Goal: Task Accomplishment & Management: Manage account settings

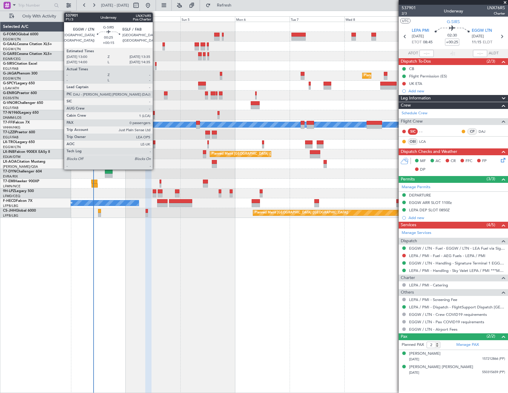
click at [155, 66] on div at bounding box center [155, 68] width 1 height 4
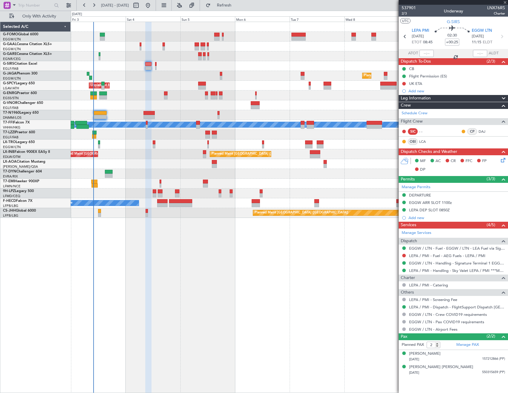
type input "+00:15"
type input "0"
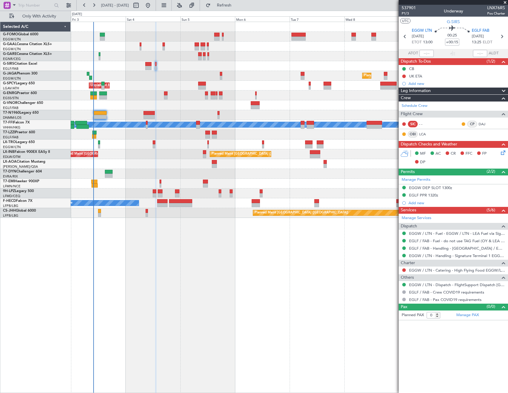
click at [403, 268] on div at bounding box center [403, 270] width 5 height 5
click at [404, 270] on button at bounding box center [404, 270] width 4 height 4
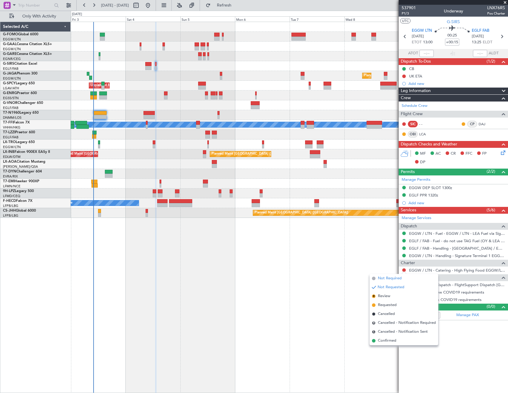
click at [381, 276] on span "Not Required" at bounding box center [390, 278] width 24 height 6
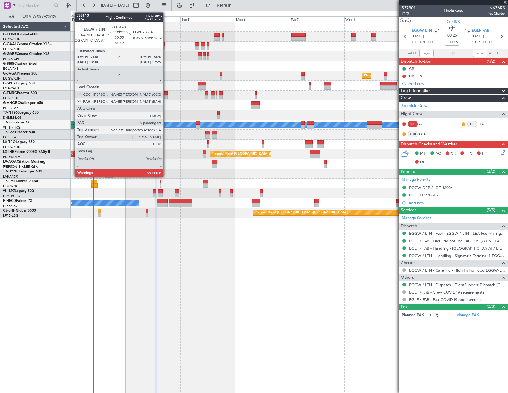
click at [166, 94] on div at bounding box center [165, 93] width 3 height 4
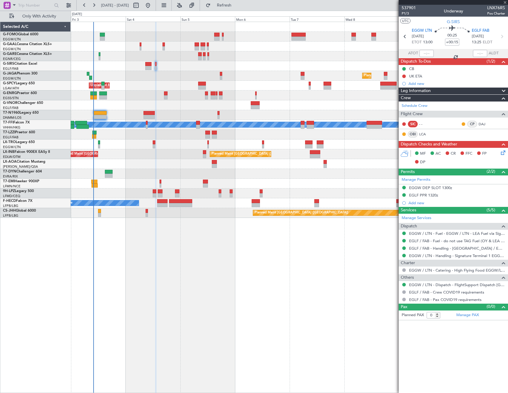
type input "-00:05"
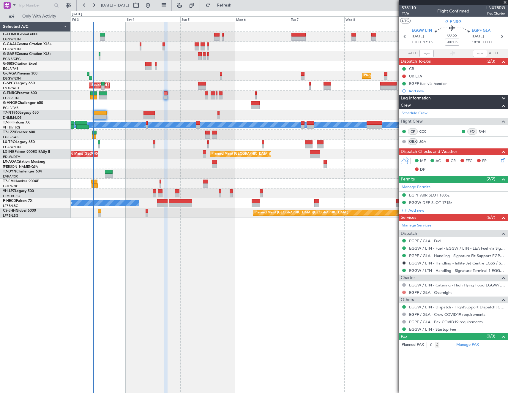
click at [402, 291] on button at bounding box center [404, 293] width 4 height 4
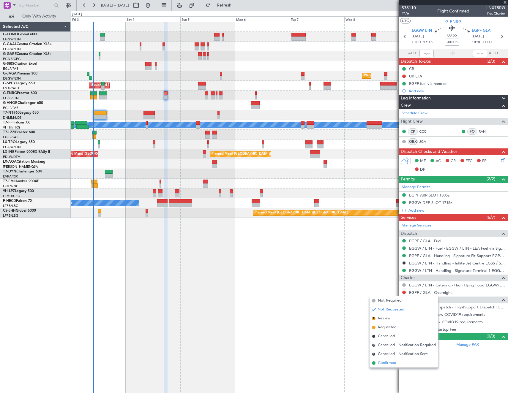
click at [385, 363] on span "Confirmed" at bounding box center [387, 363] width 18 height 6
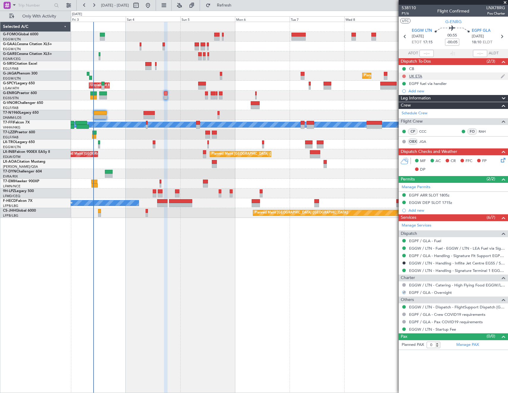
click at [403, 76] on button at bounding box center [404, 77] width 4 height 4
click at [405, 111] on span "Cancelled" at bounding box center [405, 111] width 17 height 6
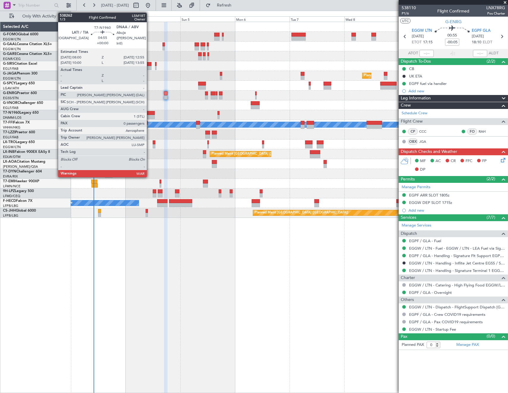
click at [149, 115] on div at bounding box center [148, 117] width 11 height 4
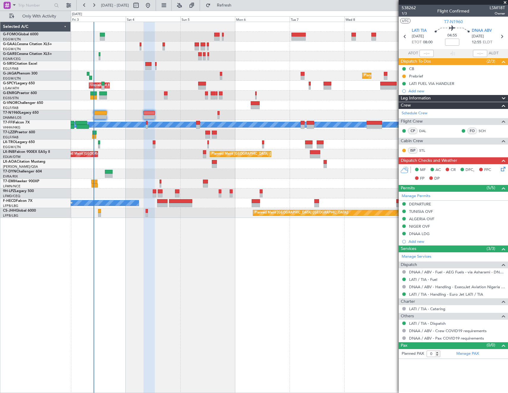
click at [503, 168] on icon at bounding box center [501, 168] width 5 height 5
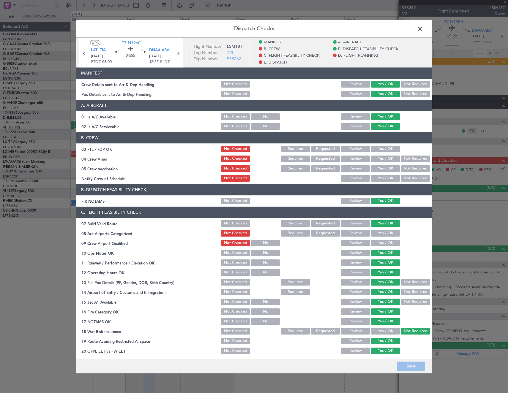
click at [423, 30] on span at bounding box center [423, 30] width 0 height 12
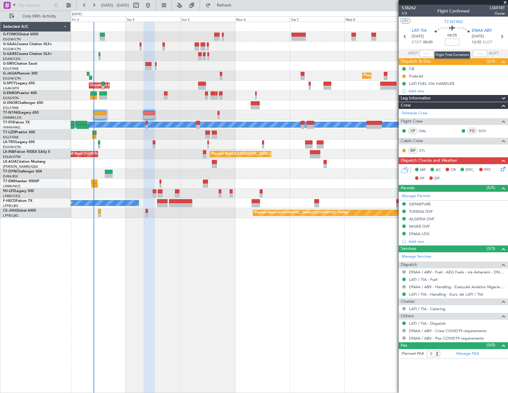
click at [454, 42] on input at bounding box center [452, 42] width 14 height 7
type input "-00:05"
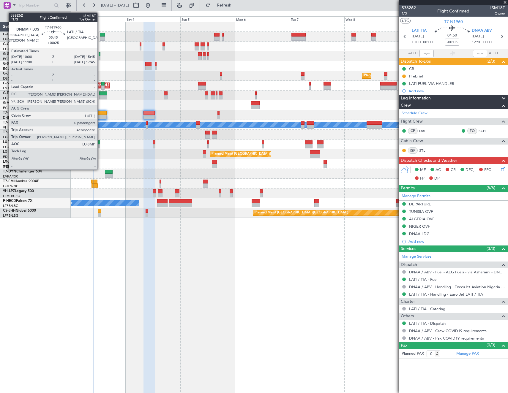
click at [100, 115] on div at bounding box center [100, 113] width 13 height 4
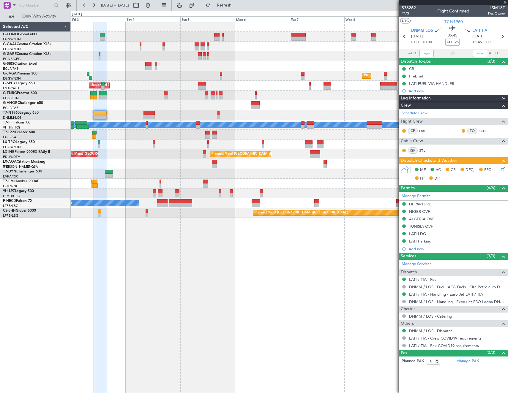
click at [503, 170] on icon at bounding box center [501, 168] width 5 height 5
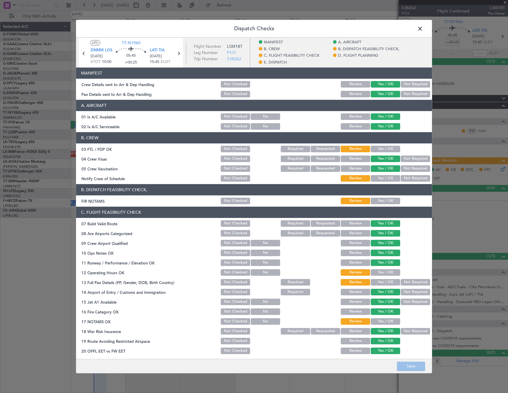
click at [381, 199] on button "Yes / OK" at bounding box center [384, 201] width 29 height 7
click at [379, 272] on button "Yes / OK" at bounding box center [384, 272] width 29 height 7
click at [415, 282] on button "Not Required" at bounding box center [414, 282] width 29 height 7
click at [375, 319] on button "Yes / OK" at bounding box center [384, 321] width 29 height 7
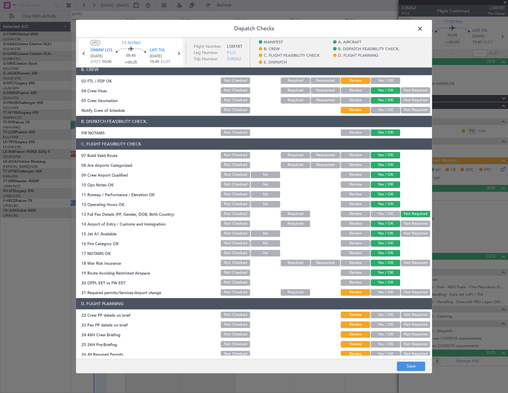
scroll to position [148, 0]
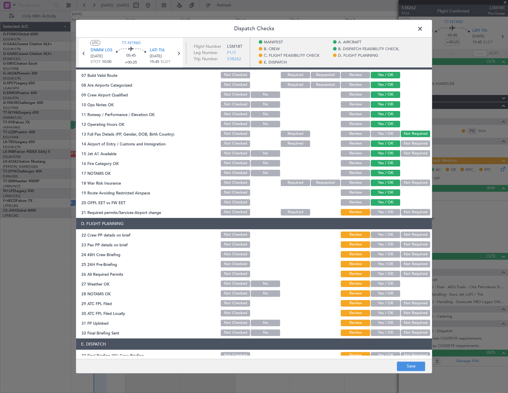
click at [380, 209] on button "Yes / OK" at bounding box center [384, 212] width 29 height 7
click at [383, 237] on button "Yes / OK" at bounding box center [384, 235] width 29 height 7
click at [414, 245] on button "Not Required" at bounding box center [414, 244] width 29 height 7
click at [384, 255] on button "Yes / OK" at bounding box center [384, 254] width 29 height 7
click at [385, 265] on button "Yes / OK" at bounding box center [384, 264] width 29 height 7
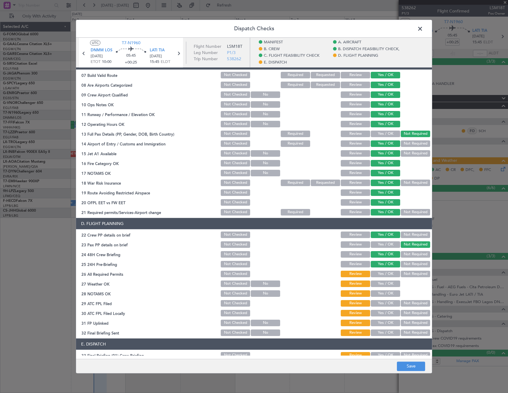
click at [385, 278] on section "D. FLIGHT PLANNING 22 Crew PP details on brief Not Checked Review Yes / OK Not …" at bounding box center [254, 277] width 356 height 119
click at [385, 274] on button "Yes / OK" at bounding box center [384, 274] width 29 height 7
click at [385, 282] on button "Yes / OK" at bounding box center [384, 284] width 29 height 7
click at [384, 292] on button "Yes / OK" at bounding box center [384, 293] width 29 height 7
click at [384, 304] on button "Yes / OK" at bounding box center [384, 303] width 29 height 7
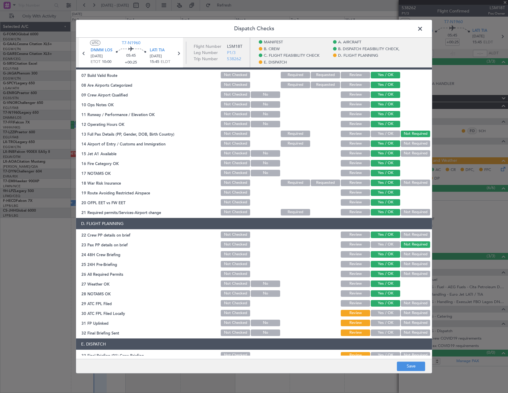
click at [384, 313] on button "Yes / OK" at bounding box center [384, 313] width 29 height 7
click at [384, 326] on button "Yes / OK" at bounding box center [384, 323] width 29 height 7
click at [388, 332] on button "Yes / OK" at bounding box center [384, 332] width 29 height 7
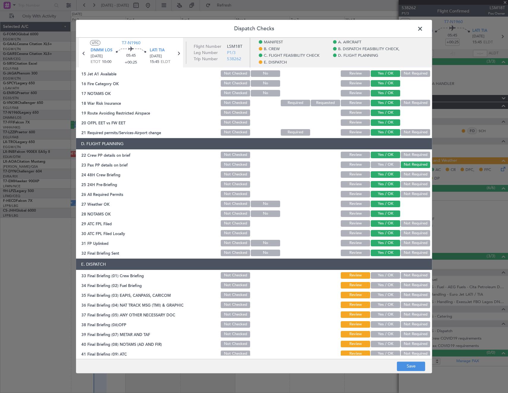
scroll to position [262, 0]
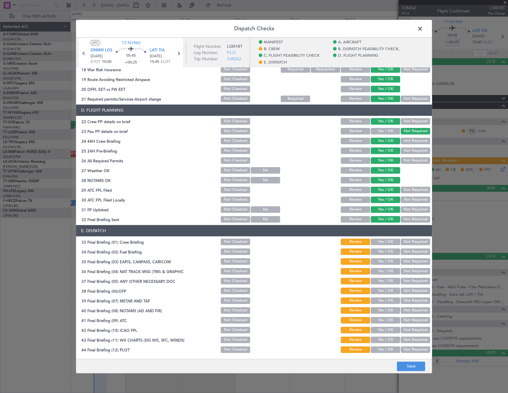
click at [408, 221] on button "Not Required" at bounding box center [414, 219] width 29 height 7
click at [378, 241] on button "Yes / OK" at bounding box center [384, 242] width 29 height 7
click at [411, 252] on button "Not Required" at bounding box center [414, 251] width 29 height 7
click at [415, 262] on button "Not Required" at bounding box center [414, 261] width 29 height 7
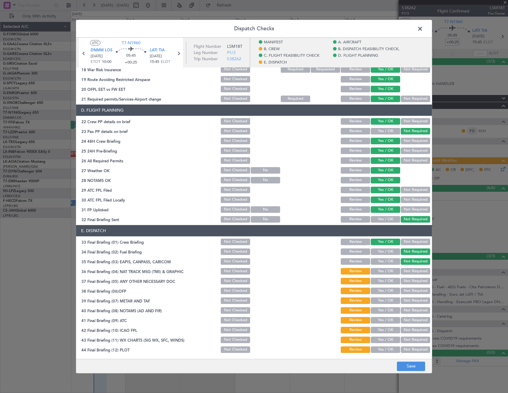
click at [414, 272] on button "Not Required" at bounding box center [414, 271] width 29 height 7
click at [385, 283] on button "Yes / OK" at bounding box center [384, 281] width 29 height 7
click at [385, 291] on button "Yes / OK" at bounding box center [384, 291] width 29 height 7
drag, startPoint x: 385, startPoint y: 300, endPoint x: 384, endPoint y: 309, distance: 9.5
click at [385, 300] on button "Yes / OK" at bounding box center [384, 300] width 29 height 7
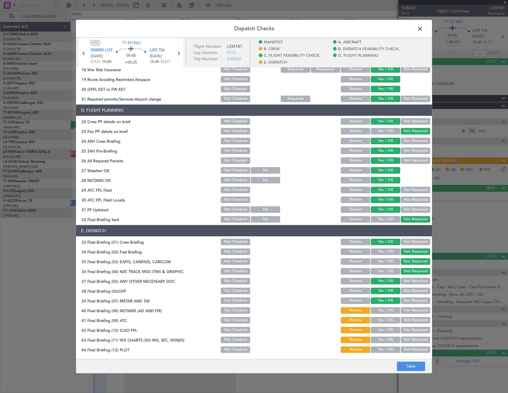
drag, startPoint x: 384, startPoint y: 310, endPoint x: 384, endPoint y: 317, distance: 7.4
click at [384, 311] on button "Yes / OK" at bounding box center [384, 310] width 29 height 7
click at [384, 320] on button "Yes / OK" at bounding box center [384, 320] width 29 height 7
drag, startPoint x: 384, startPoint y: 331, endPoint x: 384, endPoint y: 340, distance: 9.2
click at [384, 333] on button "Yes / OK" at bounding box center [384, 330] width 29 height 7
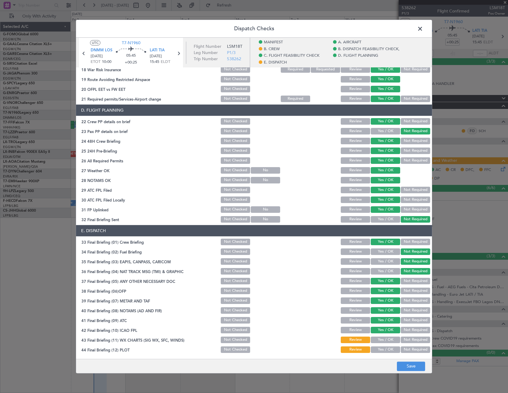
drag, startPoint x: 384, startPoint y: 340, endPoint x: 385, endPoint y: 350, distance: 9.8
click at [384, 343] on div "Yes / OK" at bounding box center [385, 340] width 30 height 8
click at [386, 351] on button "Yes / OK" at bounding box center [384, 349] width 29 height 7
drag, startPoint x: 381, startPoint y: 338, endPoint x: 397, endPoint y: 352, distance: 21.7
click at [382, 339] on button "Yes / OK" at bounding box center [384, 340] width 29 height 7
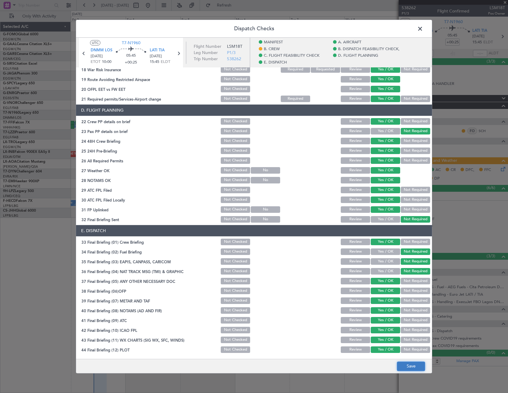
click at [421, 368] on button "Save" at bounding box center [411, 366] width 28 height 9
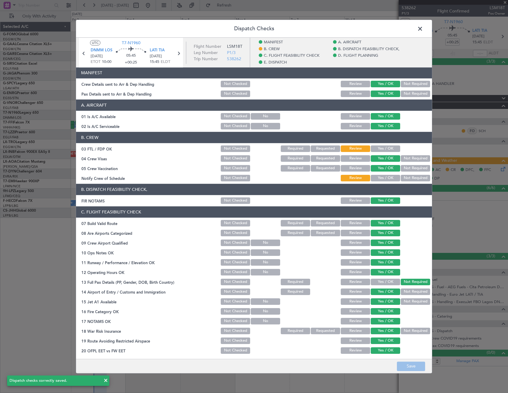
scroll to position [0, 0]
click at [423, 28] on span at bounding box center [423, 30] width 0 height 12
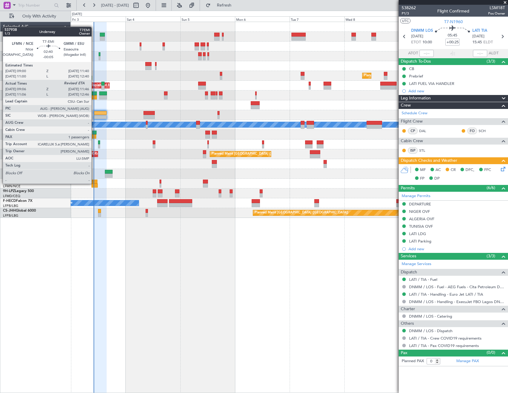
click at [94, 183] on div at bounding box center [94, 182] width 6 height 4
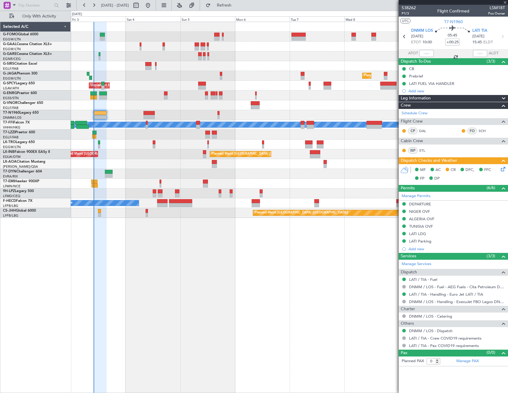
type input "-00:05"
type input "09:06"
type input "1"
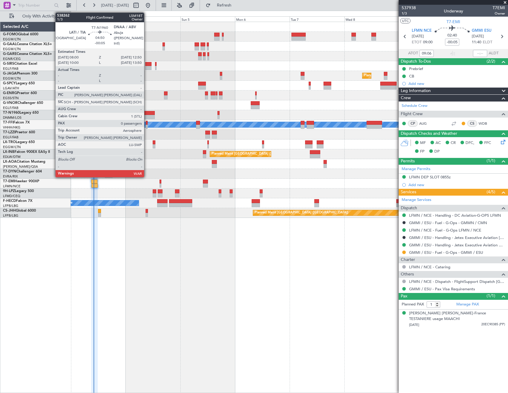
click at [147, 115] on div at bounding box center [148, 117] width 11 height 4
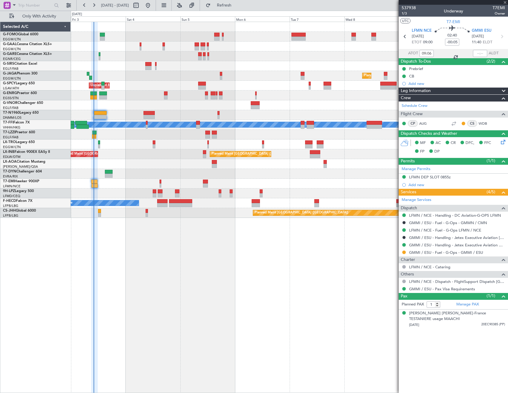
type input "0"
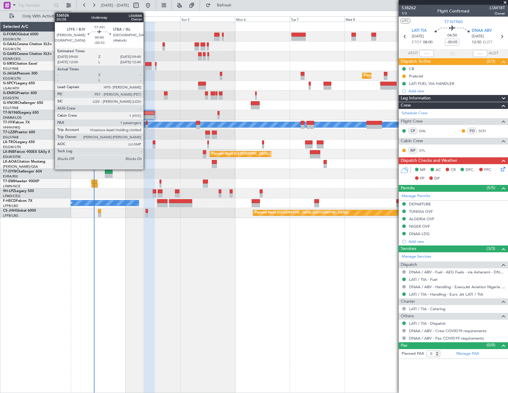
click at [146, 123] on div at bounding box center [147, 123] width 2 height 4
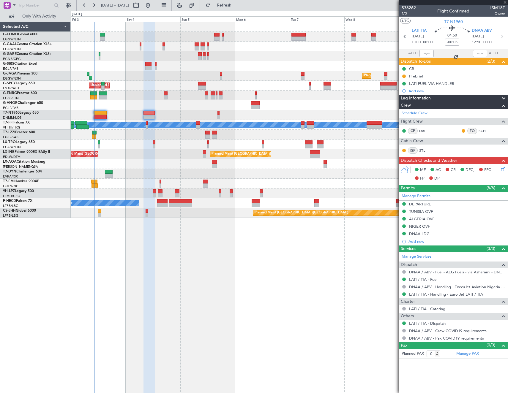
type input "-00:10"
type input "7"
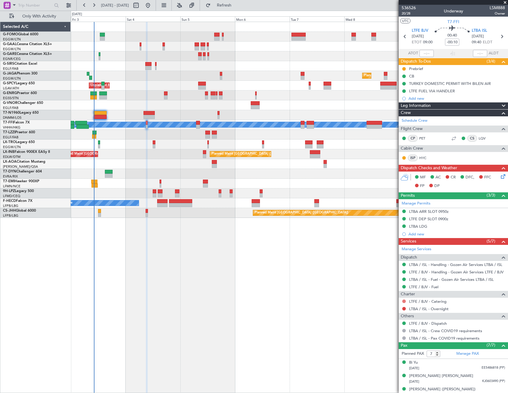
click at [403, 301] on button at bounding box center [404, 302] width 4 height 4
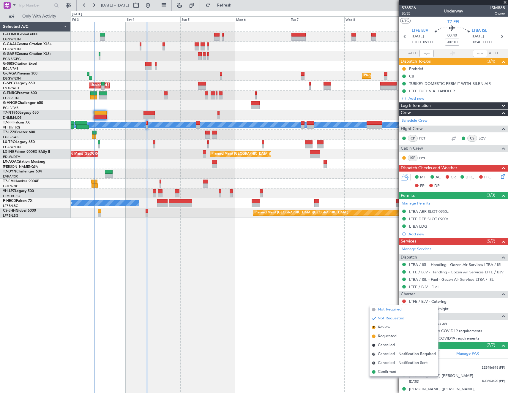
click at [390, 312] on span "Not Required" at bounding box center [390, 310] width 24 height 6
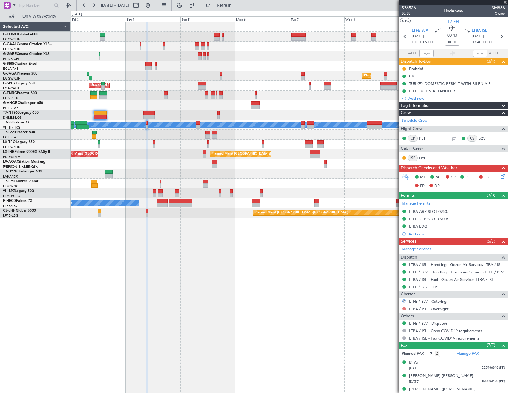
click at [403, 309] on button at bounding box center [404, 309] width 4 height 4
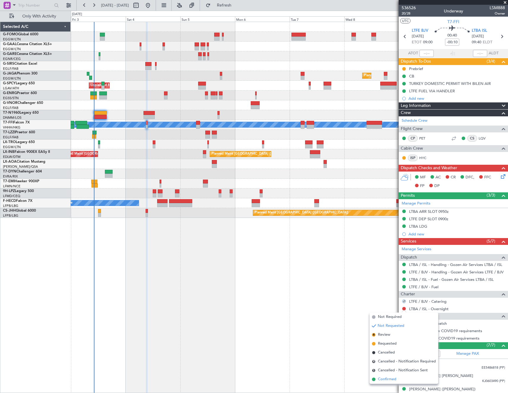
click at [385, 382] on span "Confirmed" at bounding box center [387, 379] width 18 height 6
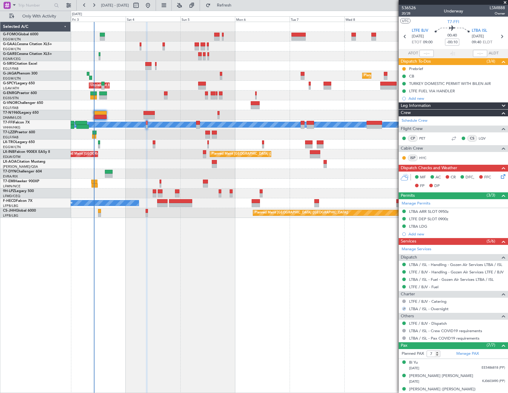
click at [499, 177] on icon at bounding box center [501, 175] width 5 height 5
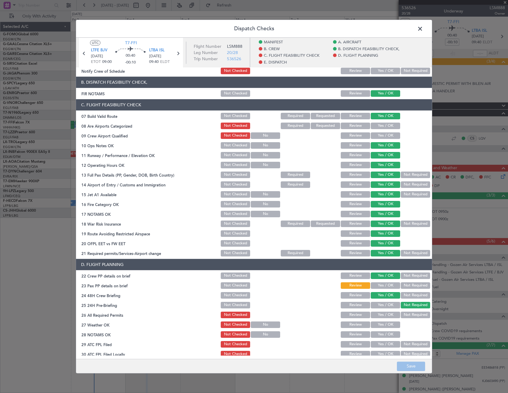
scroll to position [148, 0]
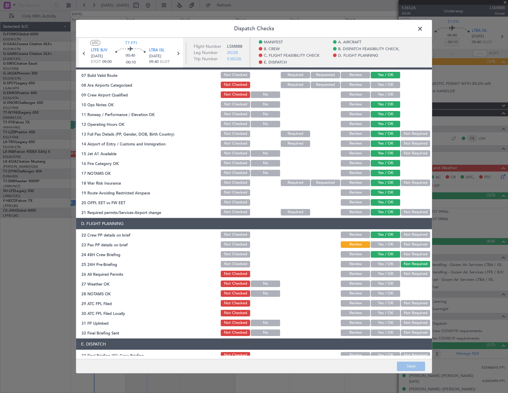
click at [378, 245] on button "Yes / OK" at bounding box center [384, 244] width 29 height 7
click at [382, 275] on button "Yes / OK" at bounding box center [384, 274] width 29 height 7
click at [410, 366] on button "Save" at bounding box center [411, 366] width 28 height 9
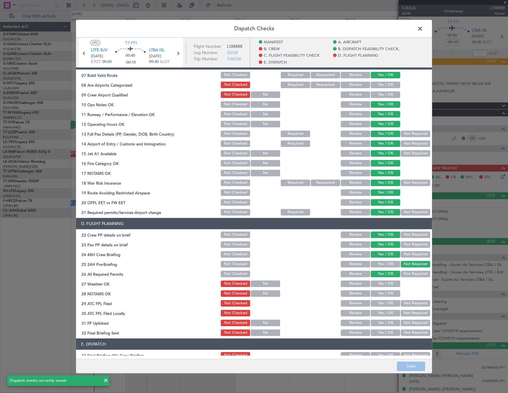
click at [423, 30] on span at bounding box center [423, 30] width 0 height 12
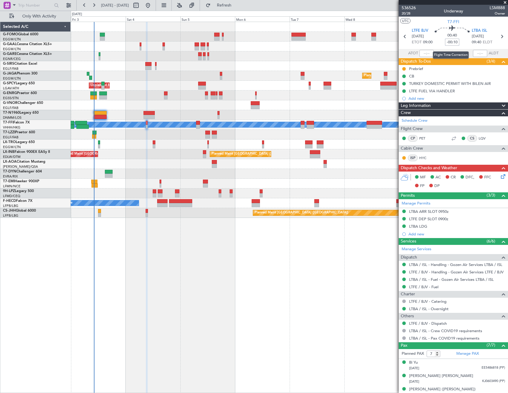
click at [453, 41] on input "-00:10" at bounding box center [452, 42] width 14 height 7
type input "-00:05"
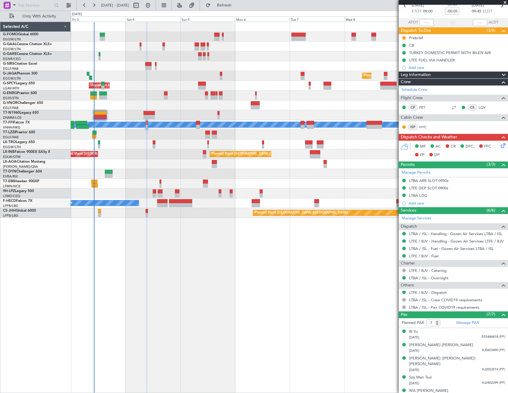
scroll to position [0, 0]
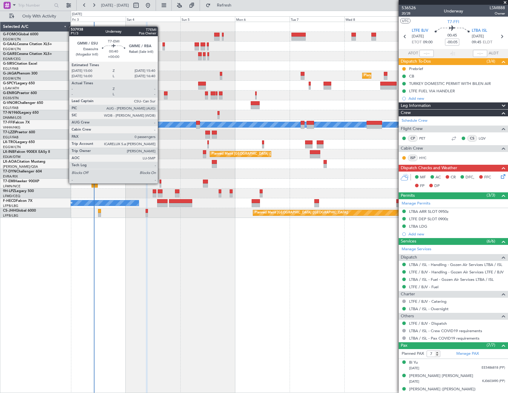
click at [160, 183] on div at bounding box center [160, 182] width 2 height 4
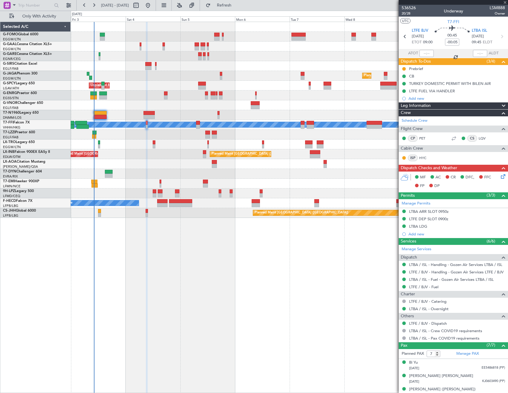
type input "0"
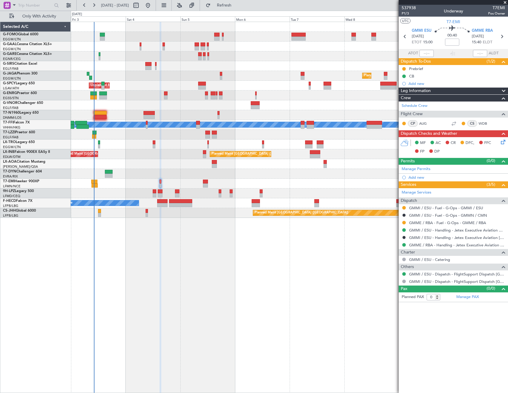
click at [501, 143] on icon at bounding box center [501, 141] width 5 height 5
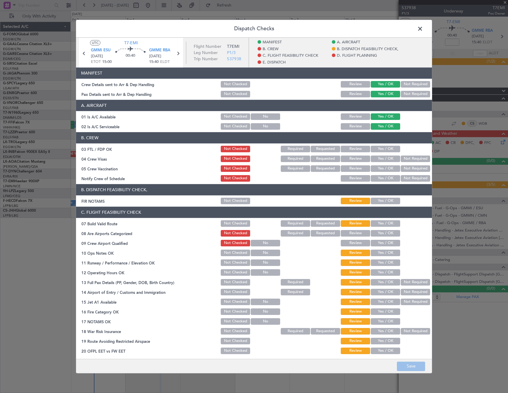
click at [376, 149] on button "Yes / OK" at bounding box center [384, 149] width 29 height 7
click at [409, 160] on button "Not Required" at bounding box center [414, 159] width 29 height 7
click at [407, 167] on button "Not Required" at bounding box center [414, 168] width 29 height 7
click at [386, 178] on button "Yes / OK" at bounding box center [384, 178] width 29 height 7
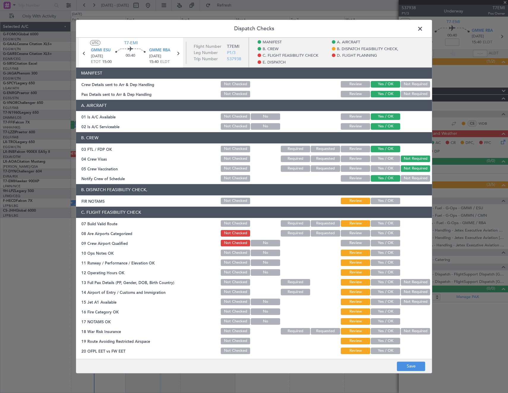
click at [382, 200] on button "Yes / OK" at bounding box center [384, 201] width 29 height 7
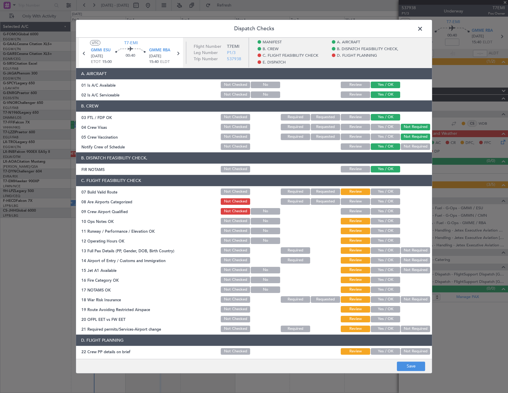
scroll to position [89, 0]
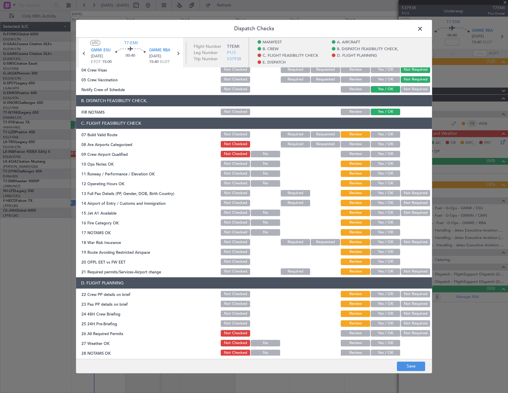
click at [377, 333] on button "Yes / OK" at bounding box center [384, 333] width 29 height 7
click at [378, 323] on button "Yes / OK" at bounding box center [384, 323] width 29 height 7
click at [378, 313] on button "Yes / OK" at bounding box center [384, 313] width 29 height 7
click at [378, 301] on button "Yes / OK" at bounding box center [384, 304] width 29 height 7
click at [415, 304] on button "Not Required" at bounding box center [414, 304] width 29 height 7
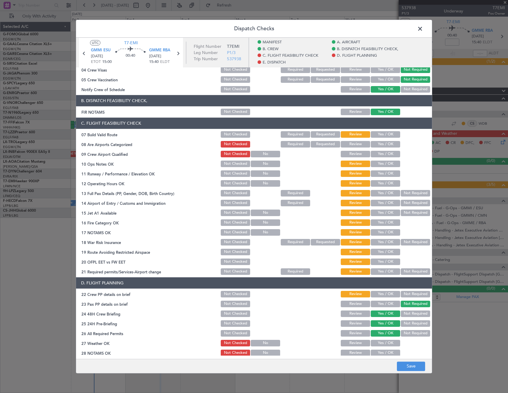
click at [378, 293] on button "Yes / OK" at bounding box center [384, 294] width 29 height 7
click at [387, 134] on button "Yes / OK" at bounding box center [384, 134] width 29 height 7
click at [385, 146] on button "Yes / OK" at bounding box center [384, 144] width 29 height 7
click at [381, 155] on button "Yes / OK" at bounding box center [384, 154] width 29 height 7
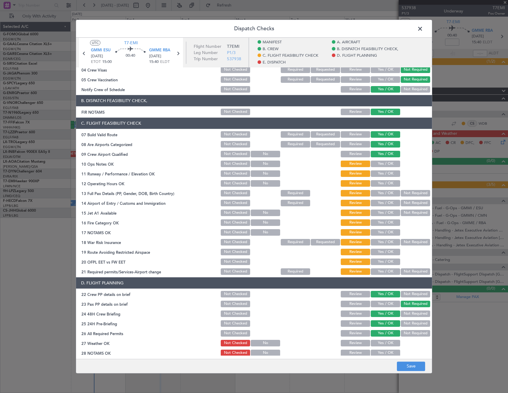
click at [382, 164] on button "Yes / OK" at bounding box center [384, 164] width 29 height 7
click at [382, 179] on section "C. FLIGHT FEASIBILITY CHECK 07 Build Valid Route Not Checked Required Requested…" at bounding box center [254, 197] width 356 height 158
click at [381, 175] on button "Yes / OK" at bounding box center [384, 173] width 29 height 7
click at [379, 185] on button "Yes / OK" at bounding box center [384, 183] width 29 height 7
click at [405, 192] on button "Not Required" at bounding box center [414, 193] width 29 height 7
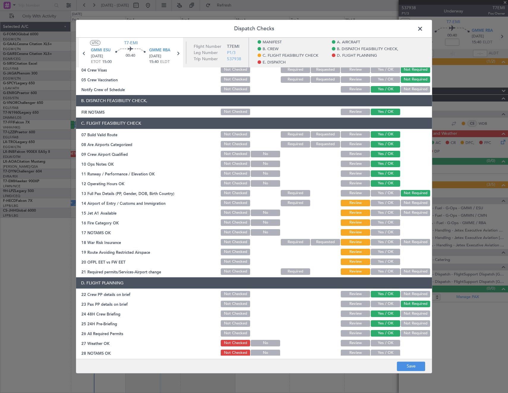
click at [383, 202] on button "Yes / OK" at bounding box center [384, 203] width 29 height 7
click at [405, 206] on button "Not Required" at bounding box center [414, 203] width 29 height 7
click at [388, 205] on button "Yes / OK" at bounding box center [384, 203] width 29 height 7
click at [414, 212] on button "Not Required" at bounding box center [414, 213] width 29 height 7
click at [384, 222] on button "Yes / OK" at bounding box center [384, 222] width 29 height 7
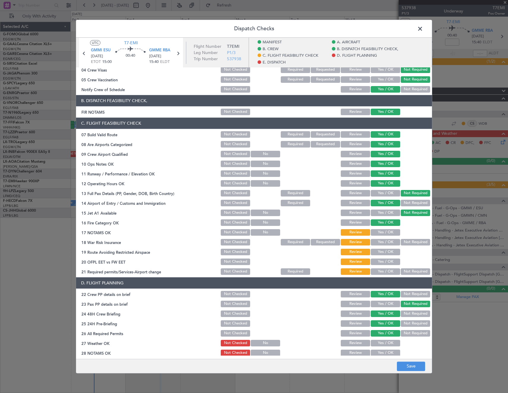
click at [384, 230] on button "Yes / OK" at bounding box center [384, 232] width 29 height 7
drag, startPoint x: 414, startPoint y: 243, endPoint x: 385, endPoint y: 252, distance: 29.8
click at [413, 243] on button "Not Required" at bounding box center [414, 242] width 29 height 7
click at [384, 251] on button "Yes / OK" at bounding box center [384, 252] width 29 height 7
click at [379, 262] on button "Yes / OK" at bounding box center [384, 262] width 29 height 7
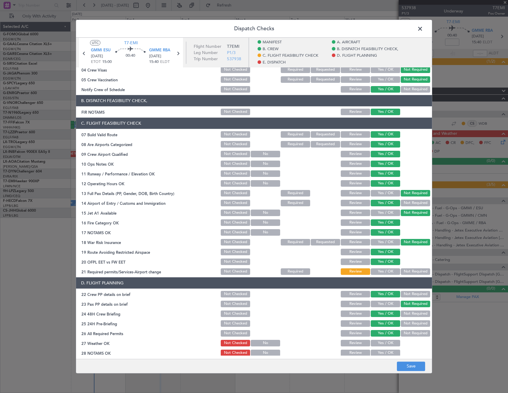
click at [379, 272] on button "Yes / OK" at bounding box center [384, 271] width 29 height 7
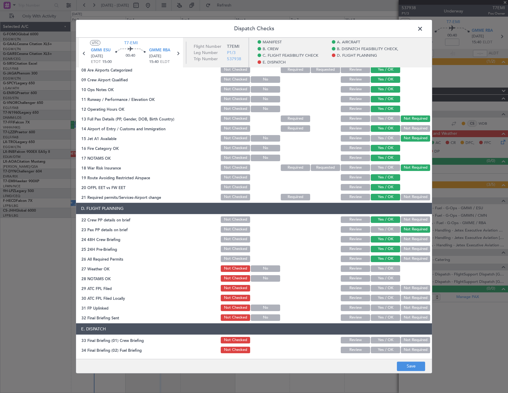
scroll to position [208, 0]
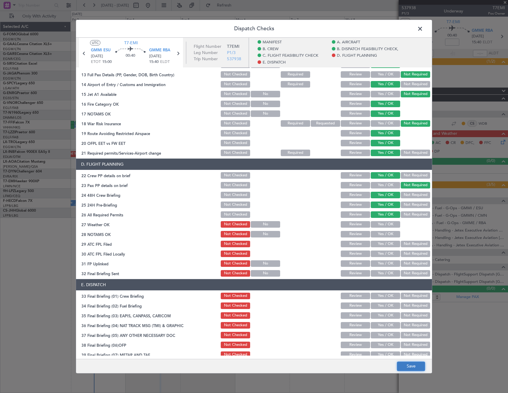
click at [414, 367] on button "Save" at bounding box center [411, 366] width 28 height 9
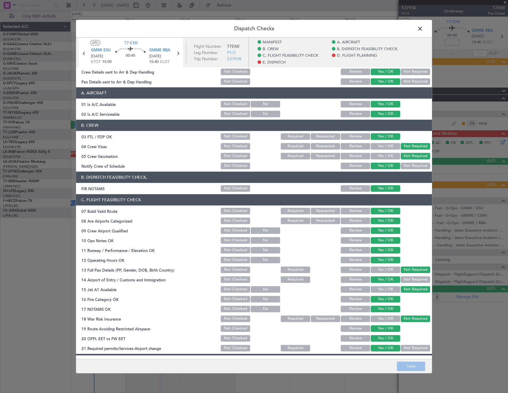
scroll to position [0, 0]
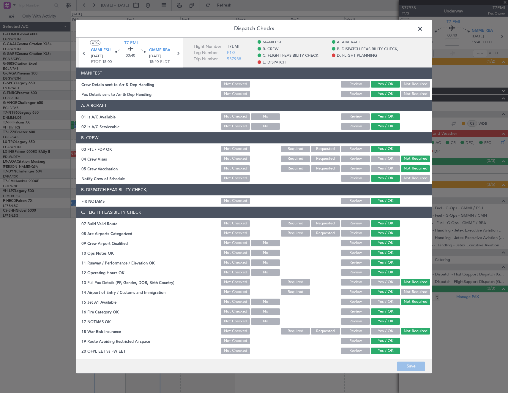
click at [423, 27] on span at bounding box center [423, 30] width 0 height 12
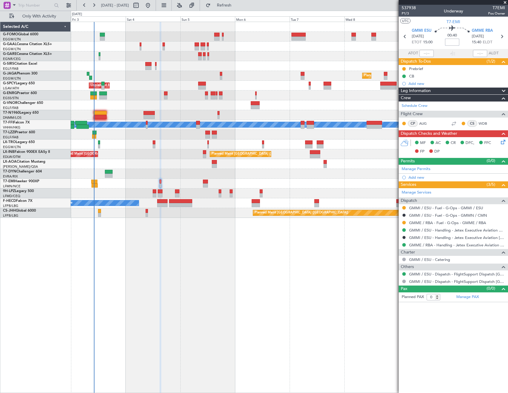
drag, startPoint x: 451, startPoint y: 40, endPoint x: 461, endPoint y: 38, distance: 10.7
click at [451, 40] on input at bounding box center [452, 42] width 14 height 7
type input "-00:05"
click at [455, 42] on input "-00:05" at bounding box center [452, 42] width 14 height 7
type input "-00:10"
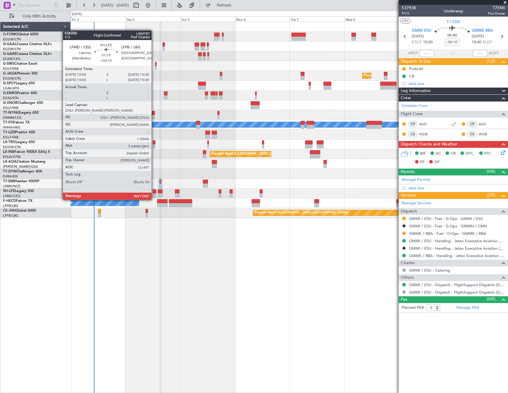
click at [154, 194] on div at bounding box center [155, 195] width 4 height 4
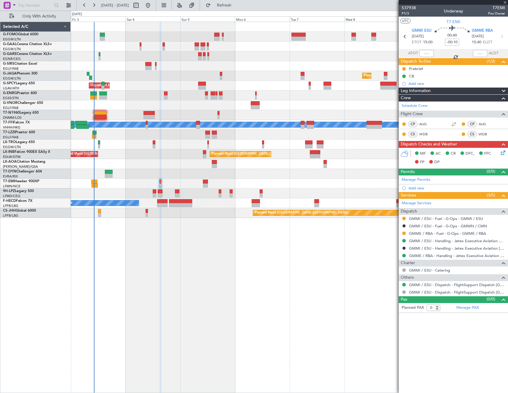
type input "+00:15"
type input "5"
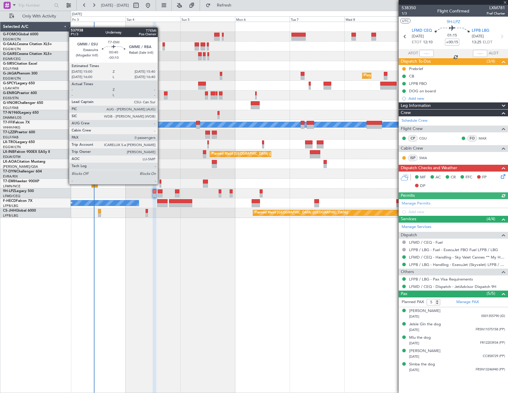
click at [160, 184] on div at bounding box center [160, 185] width 2 height 4
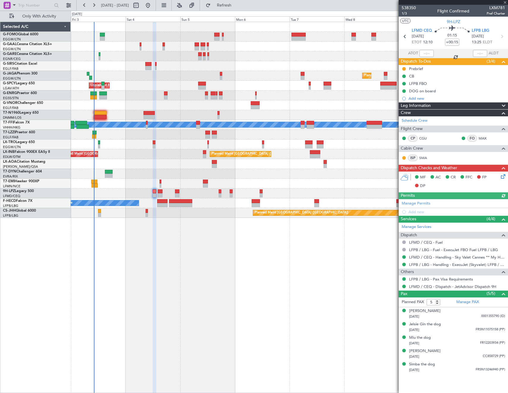
type input "-00:10"
type input "0"
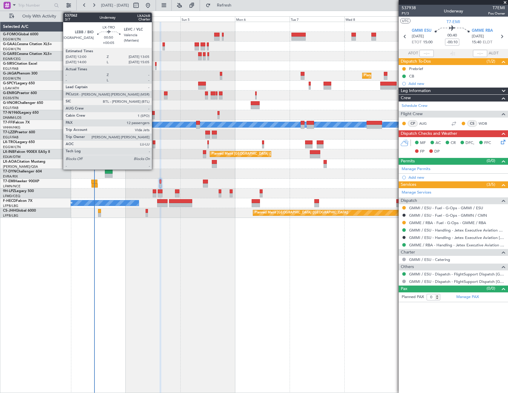
click at [154, 142] on div at bounding box center [154, 142] width 3 height 4
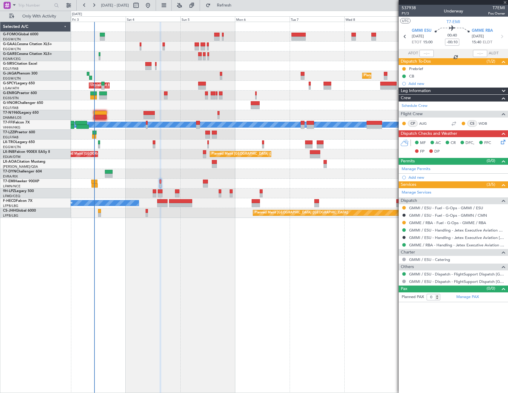
type input "+00:05"
type input "12"
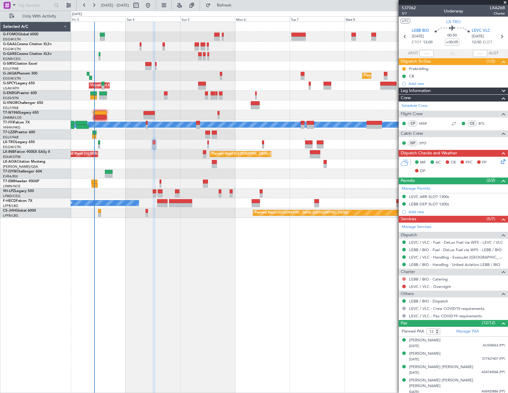
click at [404, 278] on button at bounding box center [404, 279] width 4 height 4
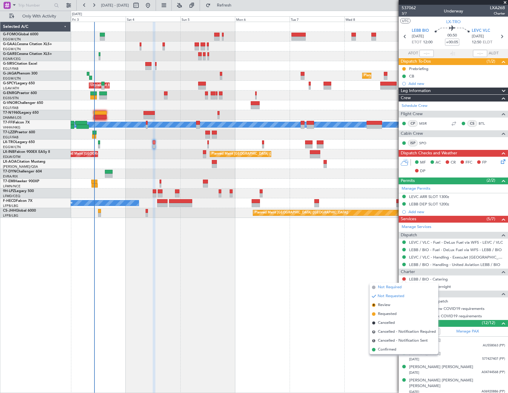
click at [385, 288] on span "Not Required" at bounding box center [390, 287] width 24 height 6
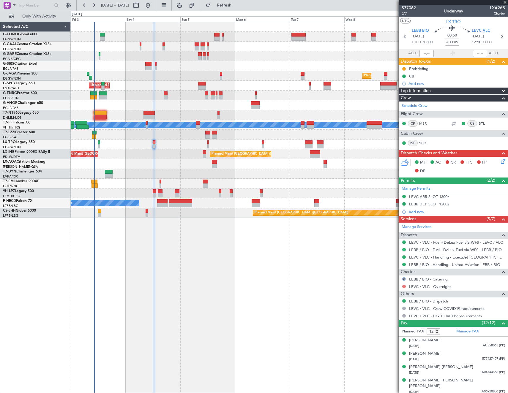
click at [403, 286] on button at bounding box center [404, 287] width 4 height 4
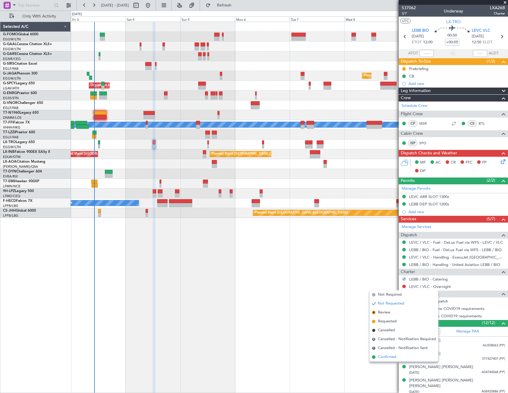
click at [378, 357] on span "Confirmed" at bounding box center [387, 357] width 18 height 6
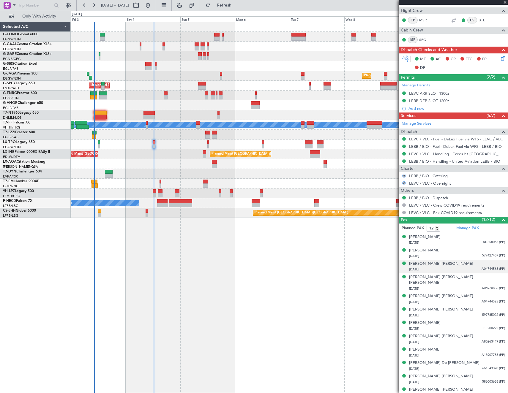
scroll to position [104, 0]
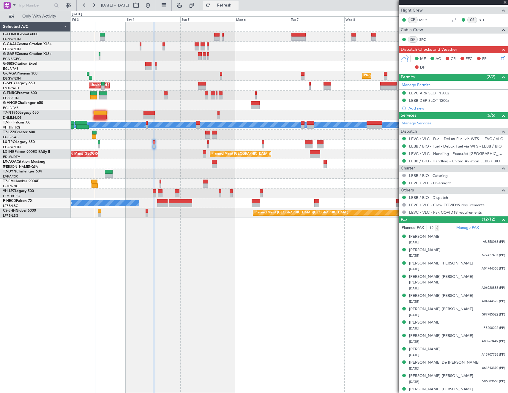
click at [234, 6] on span "Refresh" at bounding box center [224, 5] width 25 height 4
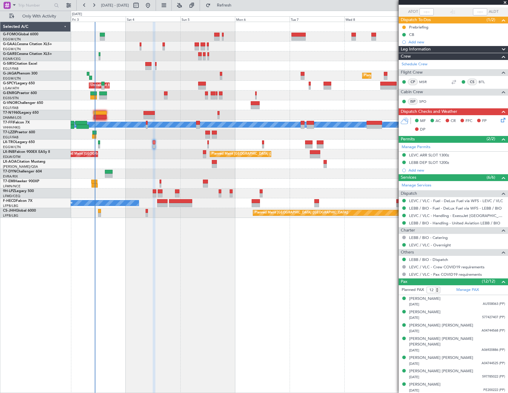
scroll to position [0, 0]
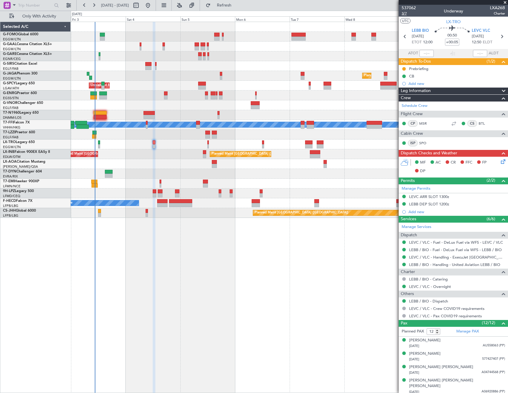
click at [405, 14] on span "3/7" at bounding box center [408, 13] width 14 height 5
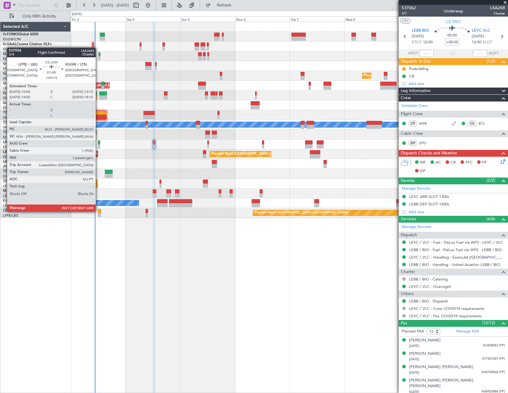
click at [98, 211] on div at bounding box center [99, 211] width 3 height 4
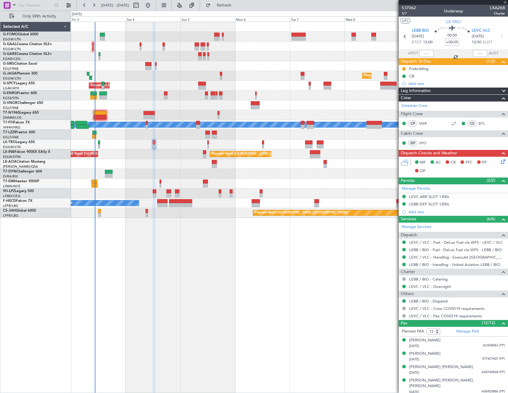
type input "+00:15"
type input "3"
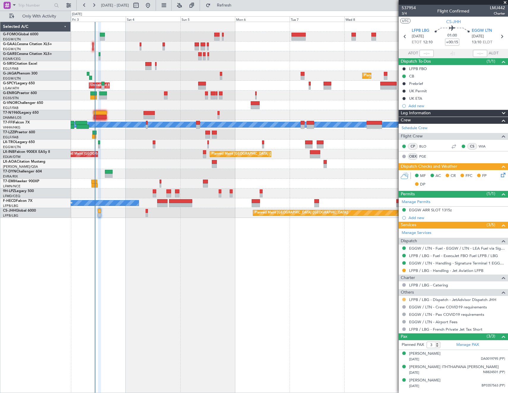
click at [405, 300] on button at bounding box center [404, 300] width 4 height 4
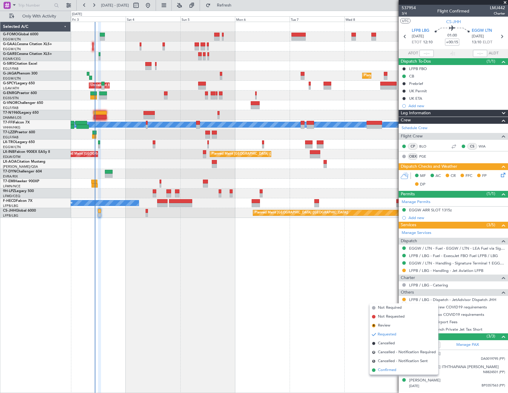
click at [387, 368] on span "Confirmed" at bounding box center [387, 370] width 18 height 6
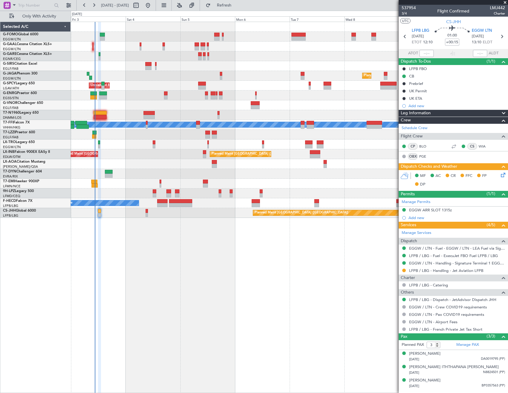
click at [502, 174] on icon at bounding box center [501, 174] width 5 height 5
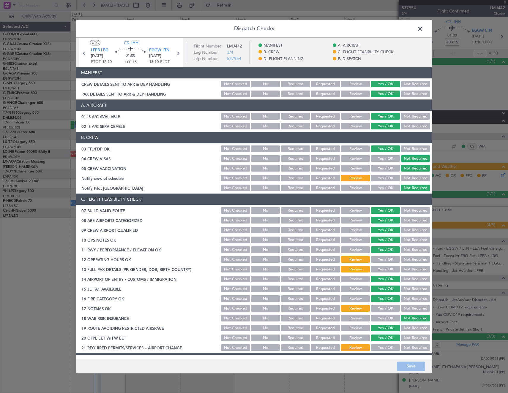
click at [379, 176] on button "Yes / OK" at bounding box center [384, 178] width 29 height 7
click at [382, 261] on button "Yes / OK" at bounding box center [384, 259] width 29 height 7
click at [381, 271] on button "Yes / OK" at bounding box center [384, 269] width 29 height 7
click at [385, 309] on button "Yes / OK" at bounding box center [384, 308] width 29 height 7
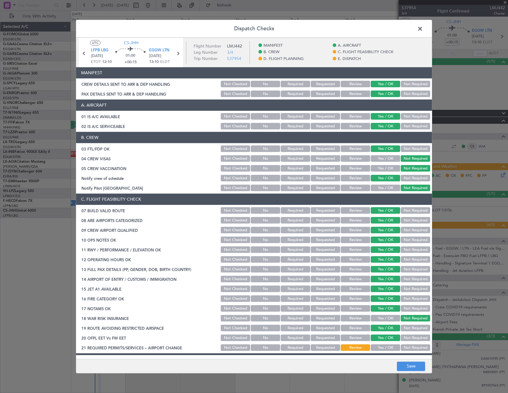
click at [383, 348] on button "Yes / OK" at bounding box center [384, 348] width 29 height 7
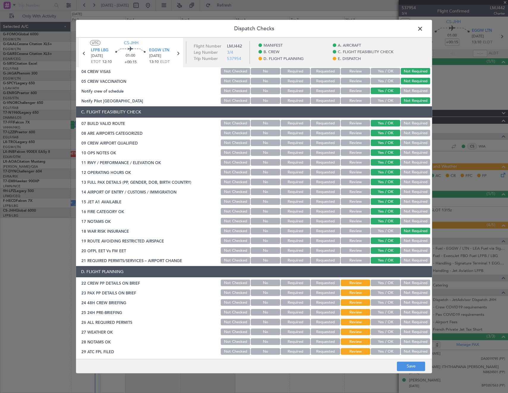
scroll to position [208, 0]
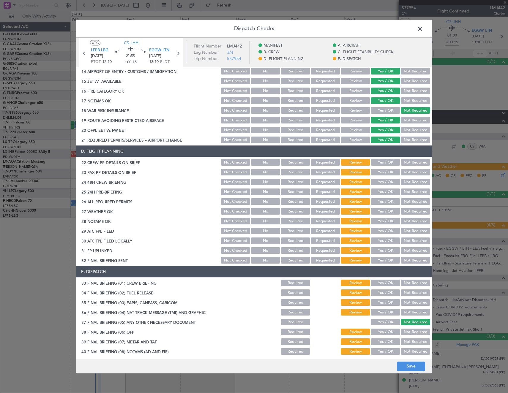
click at [387, 164] on button "Yes / OK" at bounding box center [384, 162] width 29 height 7
click at [385, 172] on button "Yes / OK" at bounding box center [384, 172] width 29 height 7
click at [383, 184] on button "Yes / OK" at bounding box center [384, 182] width 29 height 7
click at [381, 191] on button "Yes / OK" at bounding box center [384, 192] width 29 height 7
click at [379, 204] on button "Yes / OK" at bounding box center [384, 202] width 29 height 7
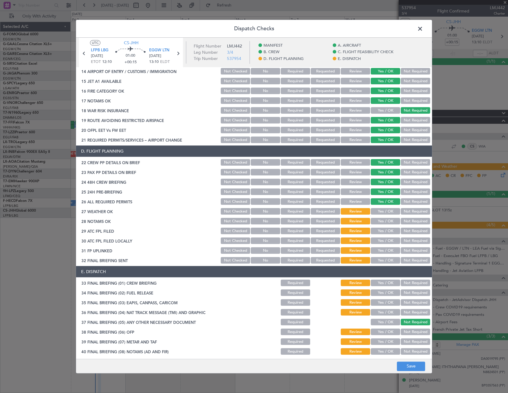
click at [377, 211] on button "Yes / OK" at bounding box center [384, 211] width 29 height 7
click at [377, 224] on button "Yes / OK" at bounding box center [384, 221] width 29 height 7
click at [377, 230] on button "Yes / OK" at bounding box center [384, 231] width 29 height 7
click at [408, 240] on button "Not Required" at bounding box center [414, 241] width 29 height 7
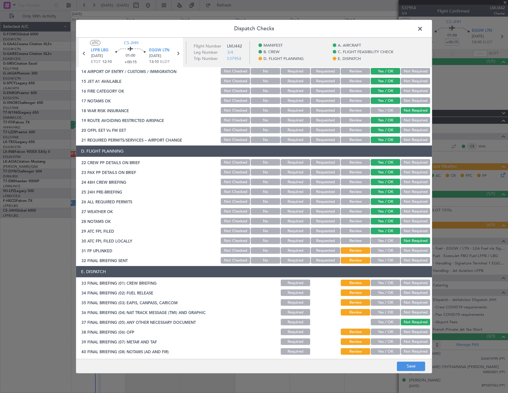
click at [385, 249] on button "Yes / OK" at bounding box center [384, 251] width 29 height 7
click at [409, 258] on button "Not Required" at bounding box center [414, 260] width 29 height 7
click at [386, 282] on button "Yes / OK" at bounding box center [384, 283] width 29 height 7
click at [416, 292] on button "Not Required" at bounding box center [414, 293] width 29 height 7
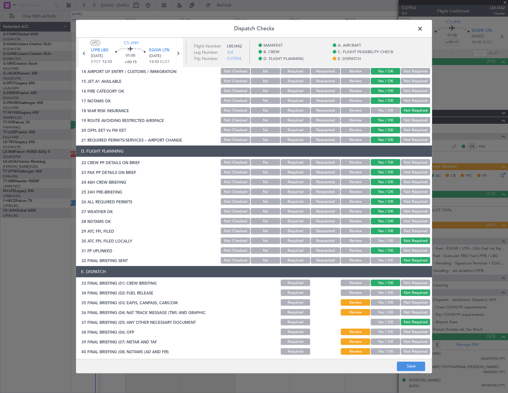
click at [414, 302] on button "Not Required" at bounding box center [414, 303] width 29 height 7
click at [391, 310] on button "Yes / OK" at bounding box center [384, 312] width 29 height 7
click at [416, 313] on button "Not Required" at bounding box center [414, 312] width 29 height 7
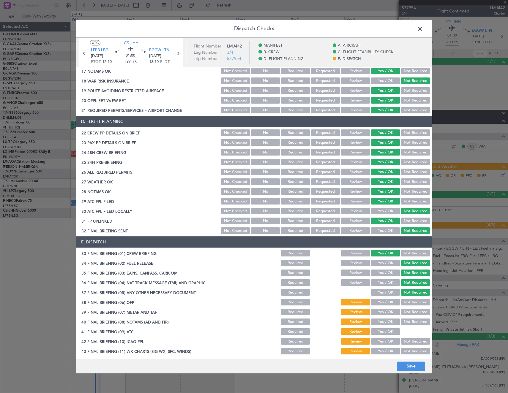
scroll to position [249, 0]
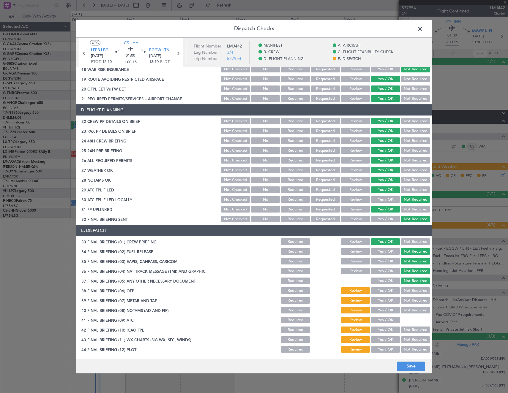
click at [385, 292] on button "Yes / OK" at bounding box center [384, 291] width 29 height 7
click at [382, 302] on button "Yes / OK" at bounding box center [384, 300] width 29 height 7
click at [381, 309] on button "Yes / OK" at bounding box center [384, 310] width 29 height 7
click at [379, 319] on button "Yes / OK" at bounding box center [384, 320] width 29 height 7
click at [382, 329] on button "Yes / OK" at bounding box center [384, 330] width 29 height 7
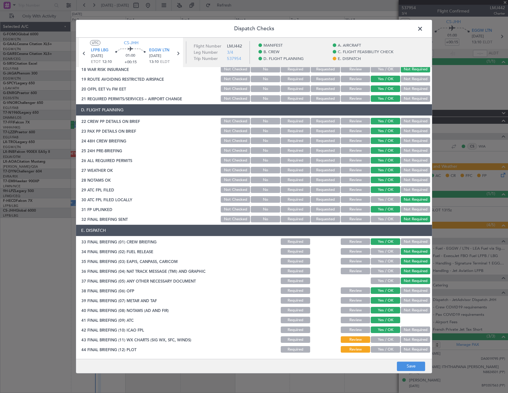
drag, startPoint x: 382, startPoint y: 338, endPoint x: 383, endPoint y: 344, distance: 6.3
click at [382, 338] on button "Yes / OK" at bounding box center [384, 340] width 29 height 7
click at [384, 348] on button "Yes / OK" at bounding box center [384, 349] width 29 height 7
click at [414, 366] on button "Save" at bounding box center [411, 366] width 28 height 9
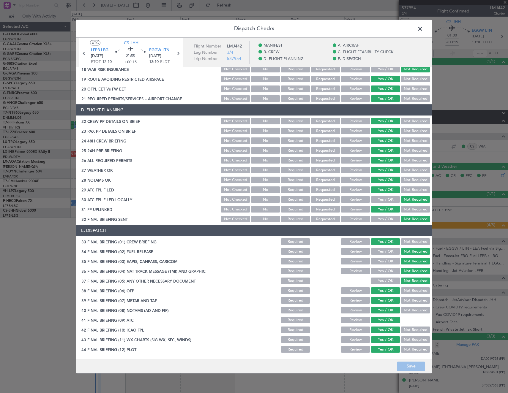
click at [423, 28] on span at bounding box center [423, 30] width 0 height 12
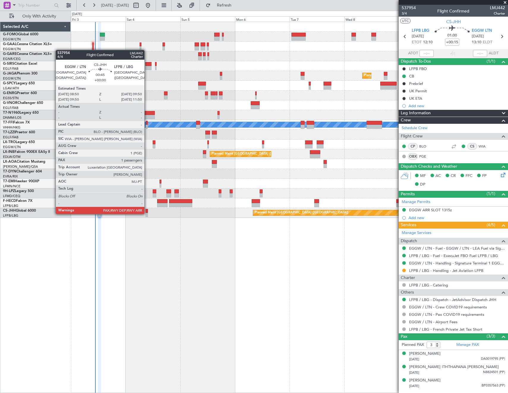
click at [147, 213] on div at bounding box center [146, 215] width 2 height 4
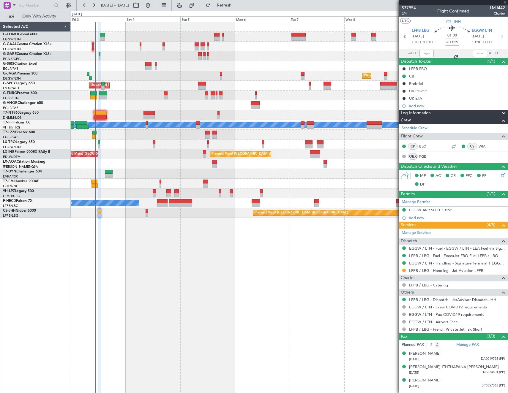
type input "6"
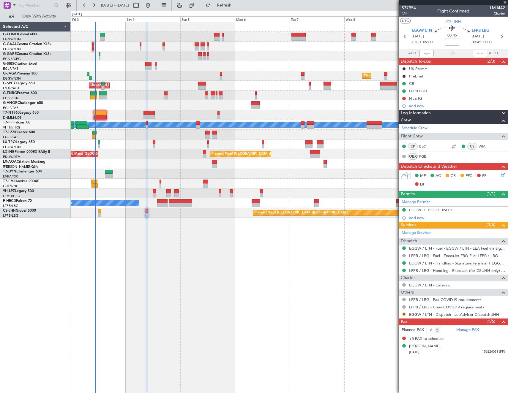
click at [403, 313] on button "R" at bounding box center [404, 315] width 4 height 4
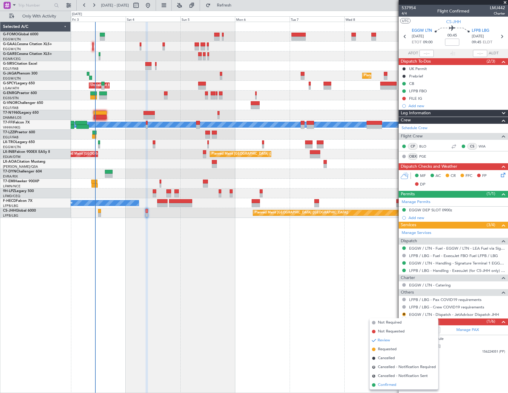
click at [388, 384] on span "Confirmed" at bounding box center [387, 385] width 18 height 6
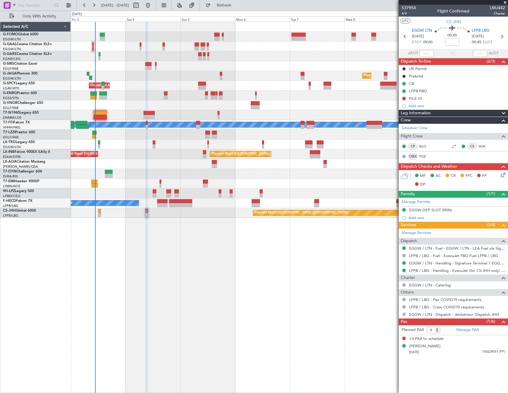
click at [504, 174] on icon at bounding box center [501, 174] width 5 height 5
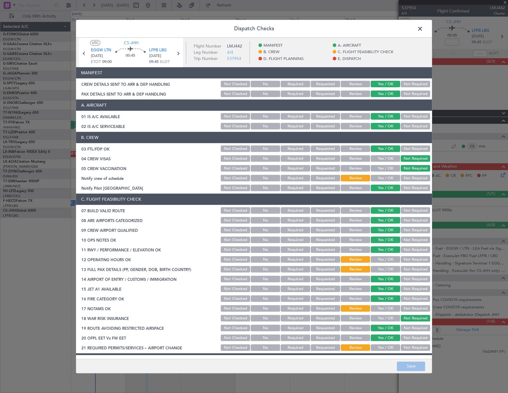
click at [379, 259] on button "Yes / OK" at bounding box center [384, 259] width 29 height 7
click at [379, 308] on button "Yes / OK" at bounding box center [384, 308] width 29 height 7
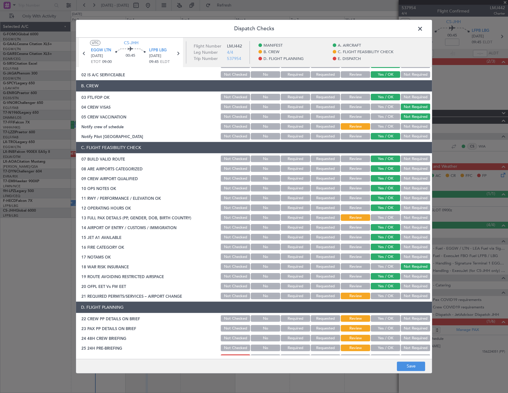
scroll to position [59, 0]
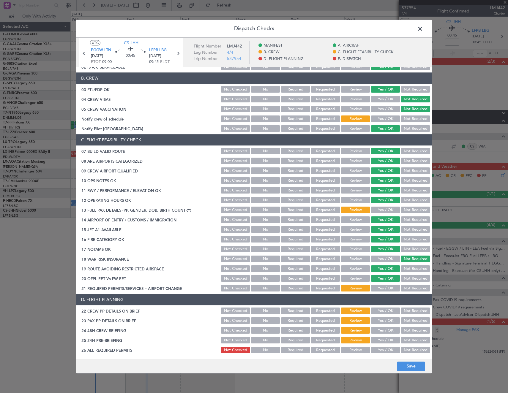
click at [387, 285] on button "Yes / OK" at bounding box center [384, 288] width 29 height 7
click at [385, 209] on button "Yes / OK" at bounding box center [384, 210] width 29 height 7
click at [376, 118] on button "Yes / OK" at bounding box center [384, 119] width 29 height 7
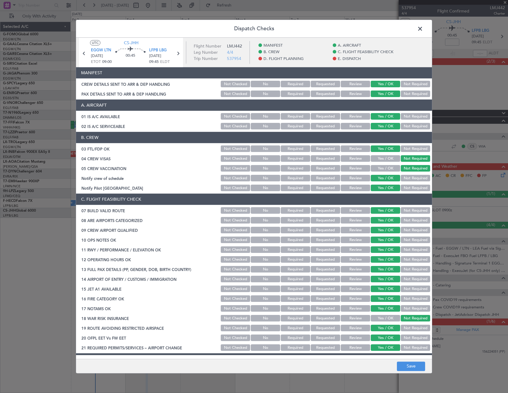
scroll to position [148, 0]
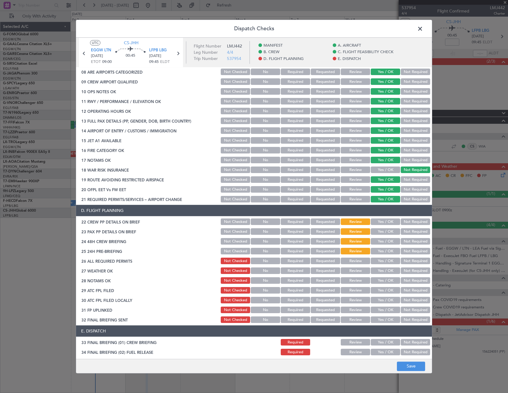
click at [375, 261] on button "Yes / OK" at bounding box center [384, 261] width 29 height 7
click at [376, 253] on button "Yes / OK" at bounding box center [384, 251] width 29 height 7
drag, startPoint x: 378, startPoint y: 242, endPoint x: 378, endPoint y: 233, distance: 8.9
click at [378, 242] on button "Yes / OK" at bounding box center [384, 241] width 29 height 7
drag, startPoint x: 378, startPoint y: 232, endPoint x: 378, endPoint y: 228, distance: 4.5
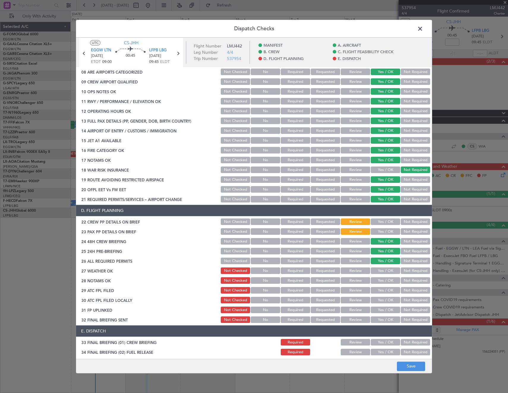
click at [378, 232] on button "Yes / OK" at bounding box center [384, 232] width 29 height 7
click at [378, 223] on button "Yes / OK" at bounding box center [384, 222] width 29 height 7
drag, startPoint x: 411, startPoint y: 364, endPoint x: 411, endPoint y: 361, distance: 3.1
click at [411, 363] on button "Save" at bounding box center [411, 366] width 28 height 9
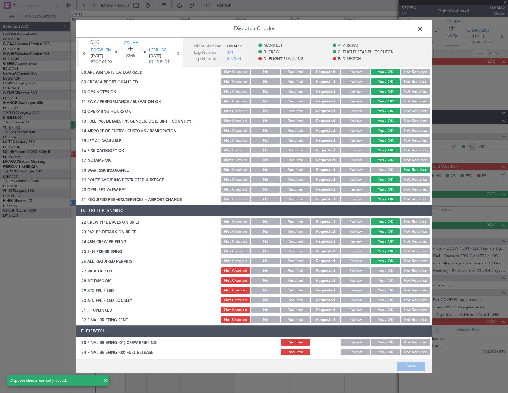
click at [423, 27] on span at bounding box center [423, 30] width 0 height 12
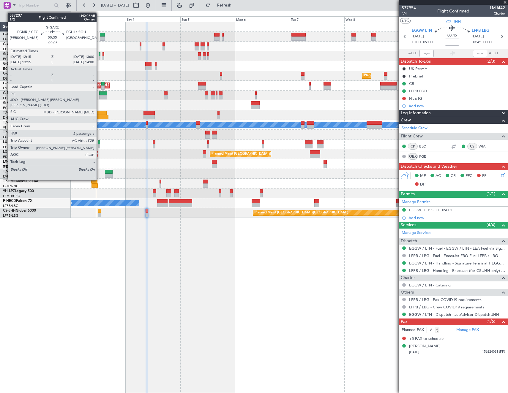
click at [99, 53] on div at bounding box center [100, 54] width 2 height 4
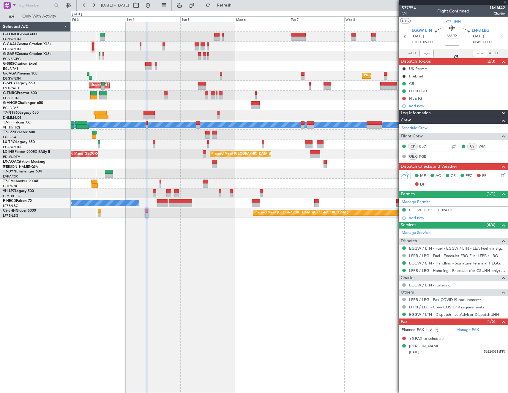
type input "-00:05"
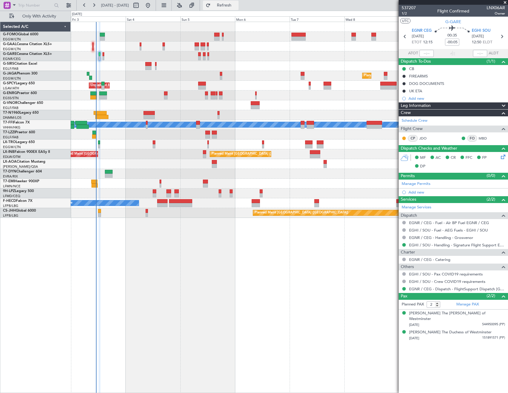
click at [234, 5] on span "Refresh" at bounding box center [224, 5] width 25 height 4
drag, startPoint x: 229, startPoint y: 6, endPoint x: 225, endPoint y: 7, distance: 4.5
click at [229, 6] on button "Refresh" at bounding box center [221, 5] width 36 height 9
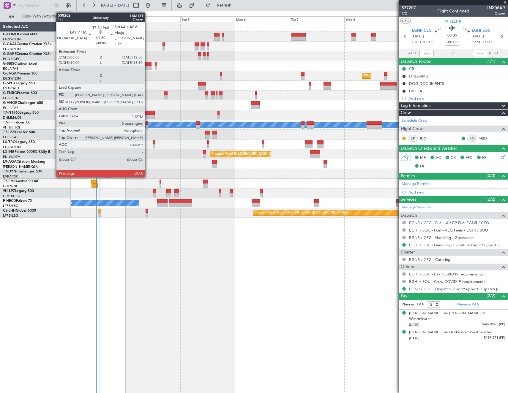
click at [148, 112] on div at bounding box center [148, 113] width 11 height 4
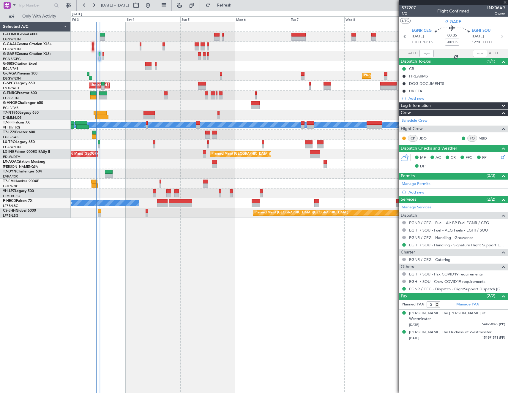
type input "0"
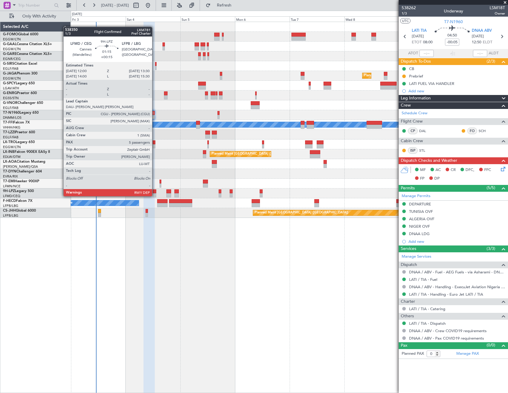
click at [155, 190] on div at bounding box center [155, 191] width 4 height 4
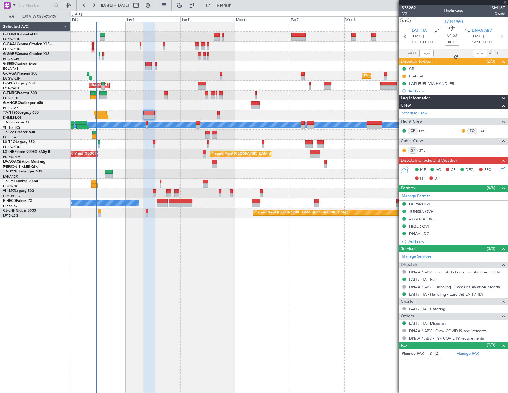
type input "+00:15"
type input "5"
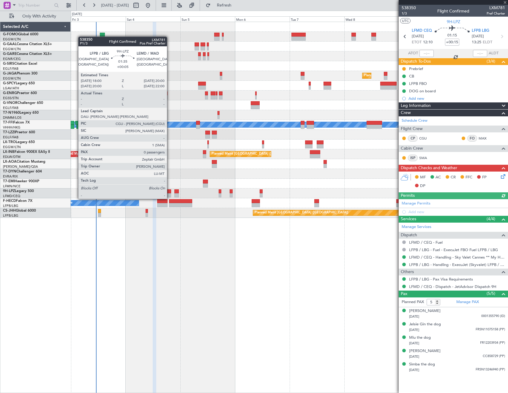
click at [169, 193] on div at bounding box center [168, 191] width 5 height 4
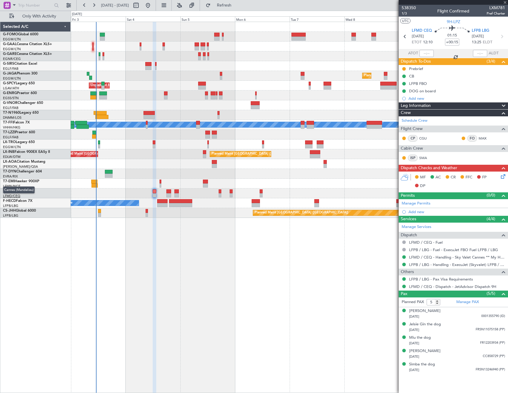
type input "+00:05"
type input "0"
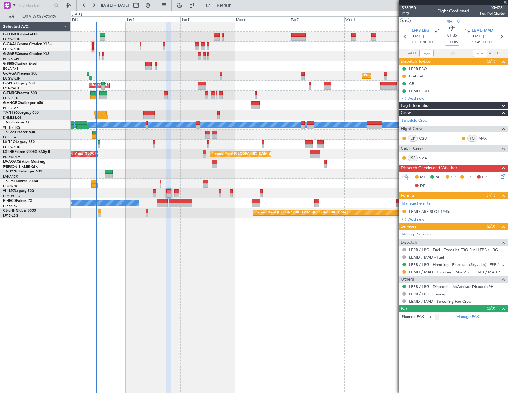
click at [102, 54] on div at bounding box center [289, 56] width 437 height 10
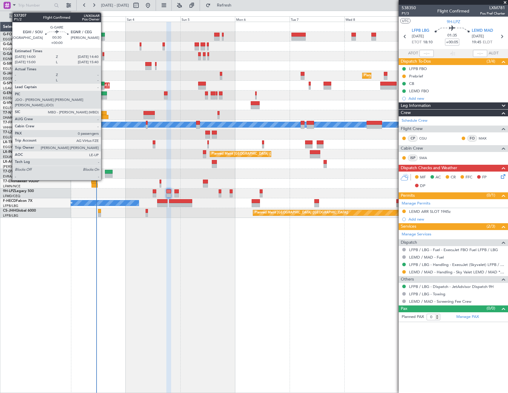
click at [104, 55] on div at bounding box center [103, 54] width 2 height 4
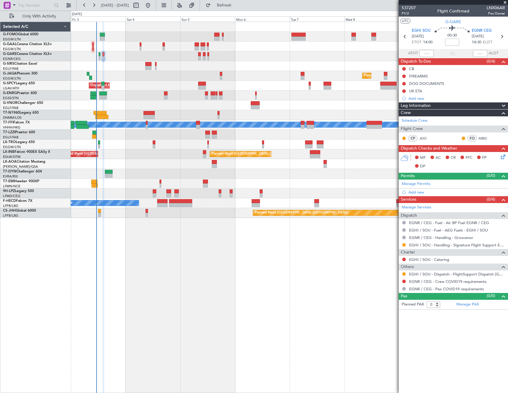
drag, startPoint x: 405, startPoint y: 275, endPoint x: 403, endPoint y: 291, distance: 16.5
click at [405, 275] on button at bounding box center [404, 274] width 4 height 4
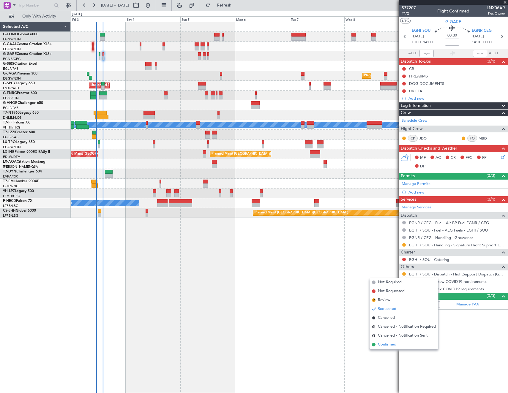
click at [392, 343] on span "Confirmed" at bounding box center [387, 345] width 18 height 6
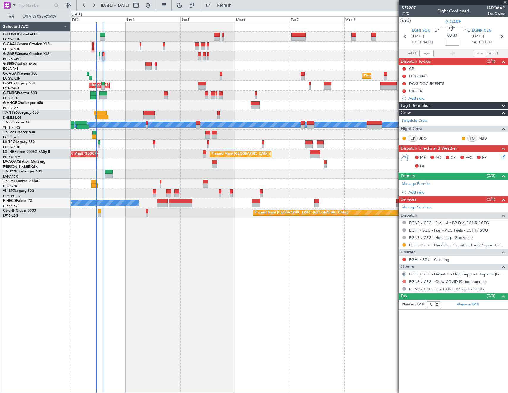
click at [405, 281] on button at bounding box center [404, 282] width 4 height 4
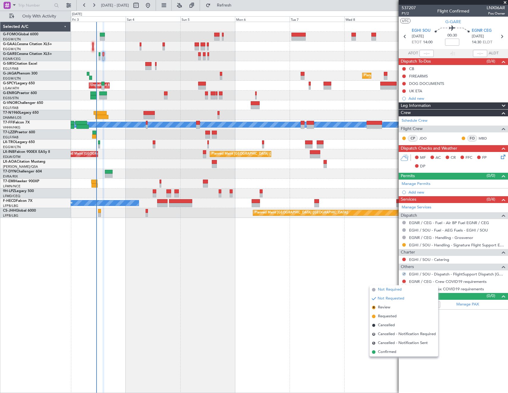
click at [384, 289] on span "Not Required" at bounding box center [390, 290] width 24 height 6
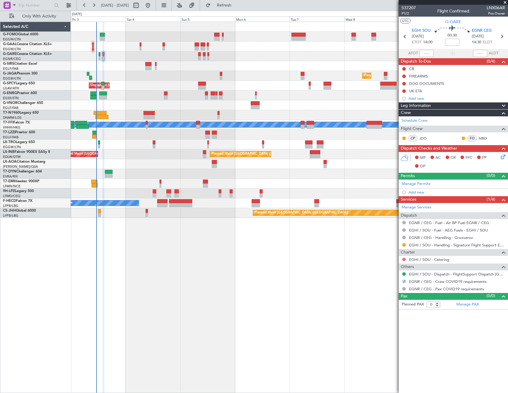
click at [403, 258] on button at bounding box center [404, 260] width 4 height 4
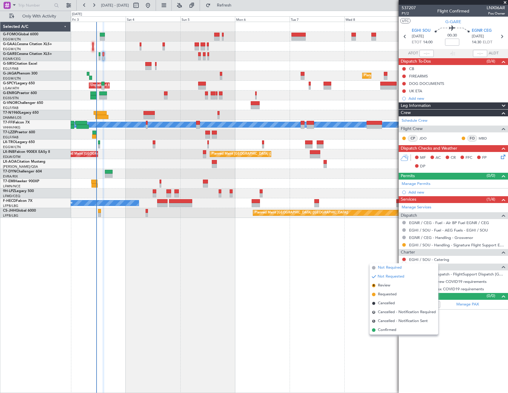
click at [380, 268] on span "Not Required" at bounding box center [390, 268] width 24 height 6
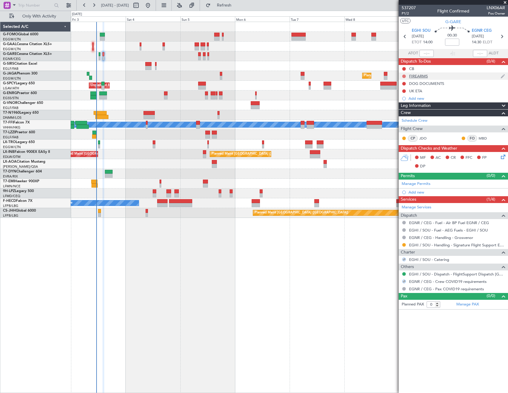
click at [404, 75] on button at bounding box center [404, 77] width 4 height 4
drag, startPoint x: 395, startPoint y: 112, endPoint x: 400, endPoint y: 91, distance: 20.9
click at [395, 111] on li "Cancelled" at bounding box center [403, 111] width 31 height 9
click at [404, 84] on button at bounding box center [404, 84] width 4 height 4
drag, startPoint x: 401, startPoint y: 118, endPoint x: 403, endPoint y: 94, distance: 24.1
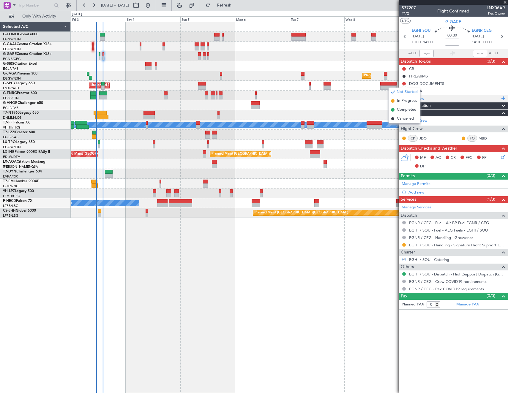
click at [401, 118] on span "Cancelled" at bounding box center [405, 119] width 17 height 6
click at [403, 91] on button at bounding box center [404, 91] width 4 height 4
click at [394, 123] on li "Cancelled" at bounding box center [403, 126] width 31 height 9
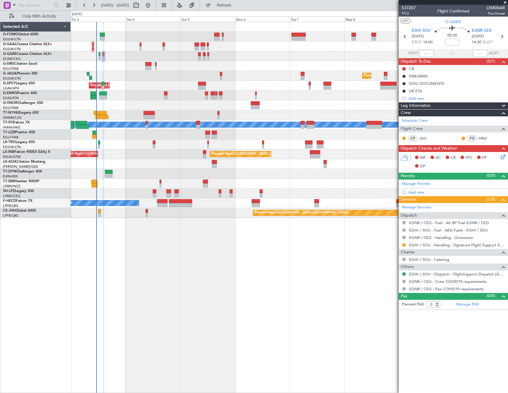
click at [504, 156] on icon at bounding box center [501, 155] width 5 height 5
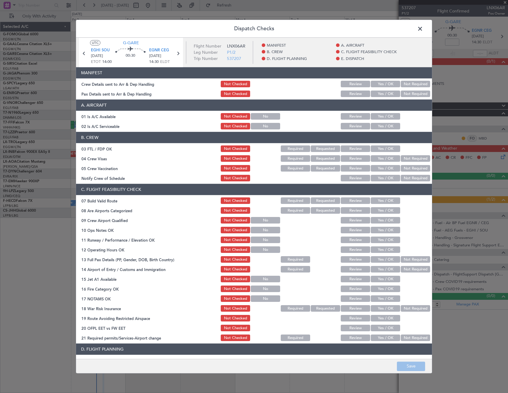
click at [380, 115] on button "Yes / OK" at bounding box center [384, 116] width 29 height 7
click at [380, 122] on section "A. AIRCRAFT 01 Is A/C Available Not Checked No Review Yes / OK 02 Is A/C Servic…" at bounding box center [254, 115] width 356 height 31
click at [380, 126] on button "Yes / OK" at bounding box center [384, 126] width 29 height 7
click at [414, 366] on button "Save" at bounding box center [411, 366] width 28 height 9
click at [423, 25] on span at bounding box center [423, 30] width 0 height 12
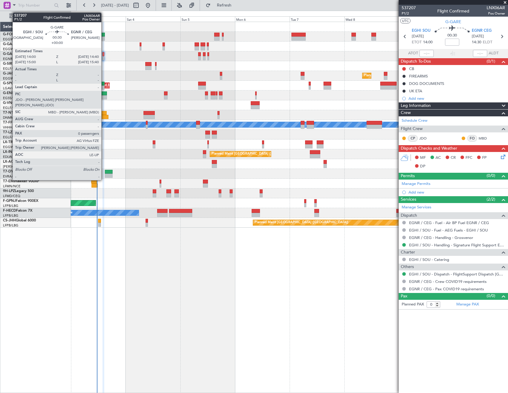
click at [104, 54] on div at bounding box center [103, 54] width 2 height 4
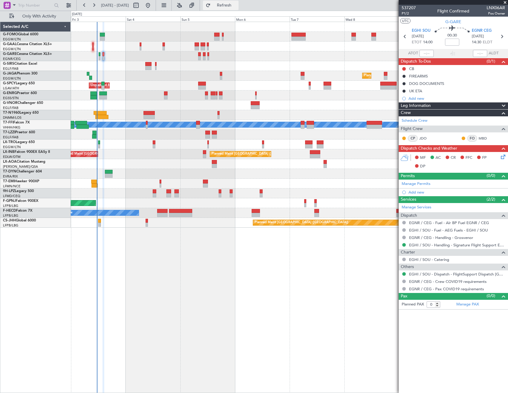
click at [237, 6] on span "Refresh" at bounding box center [224, 5] width 25 height 4
click at [404, 69] on button at bounding box center [404, 69] width 4 height 4
click at [400, 93] on span "Completed" at bounding box center [407, 95] width 20 height 6
click at [502, 156] on icon at bounding box center [501, 155] width 5 height 5
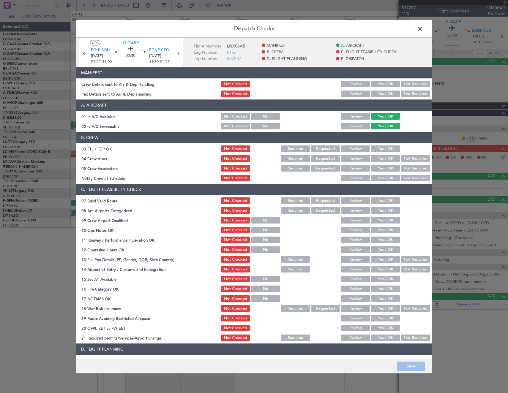
click at [387, 200] on button "Yes / OK" at bounding box center [384, 201] width 29 height 7
click at [389, 231] on button "Yes / OK" at bounding box center [384, 230] width 29 height 7
click at [389, 239] on button "Yes / OK" at bounding box center [384, 240] width 29 height 7
click at [386, 249] on button "Yes / OK" at bounding box center [384, 250] width 29 height 7
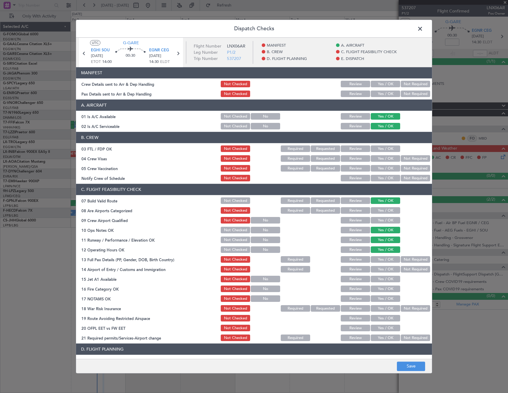
click at [403, 259] on button "Not Required" at bounding box center [414, 259] width 29 height 7
click at [405, 268] on button "Not Required" at bounding box center [414, 269] width 29 height 7
click at [381, 280] on button "Yes / OK" at bounding box center [384, 279] width 29 height 7
click at [384, 286] on button "Yes / OK" at bounding box center [384, 289] width 29 height 7
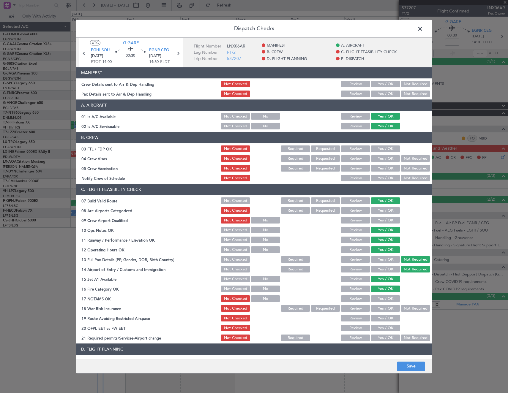
drag, startPoint x: 383, startPoint y: 296, endPoint x: 397, endPoint y: 303, distance: 16.1
click at [386, 298] on button "Yes / OK" at bounding box center [384, 299] width 29 height 7
click at [401, 304] on section "C. FLIGHT FEASIBILITY CHECK 07 Build Valid Route Not Checked Required Requested…" at bounding box center [254, 263] width 356 height 158
click at [404, 308] on button "Not Required" at bounding box center [414, 308] width 29 height 7
drag, startPoint x: 380, startPoint y: 320, endPoint x: 379, endPoint y: 326, distance: 5.5
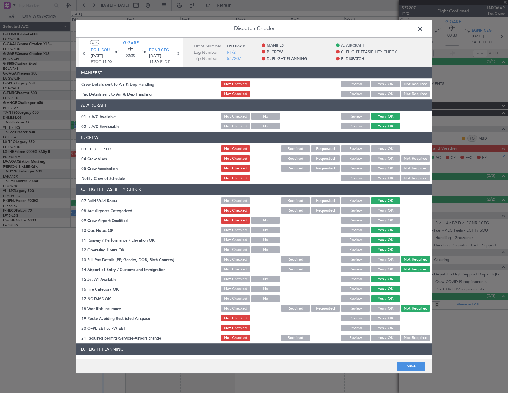
click at [380, 320] on button "Yes / OK" at bounding box center [384, 318] width 29 height 7
drag, startPoint x: 379, startPoint y: 326, endPoint x: 379, endPoint y: 333, distance: 7.1
click at [379, 327] on button "Yes / OK" at bounding box center [384, 328] width 29 height 7
click at [379, 337] on button "Yes / OK" at bounding box center [384, 338] width 29 height 7
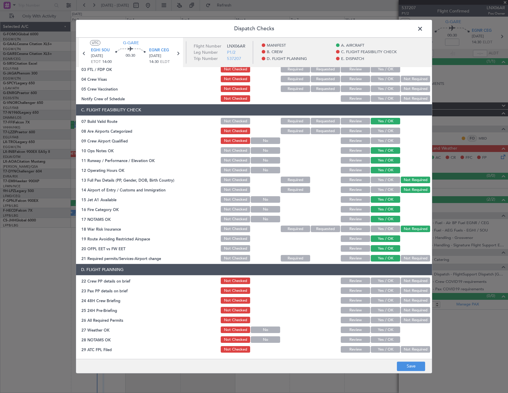
scroll to position [119, 0]
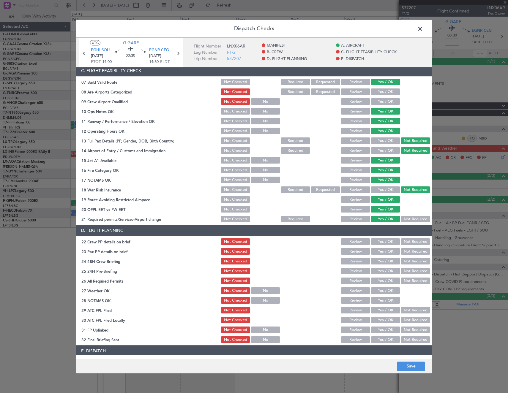
click at [381, 241] on button "Yes / OK" at bounding box center [384, 242] width 29 height 7
click at [406, 249] on button "Not Required" at bounding box center [414, 251] width 29 height 7
click at [380, 263] on button "Yes / OK" at bounding box center [384, 261] width 29 height 7
click at [380, 271] on button "Yes / OK" at bounding box center [384, 271] width 29 height 7
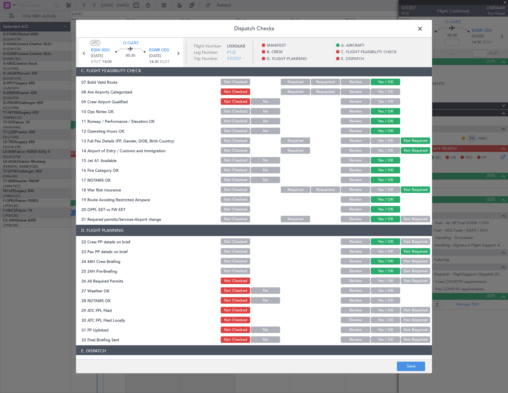
click at [381, 279] on button "Yes / OK" at bounding box center [384, 281] width 29 height 7
click at [383, 290] on button "Yes / OK" at bounding box center [384, 291] width 29 height 7
click at [385, 302] on button "Yes / OK" at bounding box center [384, 300] width 29 height 7
click at [389, 311] on button "Yes / OK" at bounding box center [384, 310] width 29 height 7
drag, startPoint x: 408, startPoint y: 320, endPoint x: 392, endPoint y: 330, distance: 18.8
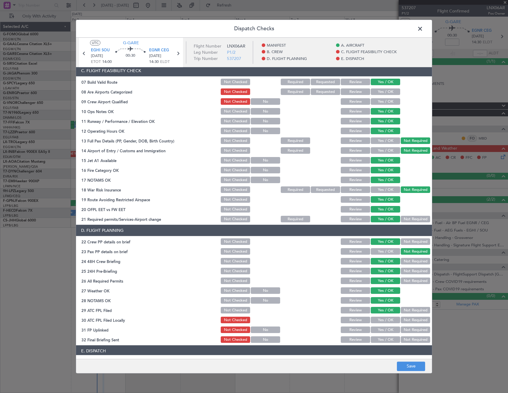
click at [408, 320] on button "Not Required" at bounding box center [414, 320] width 29 height 7
drag, startPoint x: 392, startPoint y: 330, endPoint x: 418, endPoint y: 344, distance: 29.9
click at [392, 330] on button "Yes / OK" at bounding box center [384, 330] width 29 height 7
click at [418, 344] on div "Not Required" at bounding box center [415, 340] width 30 height 8
click at [414, 339] on button "Not Required" at bounding box center [414, 340] width 29 height 7
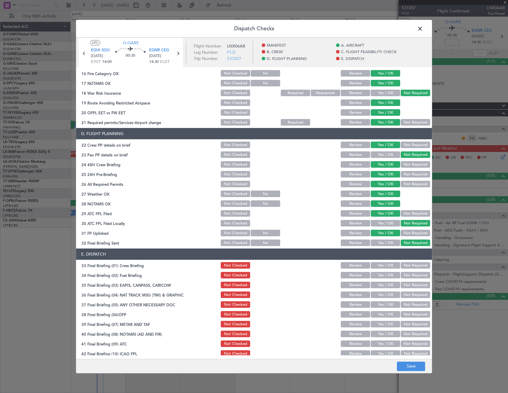
scroll to position [239, 0]
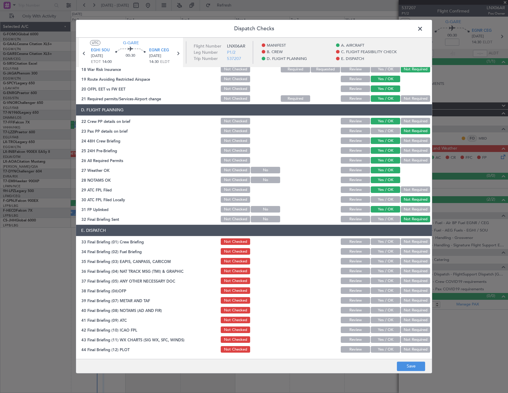
click at [410, 251] on button "Not Required" at bounding box center [414, 251] width 29 height 7
click at [410, 258] on div "Not Required" at bounding box center [415, 261] width 30 height 8
click at [408, 261] on button "Not Required" at bounding box center [414, 261] width 29 height 7
click at [401, 272] on button "Not Required" at bounding box center [414, 271] width 29 height 7
click at [389, 277] on div "Yes / OK" at bounding box center [385, 281] width 30 height 8
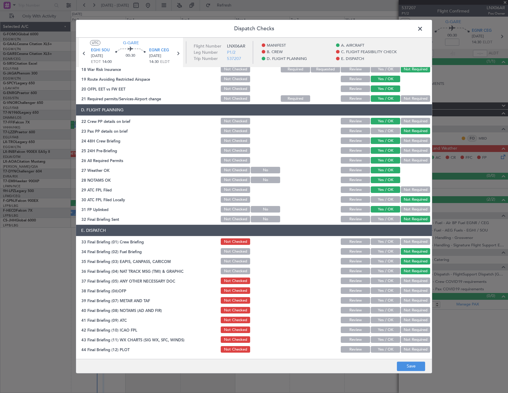
click at [387, 280] on button "Yes / OK" at bounding box center [384, 281] width 29 height 7
click at [386, 290] on button "Yes / OK" at bounding box center [384, 291] width 29 height 7
click at [384, 300] on button "Yes / OK" at bounding box center [384, 300] width 29 height 7
click at [382, 309] on button "Yes / OK" at bounding box center [384, 310] width 29 height 7
click at [380, 319] on button "Yes / OK" at bounding box center [384, 320] width 29 height 7
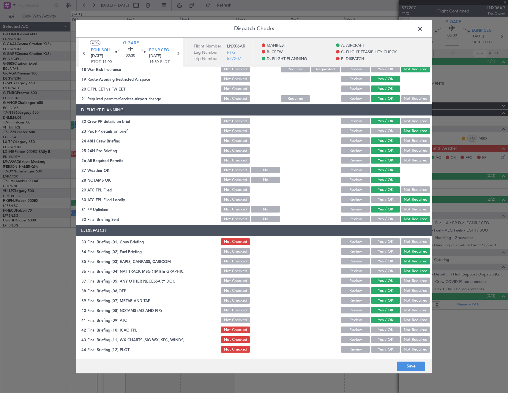
click at [381, 330] on button "Yes / OK" at bounding box center [384, 330] width 29 height 7
drag, startPoint x: 381, startPoint y: 338, endPoint x: 382, endPoint y: 351, distance: 12.5
click at [381, 339] on button "Yes / OK" at bounding box center [384, 340] width 29 height 7
click at [382, 354] on article "MANIFEST Crew Details sent to Arr & Dep Handling Not Checked Review Yes / OK No…" at bounding box center [254, 211] width 356 height 288
drag, startPoint x: 381, startPoint y: 350, endPoint x: 392, endPoint y: 309, distance: 42.3
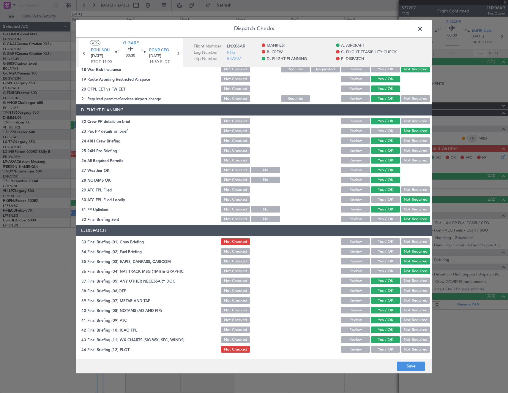
click at [381, 350] on button "Yes / OK" at bounding box center [384, 349] width 29 height 7
click at [390, 241] on button "Yes / OK" at bounding box center [384, 242] width 29 height 7
click at [416, 369] on button "Save" at bounding box center [411, 366] width 28 height 9
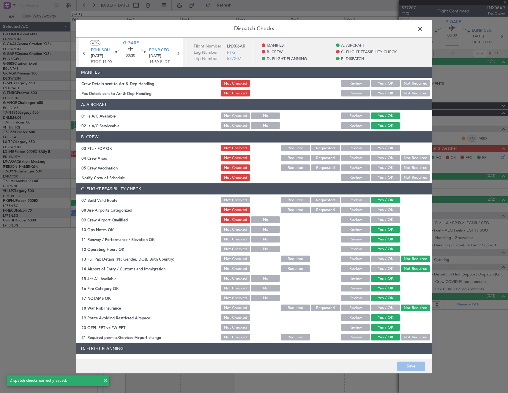
scroll to position [0, 0]
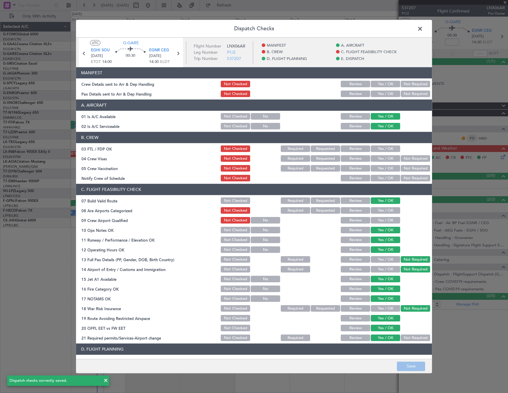
click at [423, 26] on span at bounding box center [423, 30] width 0 height 12
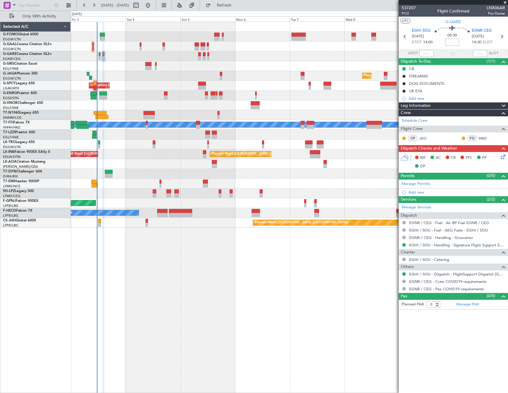
click at [456, 39] on input at bounding box center [452, 42] width 14 height 7
type input "+5"
click at [452, 342] on article "537207 P1/2 Flight Confirmed LNX06AR Pos Owner UTC G-GARE EGHI SOU 03/10/2025 E…" at bounding box center [452, 199] width 109 height 388
click at [406, 12] on span "P1/2" at bounding box center [408, 13] width 14 height 5
click at [405, 12] on span "P1/2" at bounding box center [408, 13] width 14 height 5
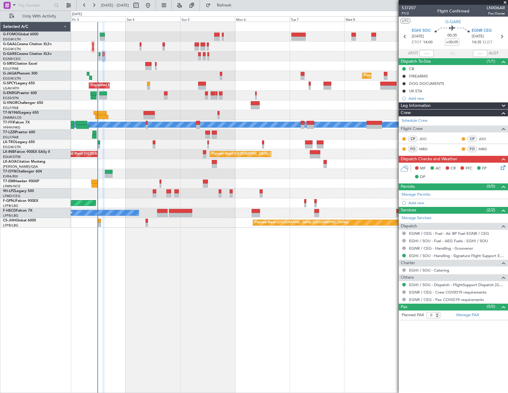
click at [444, 364] on article "537207 P1/2 Flight Confirmed LNX06AR Pos Owner UTC G-GARE EGHI SOU 03/10/2025 E…" at bounding box center [452, 199] width 109 height 388
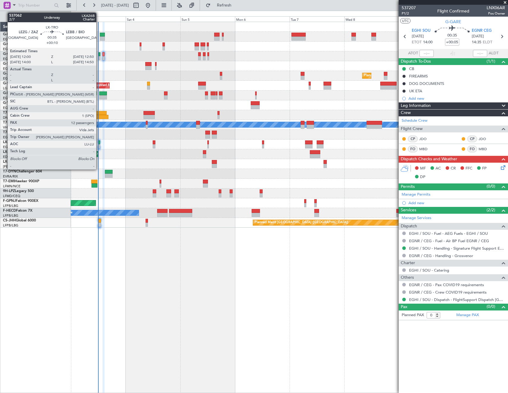
click at [99, 143] on div at bounding box center [99, 142] width 2 height 4
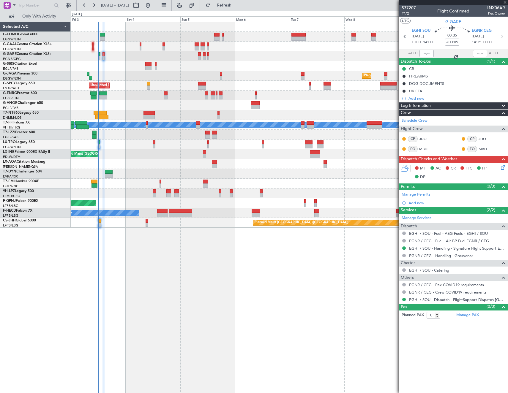
type input "+00:10"
type input "12"
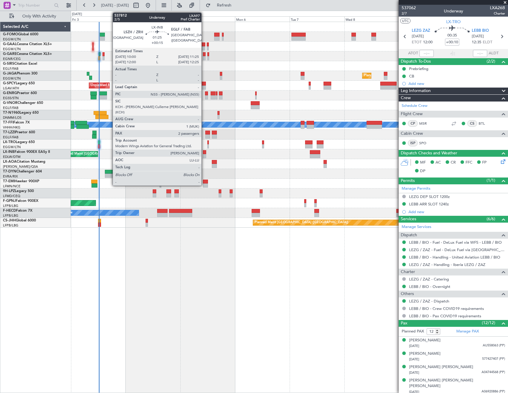
click at [204, 153] on div at bounding box center [204, 152] width 3 height 4
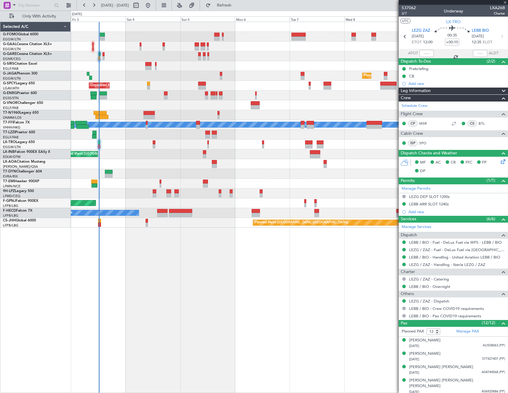
type input "+00:15"
type input "2"
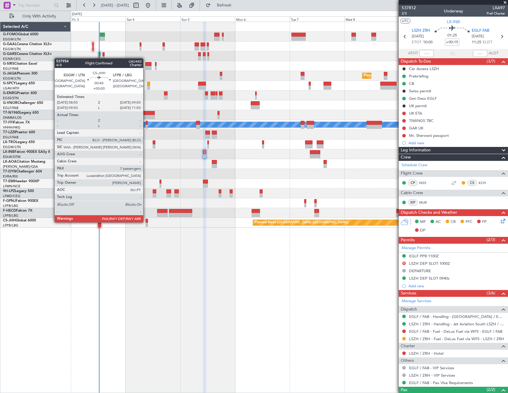
click at [146, 222] on div at bounding box center [146, 221] width 2 height 4
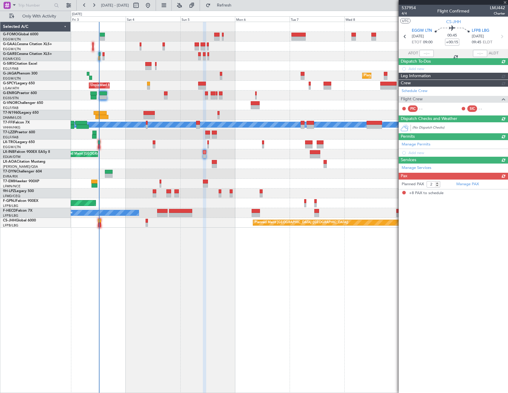
type input "8"
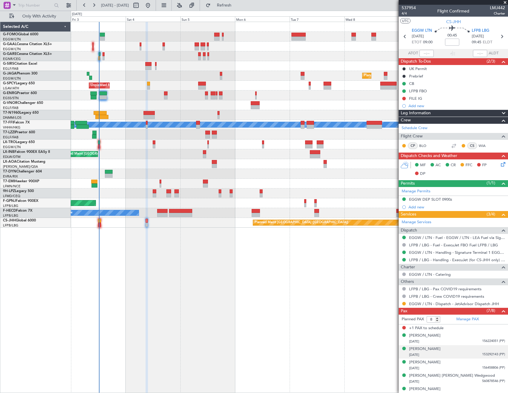
scroll to position [32, 0]
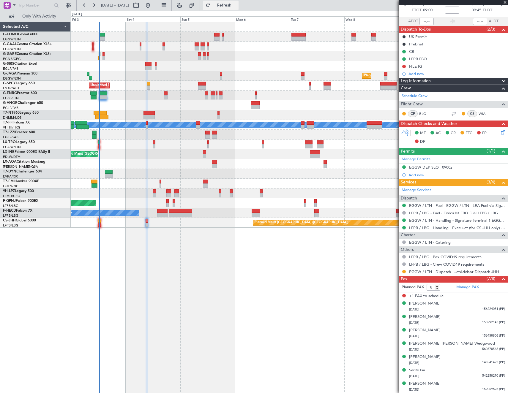
click at [237, 4] on span "Refresh" at bounding box center [224, 5] width 25 height 4
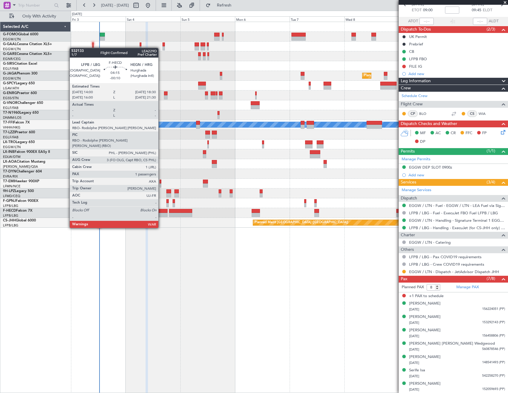
click at [161, 211] on div at bounding box center [162, 211] width 10 height 4
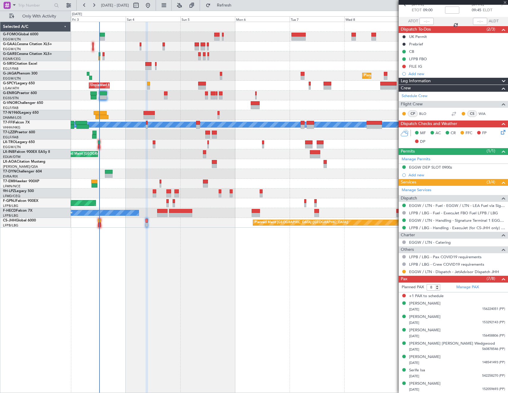
type input "-00:10"
type input "1"
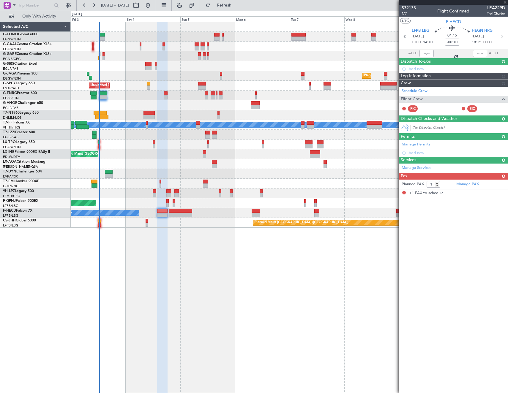
scroll to position [0, 0]
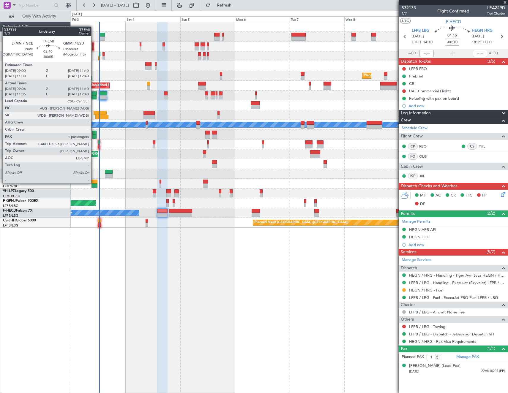
click at [94, 183] on div at bounding box center [94, 182] width 6 height 4
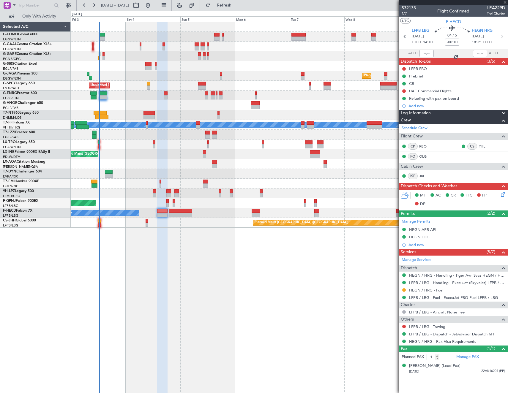
type input "-00:05"
type input "09:06"
type input "11:40"
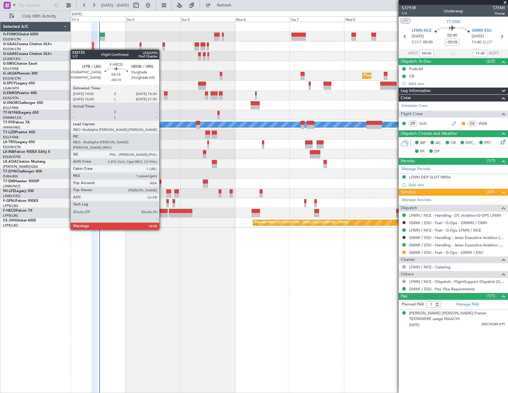
click at [162, 213] on div at bounding box center [162, 215] width 10 height 4
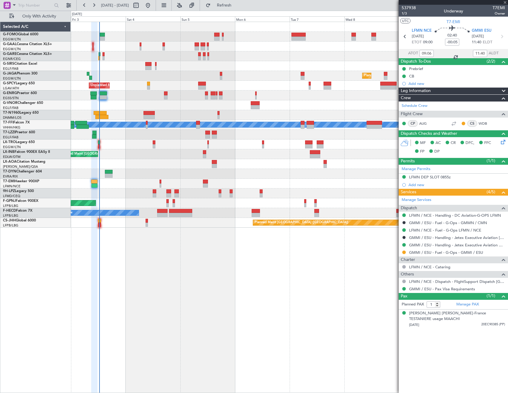
type input "-00:10"
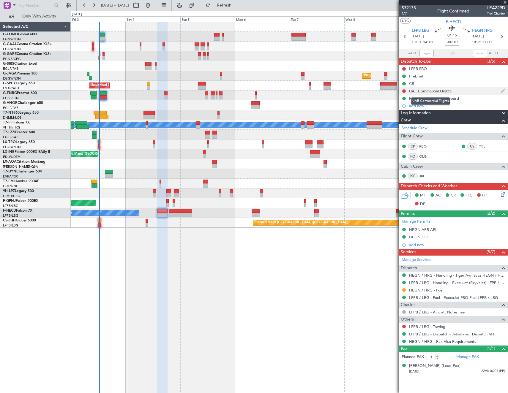
click at [421, 91] on div "UAE Commercial Flights" at bounding box center [430, 90] width 42 height 5
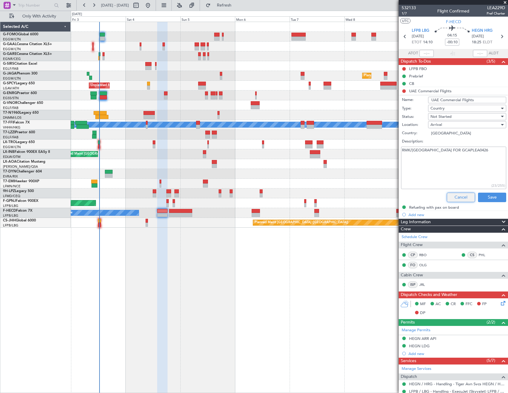
click at [452, 196] on button "Cancel" at bounding box center [460, 197] width 28 height 9
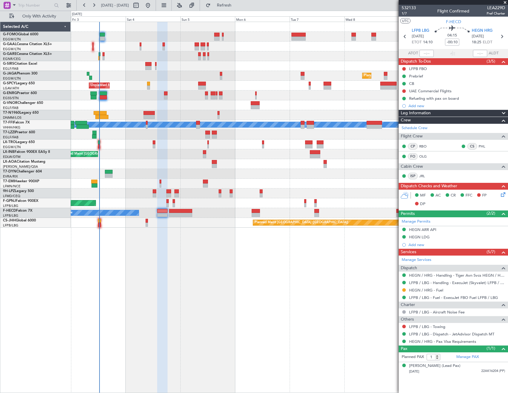
click at [401, 323] on div "LFPB / LBG - Towing" at bounding box center [452, 326] width 109 height 7
click at [403, 323] on div "LFPB / LBG - Towing" at bounding box center [452, 326] width 109 height 7
click at [402, 326] on button at bounding box center [404, 327] width 4 height 4
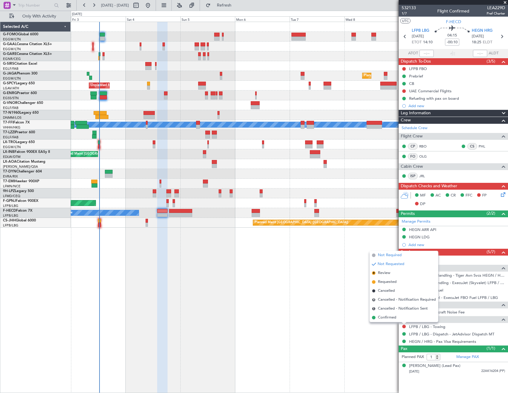
click at [383, 257] on span "Not Required" at bounding box center [390, 255] width 24 height 6
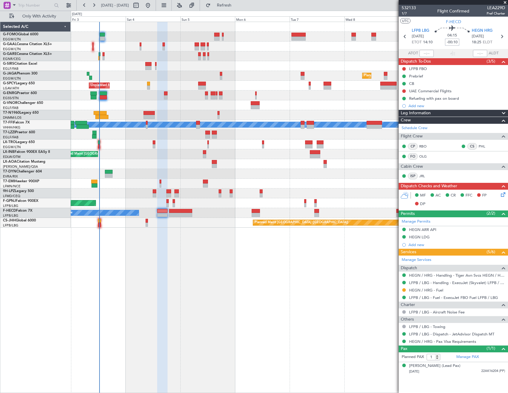
click at [454, 42] on input "-00:10" at bounding box center [452, 42] width 14 height 7
type input "-00:15"
click at [406, 13] on span "1/7" at bounding box center [408, 13] width 14 height 5
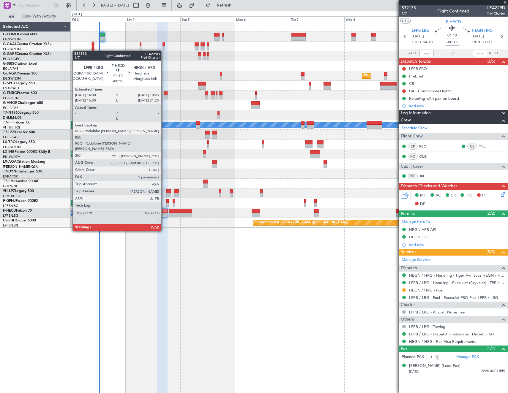
click at [164, 214] on div at bounding box center [162, 215] width 10 height 4
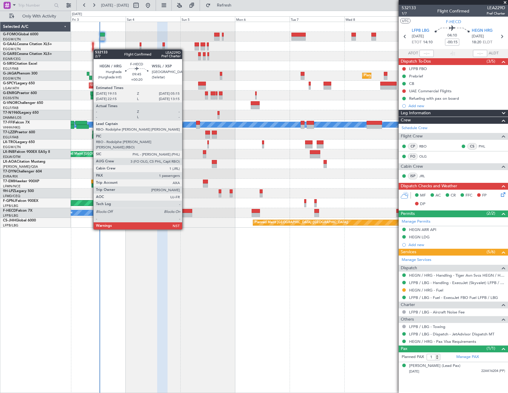
click at [185, 213] on div at bounding box center [180, 215] width 23 height 4
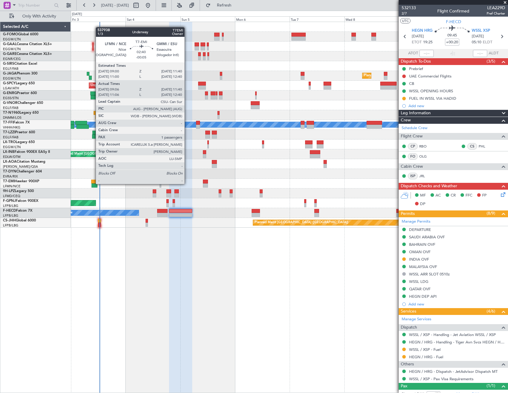
click at [93, 183] on div at bounding box center [94, 185] width 6 height 4
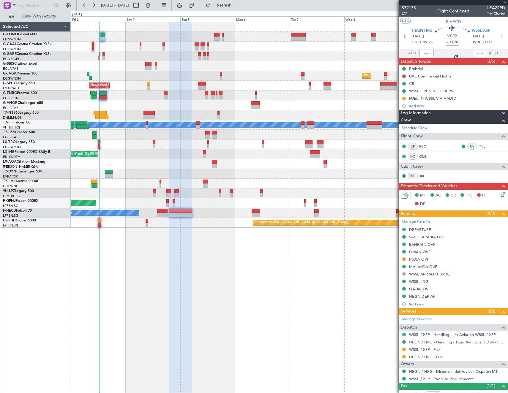
type input "-00:05"
type input "09:06"
type input "11:40"
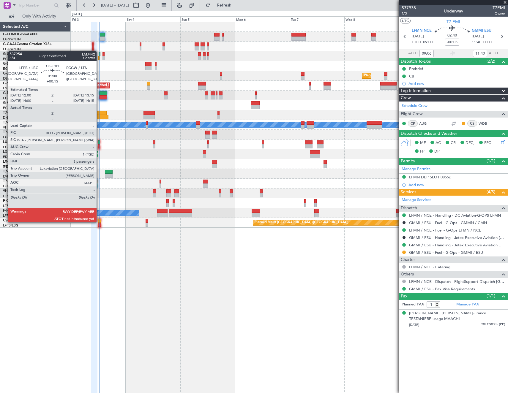
click at [99, 222] on div at bounding box center [99, 221] width 3 height 4
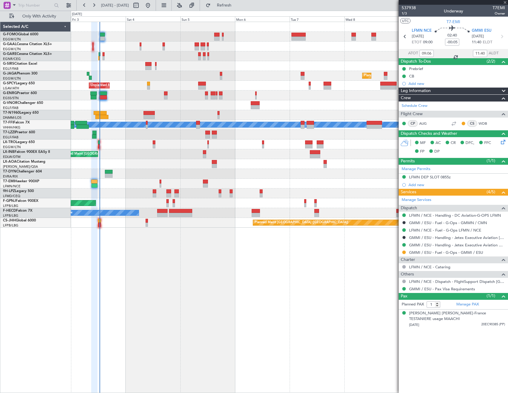
type input "+00:15"
type input "3"
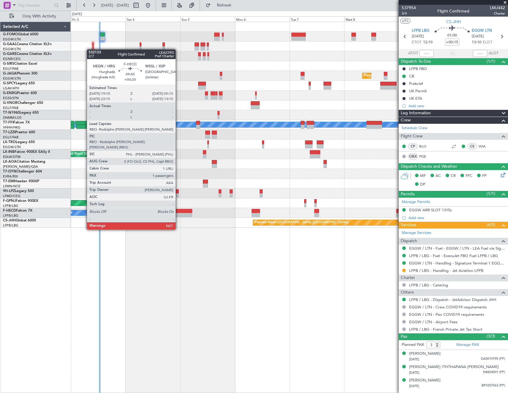
click at [178, 213] on div at bounding box center [180, 215] width 23 height 4
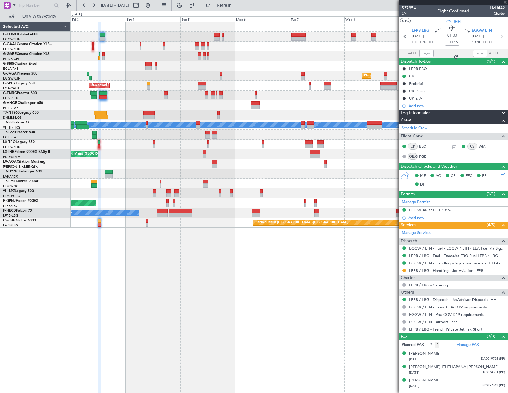
type input "+00:20"
type input "1"
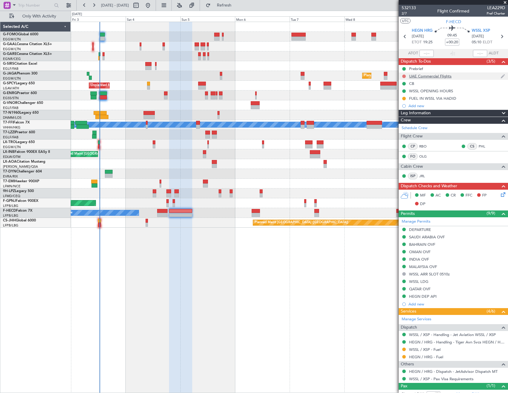
click at [403, 75] on button at bounding box center [404, 77] width 4 height 4
click at [372, 171] on div at bounding box center [289, 174] width 437 height 10
click at [420, 10] on div "532133 2/7 Flight Confirmed LEA229D Pref Charter" at bounding box center [452, 11] width 109 height 12
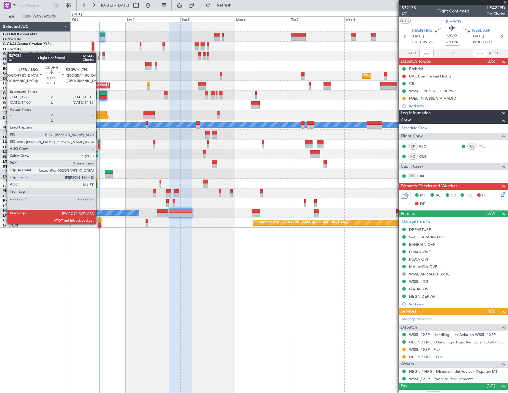
click at [99, 224] on div at bounding box center [99, 225] width 3 height 4
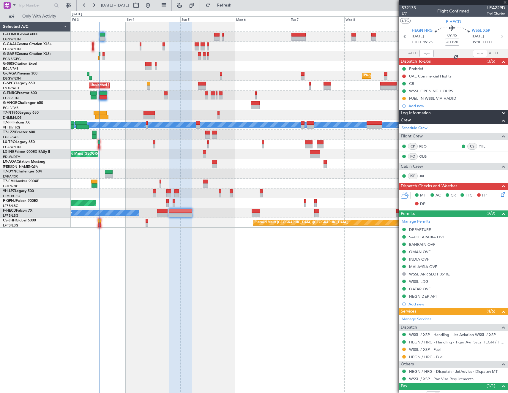
type input "+00:15"
type input "3"
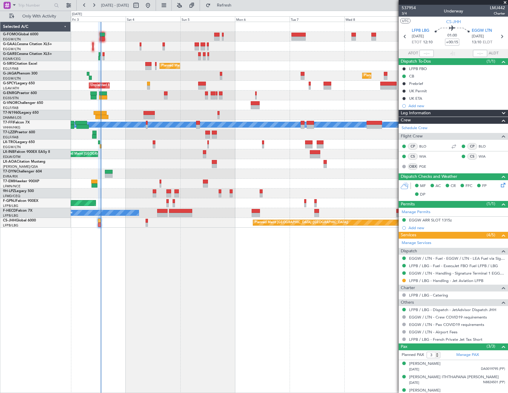
type input "12:58"
click at [231, 9] on button "Refresh" at bounding box center [221, 5] width 36 height 9
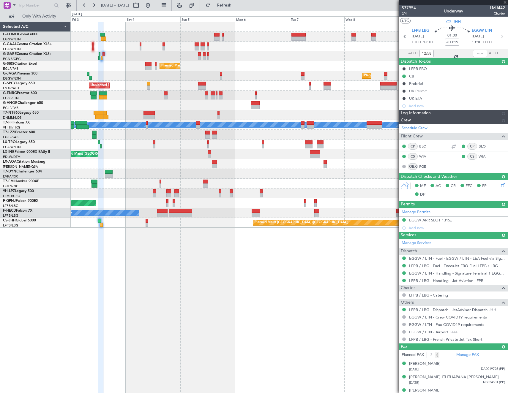
type input "13:46"
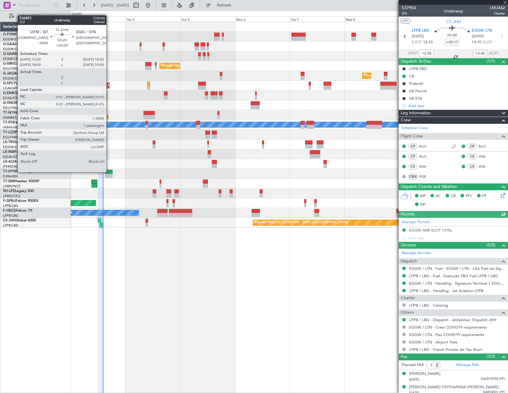
click at [109, 172] on div at bounding box center [109, 172] width 8 height 4
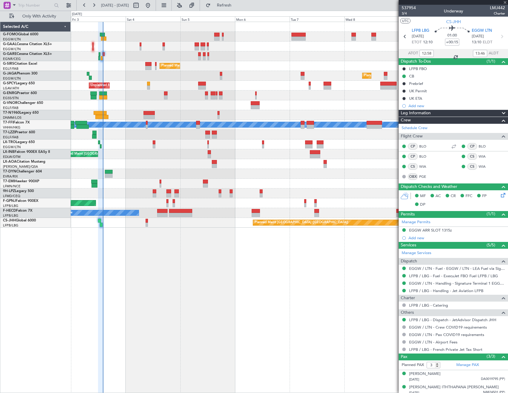
type input "+00:05"
type input "1"
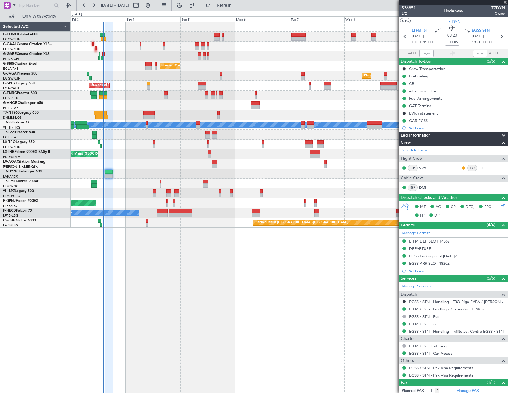
click at [301, 293] on div "Owner AOG Maint Dusseldorf Owner Planned Maint Dusseldorf Planned Maint London …" at bounding box center [289, 207] width 437 height 371
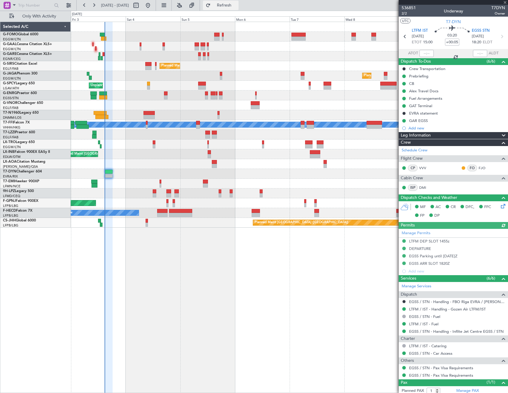
click at [235, 6] on span "Refresh" at bounding box center [224, 5] width 25 height 4
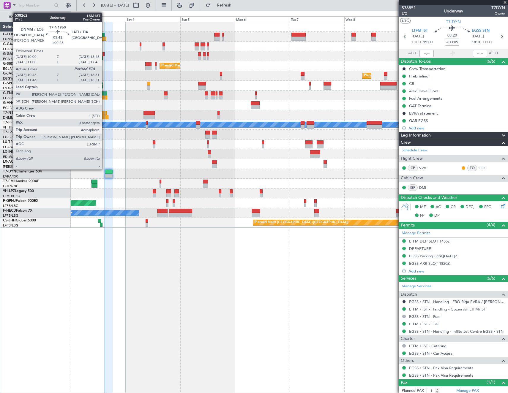
click at [104, 114] on div at bounding box center [100, 113] width 13 height 4
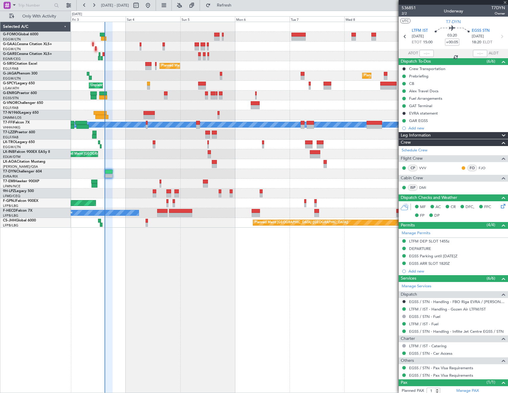
type input "+00:25"
type input "10:46"
type input "0"
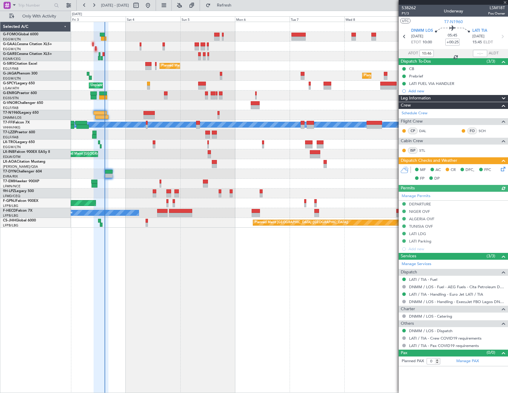
click at [503, 168] on icon at bounding box center [501, 168] width 5 height 5
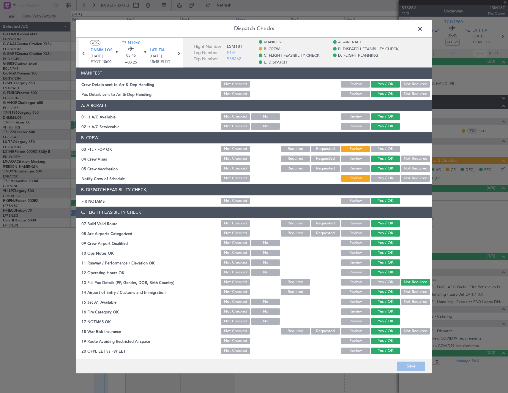
click at [384, 147] on button "Yes / OK" at bounding box center [384, 149] width 29 height 7
click at [380, 176] on button "Yes / OK" at bounding box center [384, 178] width 29 height 7
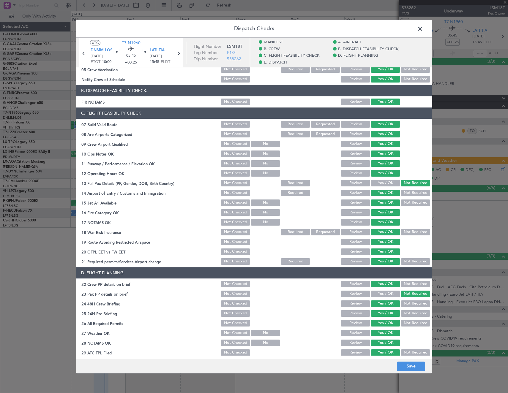
scroll to position [178, 0]
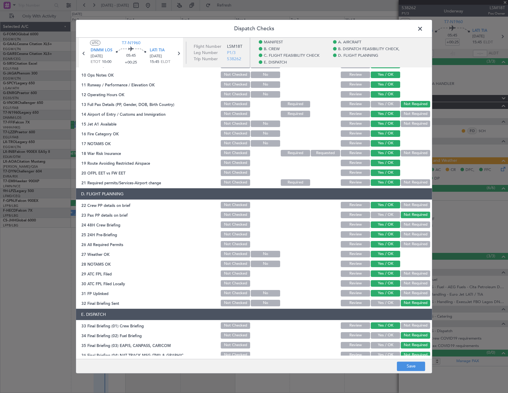
click at [418, 361] on footer "Save" at bounding box center [254, 366] width 356 height 14
click at [414, 367] on button "Save" at bounding box center [411, 366] width 28 height 9
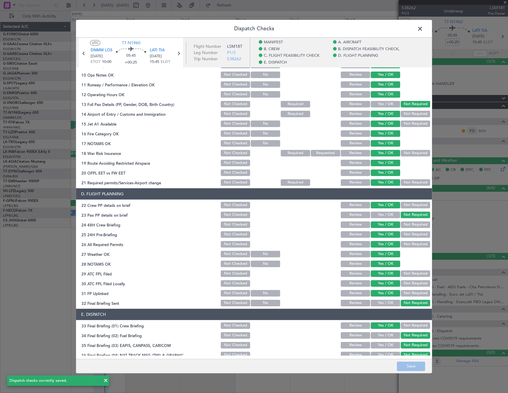
click at [423, 31] on span at bounding box center [423, 30] width 0 height 12
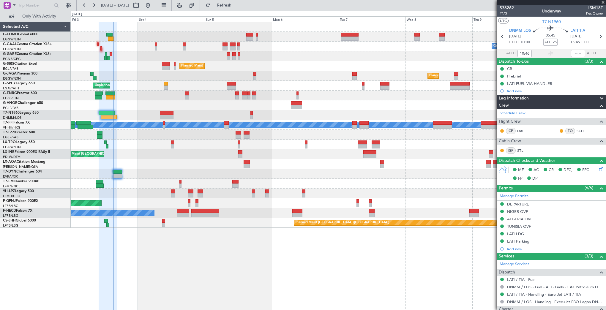
click at [149, 30] on div at bounding box center [338, 27] width 535 height 10
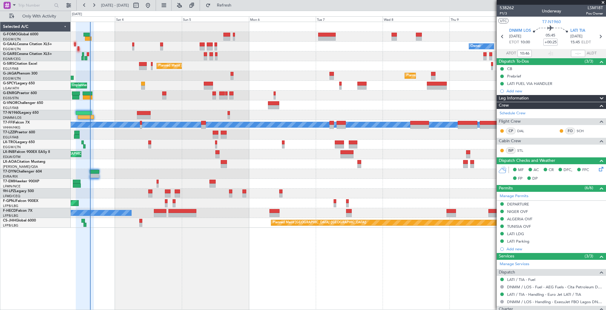
click at [137, 36] on div at bounding box center [338, 37] width 535 height 10
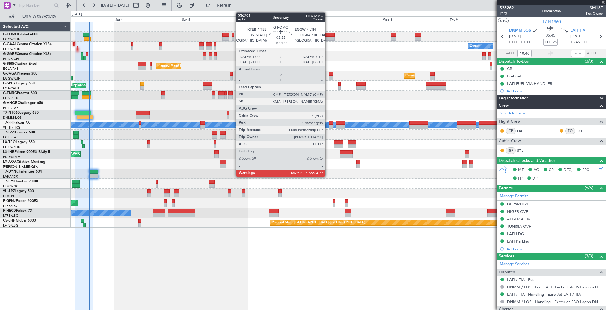
click at [327, 35] on div at bounding box center [325, 35] width 17 height 4
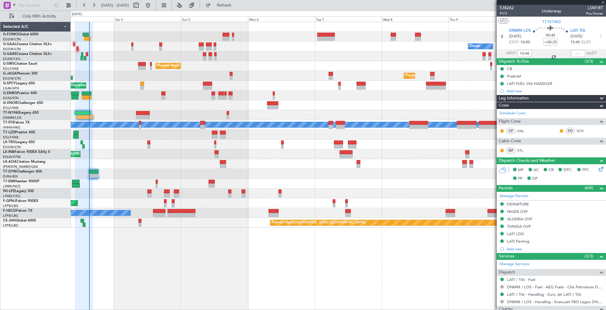
click at [327, 35] on div at bounding box center [325, 35] width 17 height 4
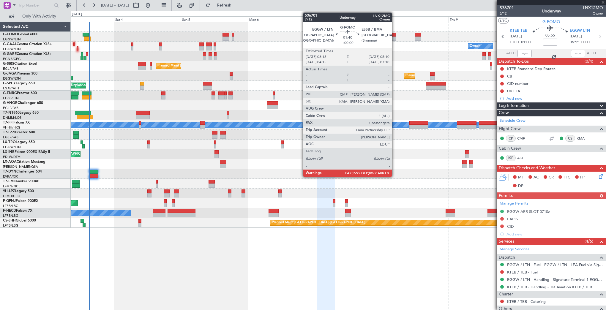
click at [394, 36] on div at bounding box center [392, 35] width 5 height 4
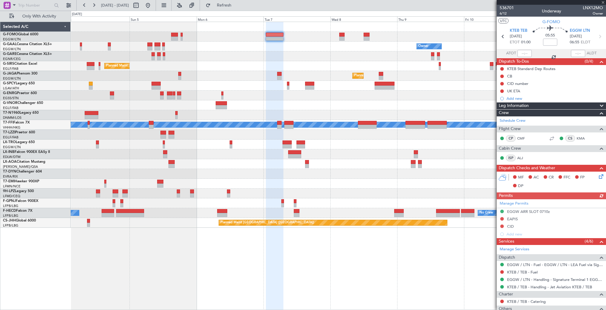
click at [339, 52] on div "Owner Owner No Crew Planned Maint London (Farnborough) Planned Maint London (Lu…" at bounding box center [338, 125] width 535 height 206
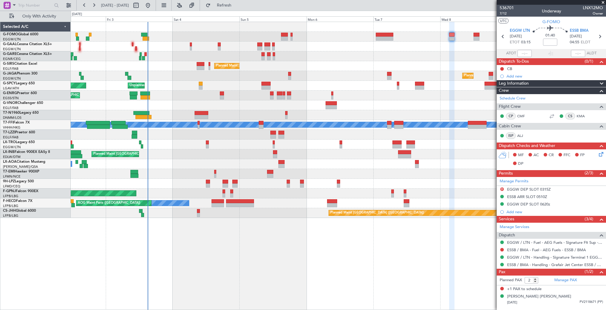
click at [336, 61] on div "Owner AOG Maint Dusseldorf Owner Planned Maint Dusseldorf Planned Maint London …" at bounding box center [338, 120] width 535 height 196
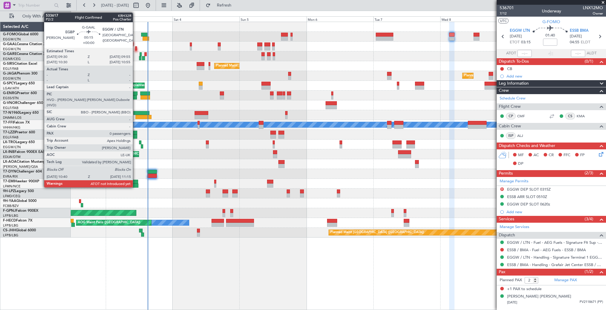
click at [135, 46] on div at bounding box center [136, 48] width 2 height 4
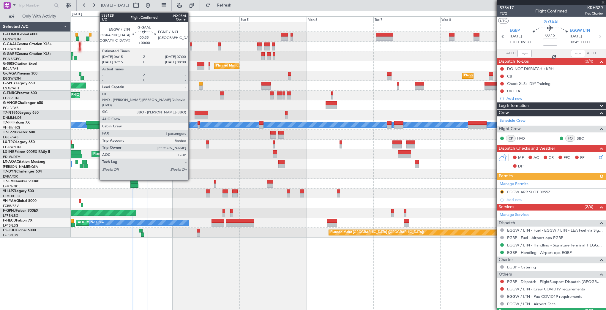
click at [191, 46] on div at bounding box center [191, 48] width 2 height 4
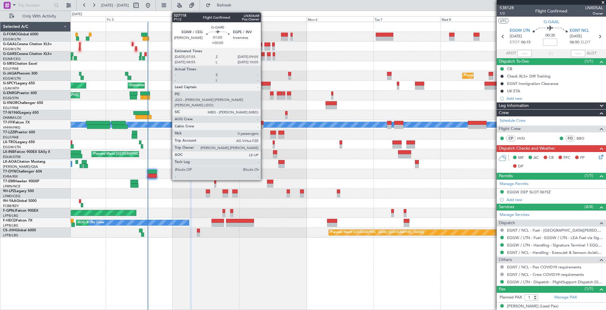
click at [263, 55] on div at bounding box center [262, 54] width 3 height 4
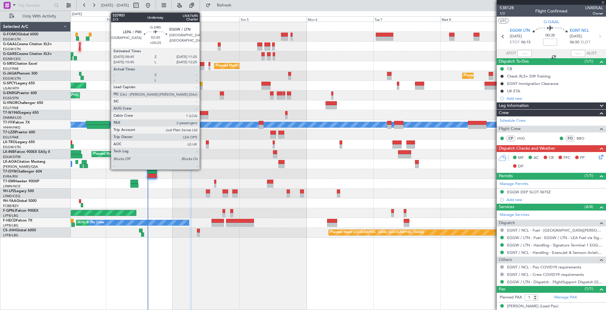
type input "0"
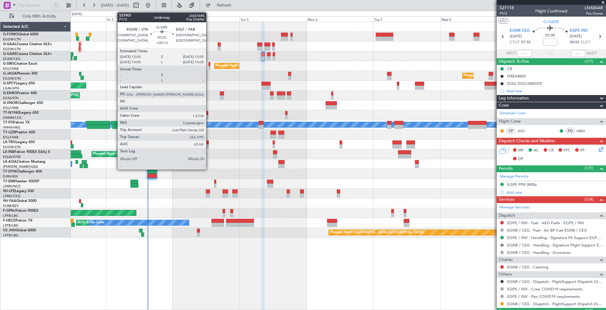
click at [209, 65] on div at bounding box center [209, 64] width 2 height 4
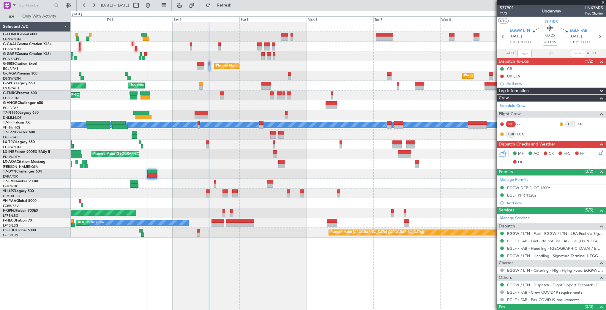
click at [130, 75] on div "Planned Maint [GEOGRAPHIC_DATA] ([GEOGRAPHIC_DATA])" at bounding box center [338, 76] width 535 height 10
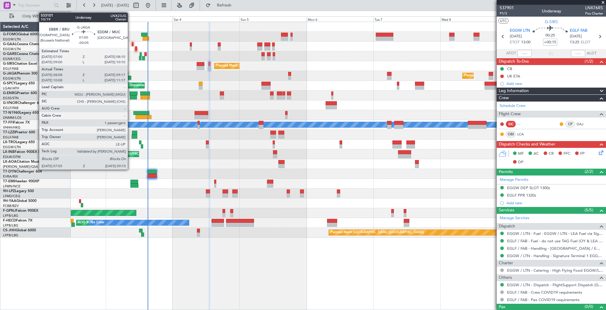
click at [130, 76] on div at bounding box center [129, 78] width 4 height 4
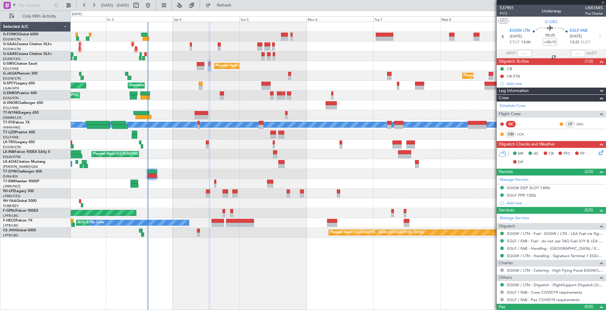
type input "-00:05"
type input "08:08"
type input "09:07"
type input "1"
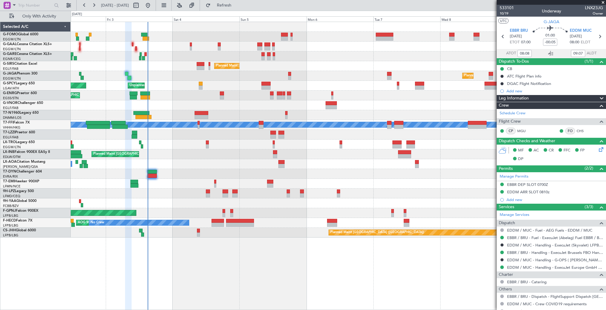
click at [202, 85] on div "Planned Maint Bremen Unplanned Maint Bremen" at bounding box center [338, 86] width 535 height 10
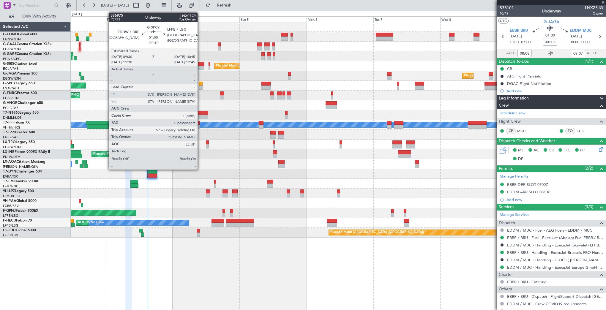
click at [200, 85] on div at bounding box center [201, 87] width 4 height 4
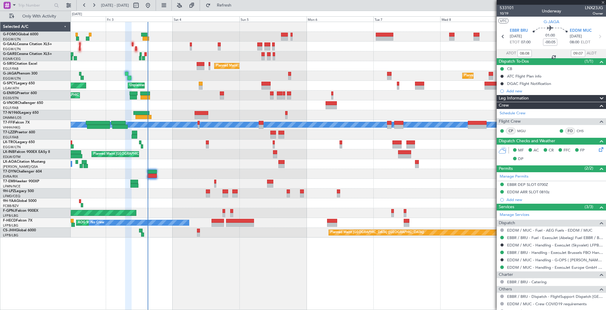
type input "-00:10"
type input "0"
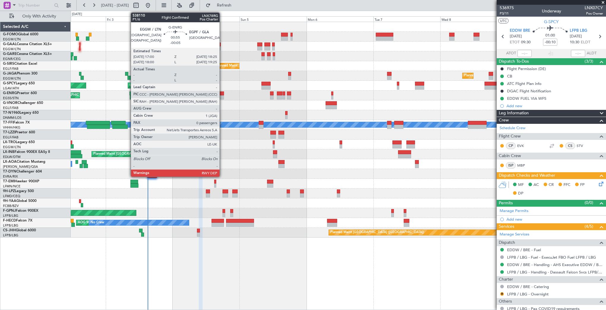
click at [222, 93] on div at bounding box center [222, 93] width 4 height 4
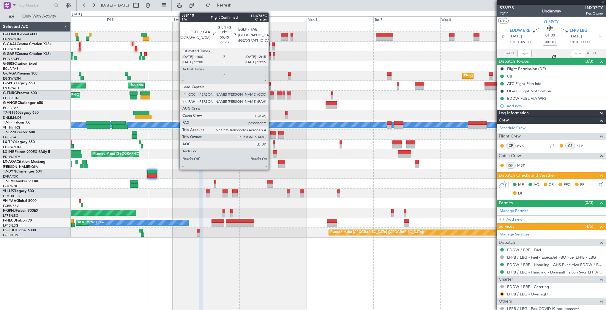
type input "-00:05"
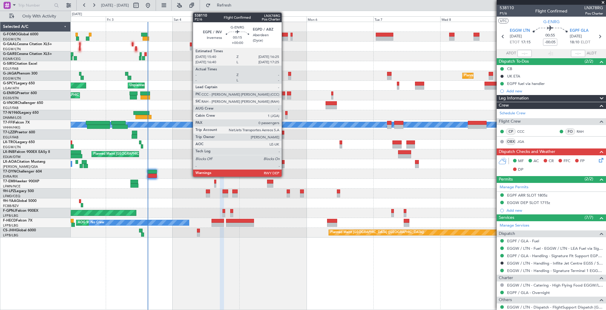
click at [284, 95] on div at bounding box center [284, 97] width 2 height 4
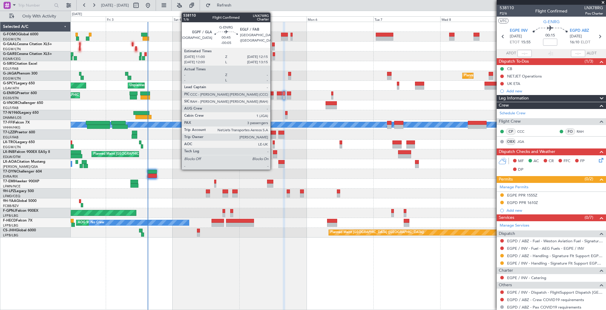
click at [273, 96] on div at bounding box center [272, 97] width 4 height 4
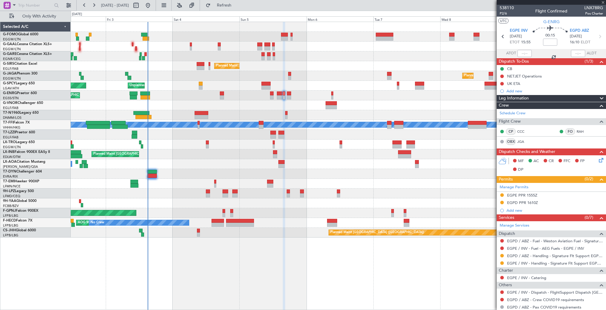
type input "-00:05"
type input "3"
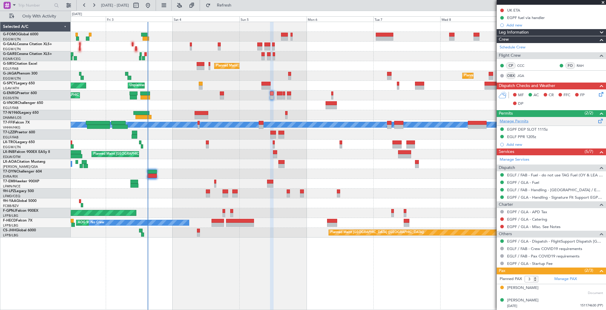
scroll to position [78, 0]
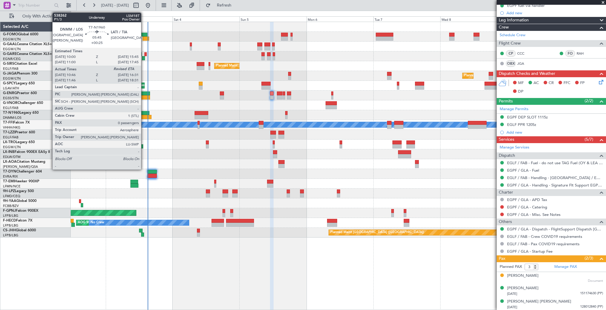
click at [144, 115] on div at bounding box center [143, 117] width 16 height 4
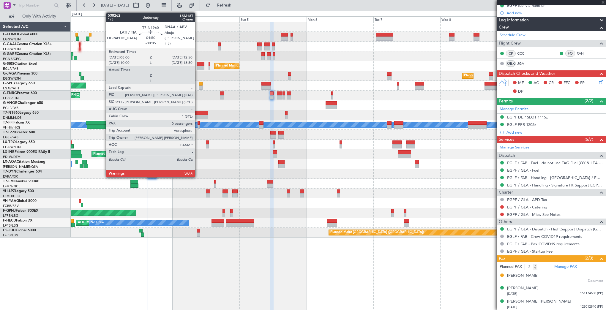
type input "+00:25"
type input "10:46"
type input "0"
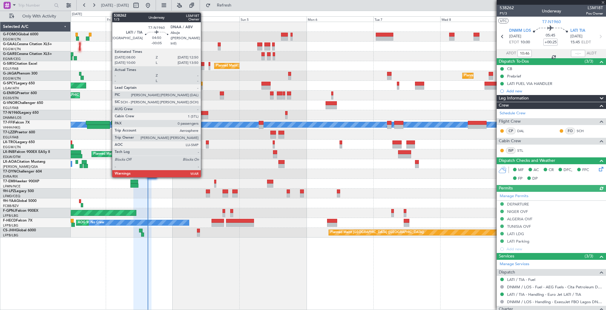
click at [203, 111] on div at bounding box center [201, 113] width 14 height 4
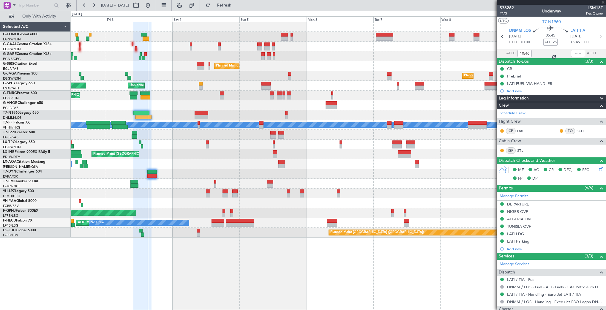
type input "-00:05"
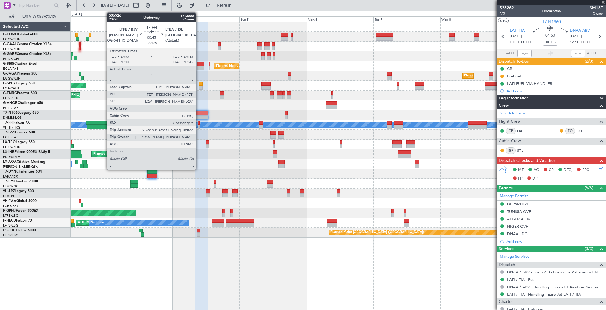
click at [198, 123] on div at bounding box center [198, 123] width 2 height 4
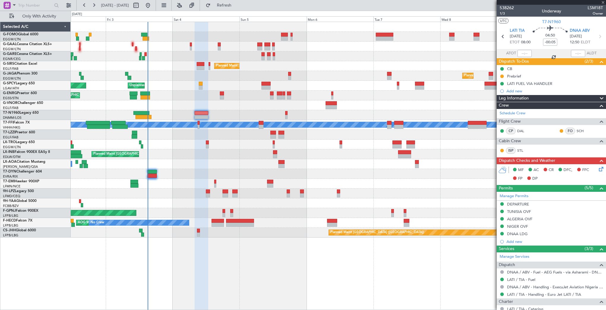
type input "7"
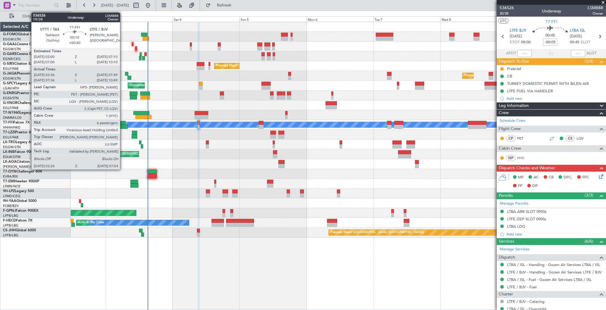
click at [123, 121] on div at bounding box center [118, 123] width 15 height 4
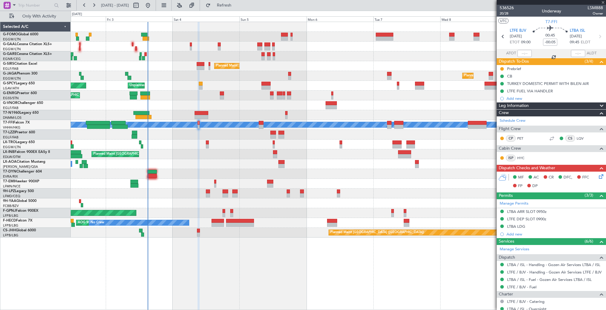
type input "+00:40"
type input "02:36"
type input "07:49"
type input "6"
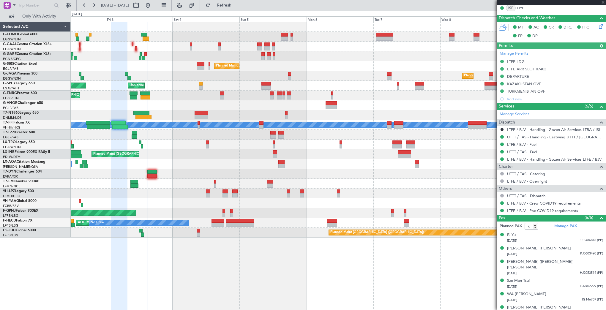
scroll to position [150, 0]
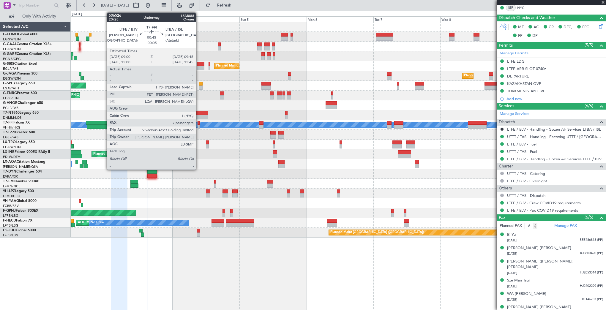
click at [198, 123] on div at bounding box center [198, 123] width 2 height 4
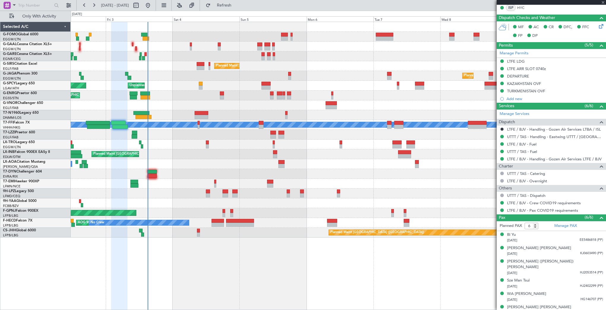
type input "-00:05"
type input "7"
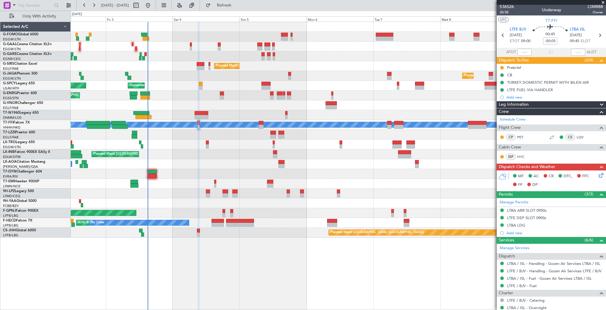
scroll to position [0, 0]
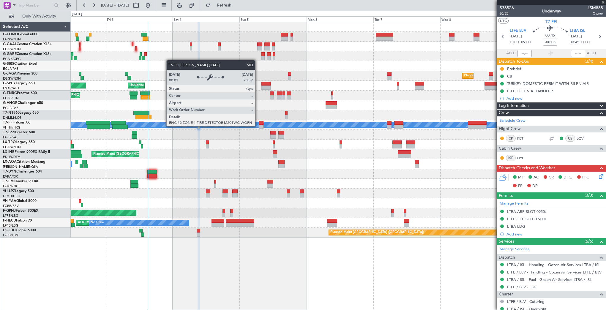
click at [258, 126] on div "MEL" at bounding box center [338, 124] width 1604 height 5
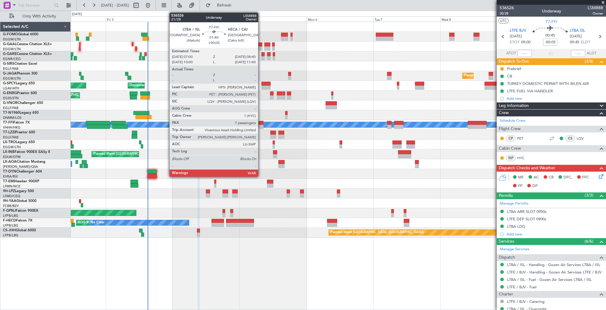
click at [261, 126] on div at bounding box center [261, 127] width 5 height 4
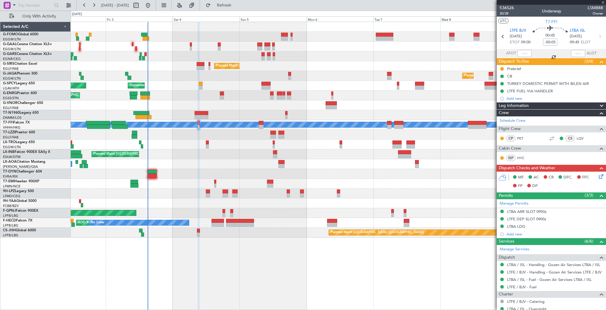
type input "+00:05"
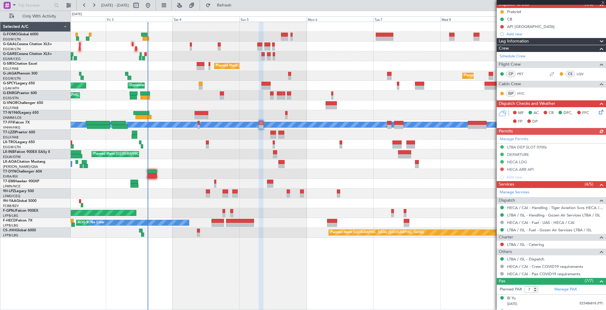
scroll to position [134, 0]
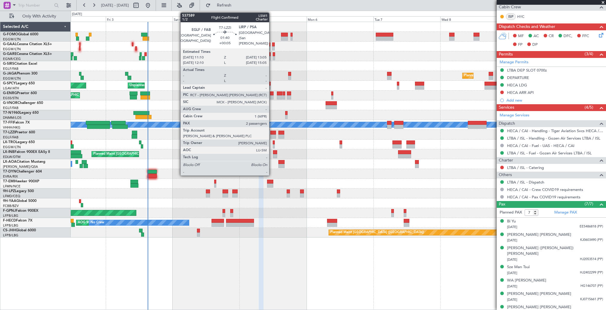
click at [272, 134] on div at bounding box center [272, 136] width 5 height 4
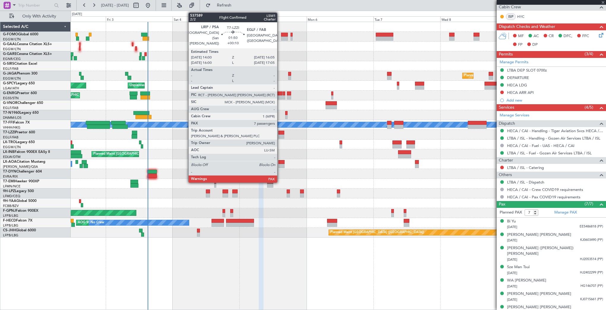
type input "2"
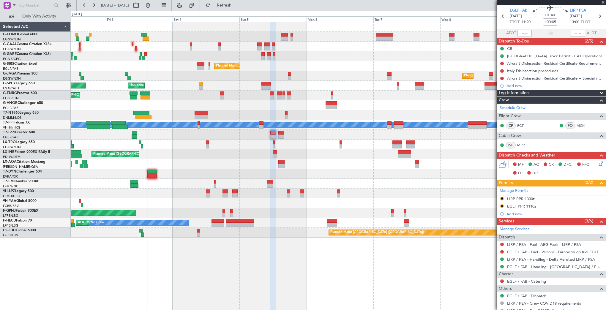
scroll to position [30, 0]
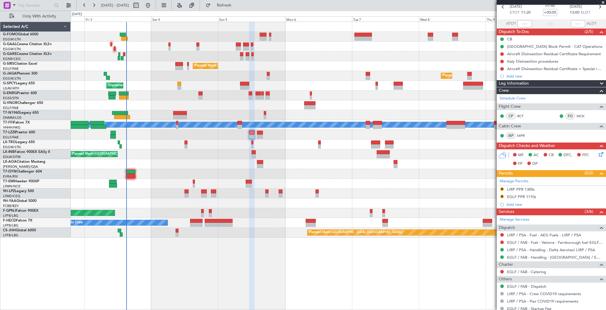
click at [259, 145] on div "A/C Unavailable" at bounding box center [338, 145] width 535 height 10
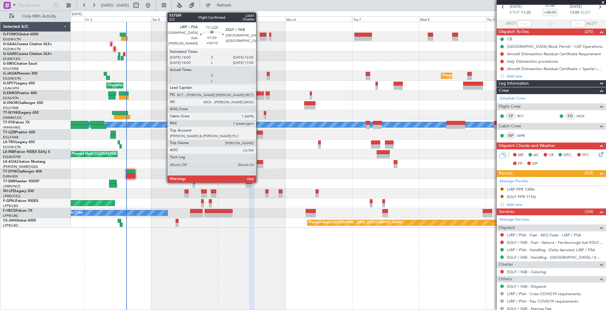
click at [259, 132] on div at bounding box center [260, 133] width 6 height 4
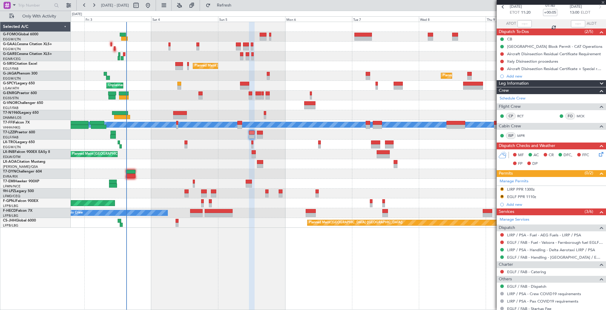
type input "+00:10"
type input "8"
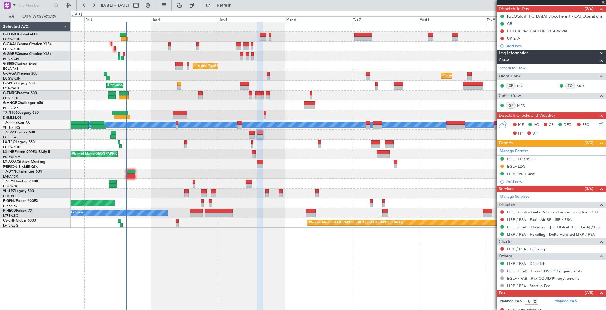
scroll to position [149, 0]
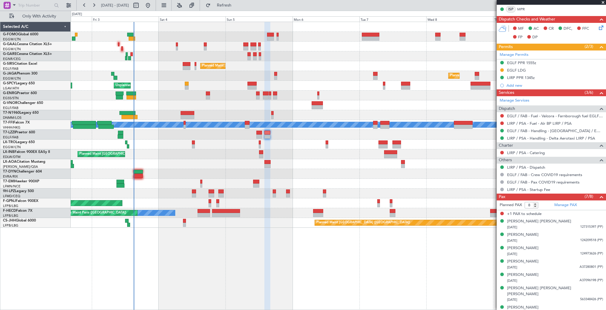
click at [331, 134] on div at bounding box center [338, 135] width 535 height 10
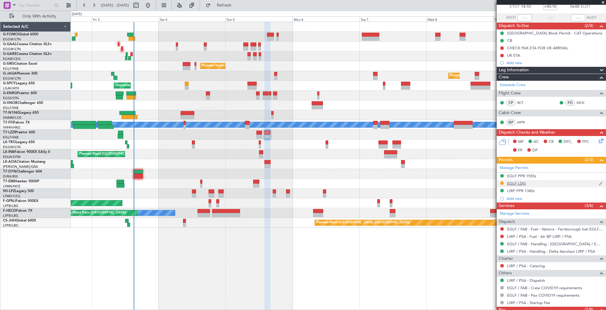
scroll to position [30, 0]
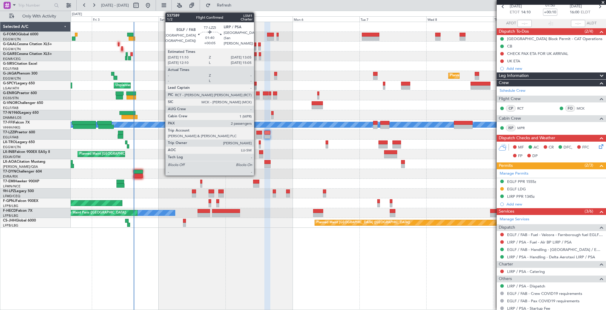
click at [257, 134] on div at bounding box center [258, 136] width 5 height 4
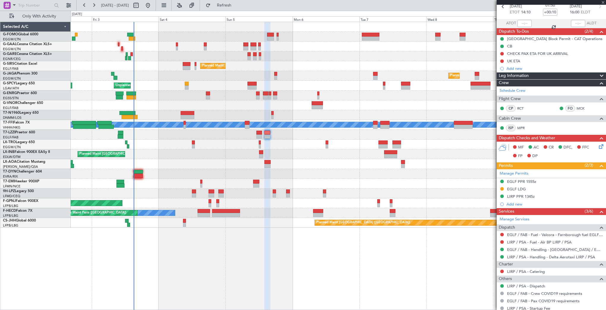
type input "+00:05"
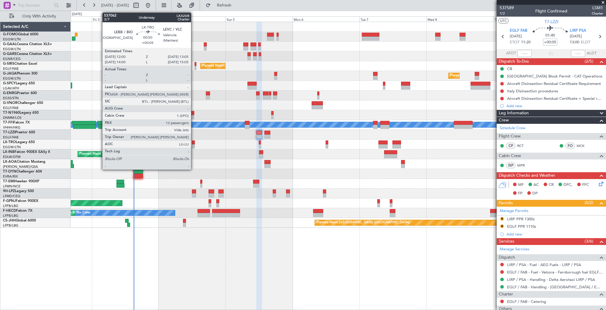
click at [194, 145] on div at bounding box center [193, 146] width 3 height 4
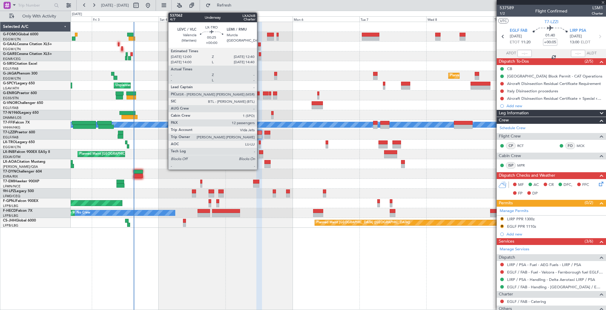
type input "12"
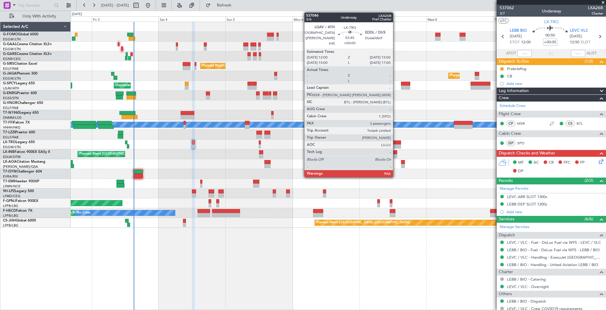
click at [395, 142] on div at bounding box center [396, 142] width 9 height 4
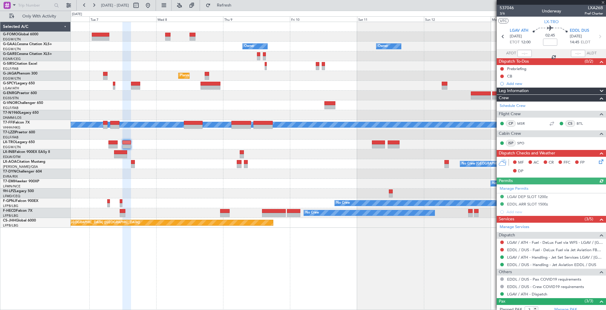
click at [171, 154] on div "Owner Owner No Crew Owner Owner No Crew Planned Maint London (Farnborough) Plan…" at bounding box center [338, 125] width 535 height 206
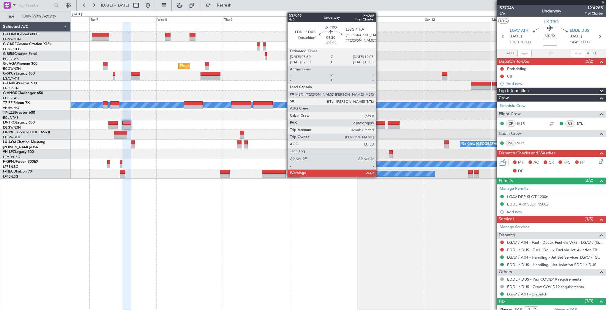
click at [378, 127] on div at bounding box center [378, 127] width 13 height 4
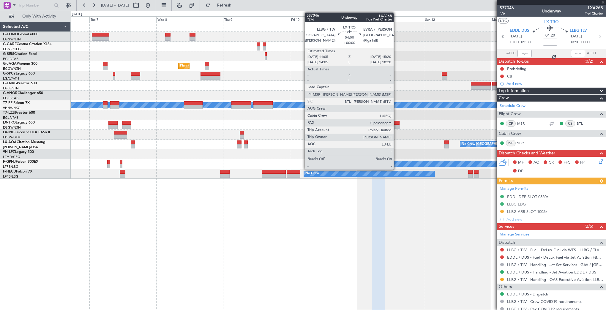
click at [396, 123] on div at bounding box center [393, 123] width 12 height 4
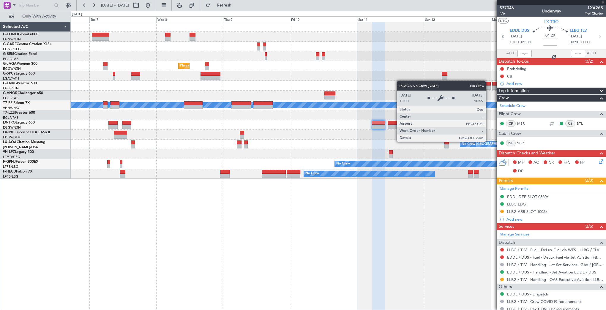
type input "0"
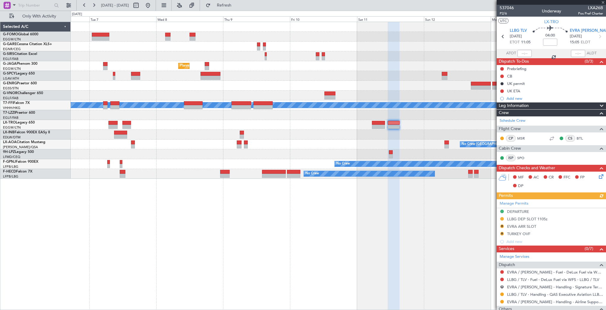
click at [501, 231] on div "Manage Permits DEPARTURE LLBG DEP SLOT 1105z R EVRA ARR SLOT R TURKEY OVF Add n…" at bounding box center [550, 222] width 109 height 46
click at [503, 235] on mat-tooltip-component "Review" at bounding box center [501, 243] width 21 height 16
click at [502, 232] on button "R" at bounding box center [502, 234] width 4 height 4
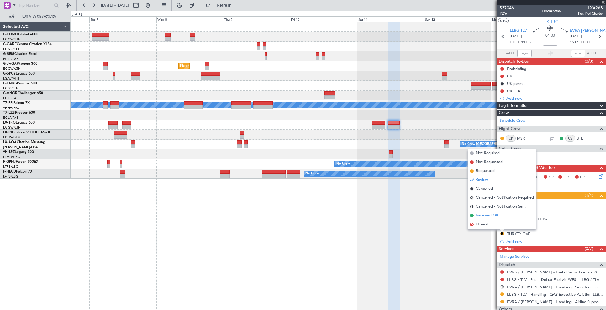
click at [483, 216] on span "Received OK" at bounding box center [487, 216] width 23 height 6
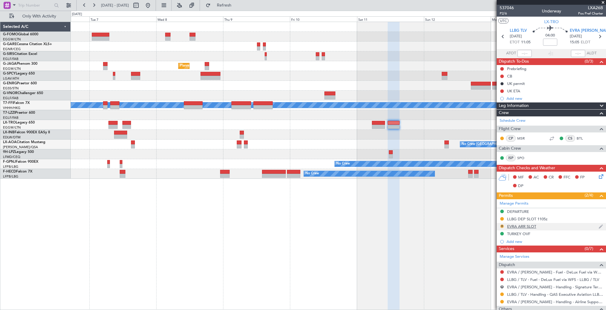
click at [503, 226] on button "R" at bounding box center [502, 226] width 4 height 4
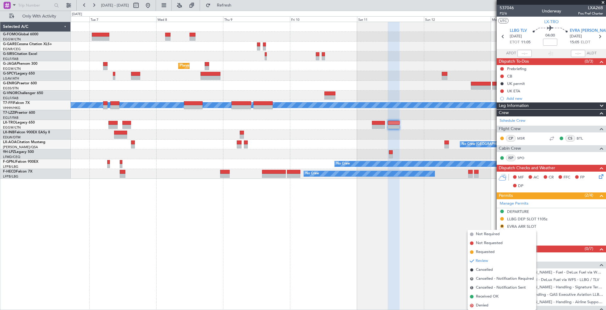
click at [507, 224] on div "R EVRA ARR SLOT" at bounding box center [550, 226] width 109 height 7
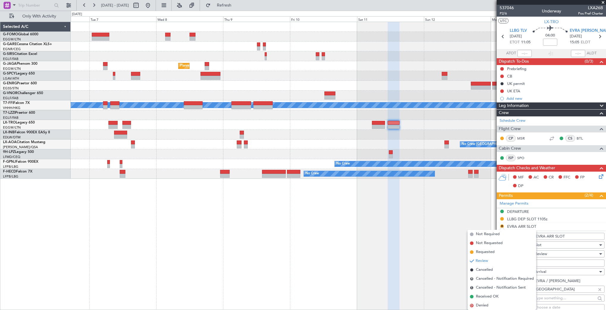
click at [507, 224] on li "R EVRA ARR SLOT Name: EVRA ARR SLOT Type: Slot Stage: Review Number: Location: …" at bounding box center [550, 315] width 109 height 185
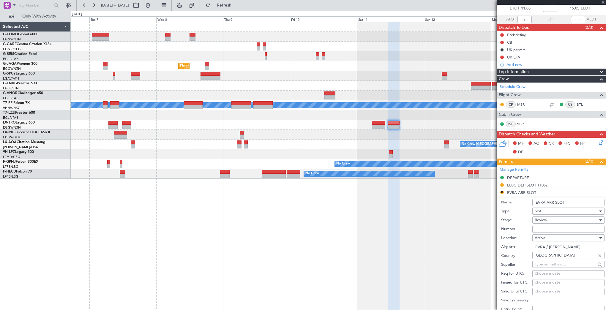
scroll to position [59, 0]
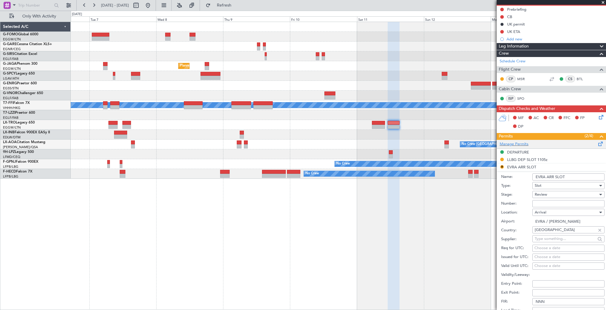
click at [507, 147] on div "Manage Permits" at bounding box center [550, 144] width 109 height 9
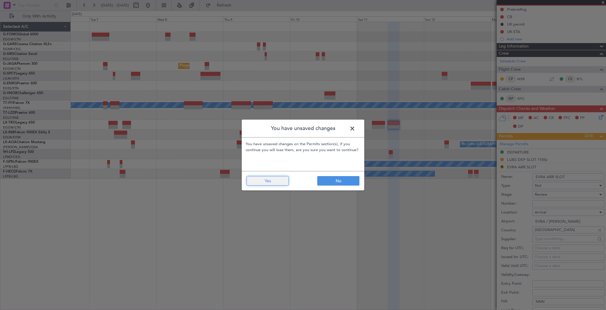
click at [278, 179] on button "Yes" at bounding box center [267, 180] width 42 height 9
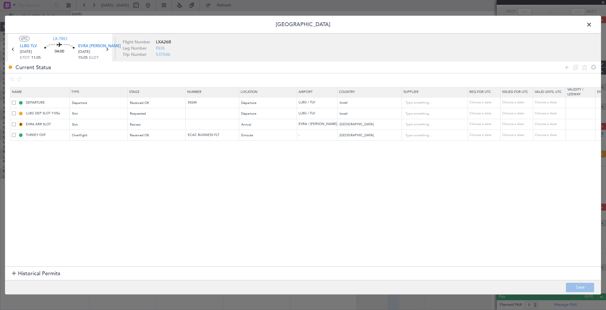
scroll to position [41, 0]
click at [10, 124] on td "R EVRA ARR SLOT" at bounding box center [39, 124] width 59 height 11
click at [12, 123] on span at bounding box center [14, 124] width 4 height 4
click at [16, 122] on input "checkbox" at bounding box center [16, 122] width 0 height 0
click at [507, 67] on icon at bounding box center [584, 67] width 7 height 7
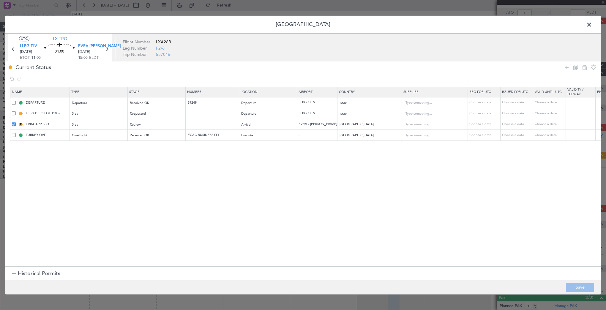
type input "TURKEY OVF"
type input "ECAC BUSINESS FLT"
type input "Turkey"
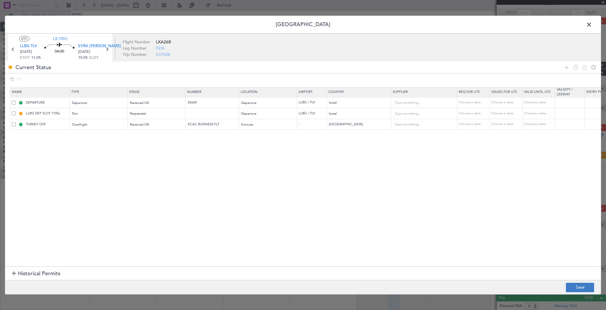
click at [507, 283] on footer "Save" at bounding box center [302, 287] width 595 height 14
click at [507, 283] on button "Save" at bounding box center [579, 287] width 28 height 9
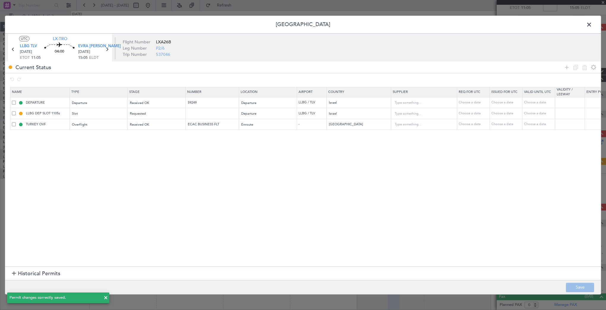
scroll to position [33, 0]
click at [507, 25] on span at bounding box center [592, 26] width 0 height 12
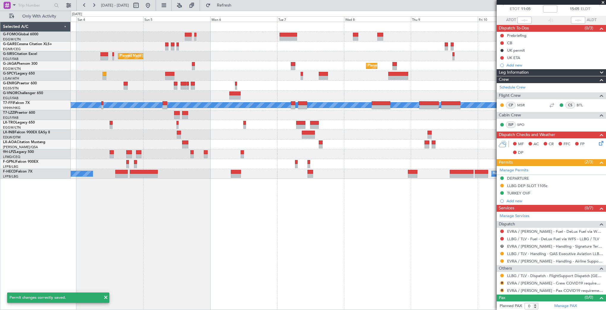
click at [442, 145] on div "Planned Maint London (Farnborough) Planned Maint London (Luton) Unplanned Maint…" at bounding box center [338, 100] width 535 height 157
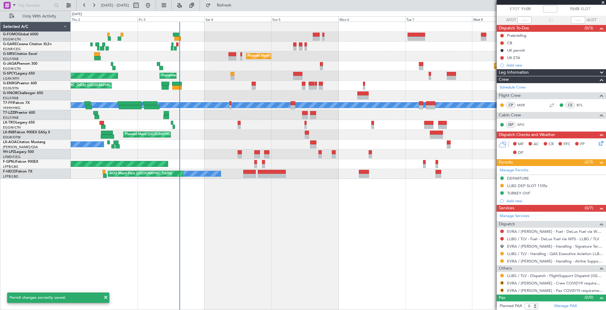
click at [407, 142] on div "No Crew Antwerp ([GEOGRAPHIC_DATA])" at bounding box center [338, 145] width 535 height 10
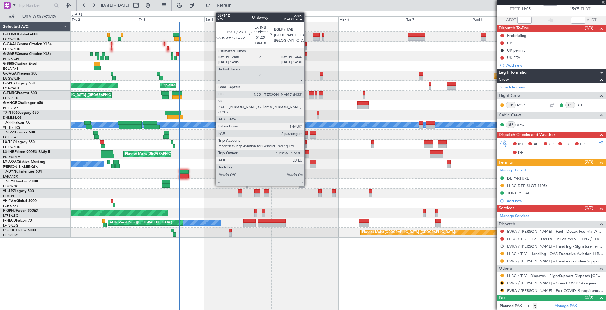
click at [307, 151] on div at bounding box center [307, 152] width 4 height 4
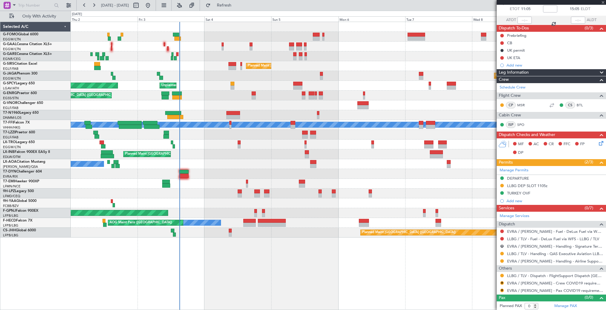
type input "+00:15"
type input "2"
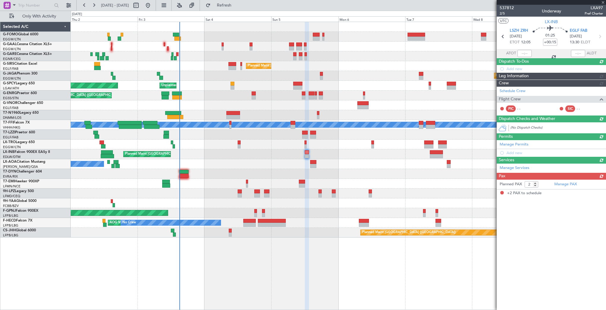
scroll to position [0, 0]
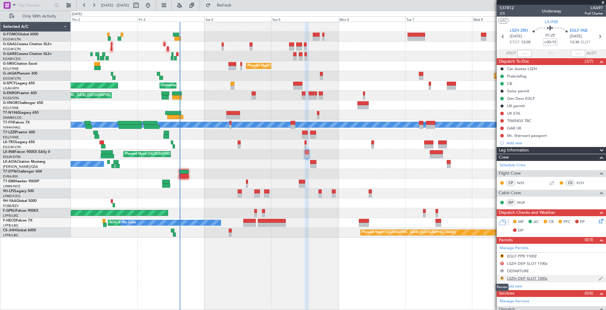
click at [503, 278] on button "R" at bounding box center [502, 278] width 4 height 4
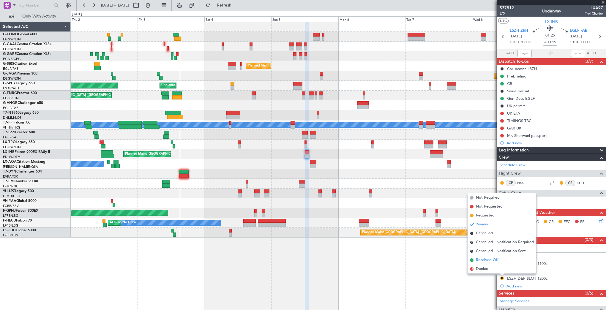
click at [497, 260] on span "Received OK" at bounding box center [487, 260] width 23 height 6
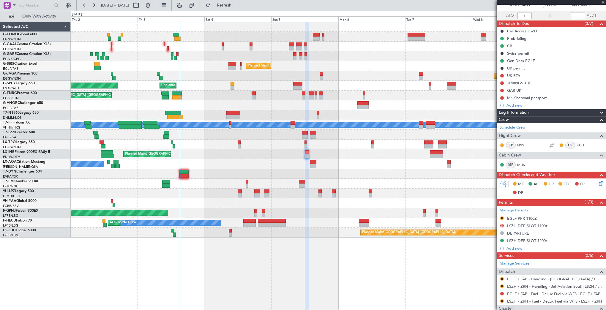
scroll to position [119, 0]
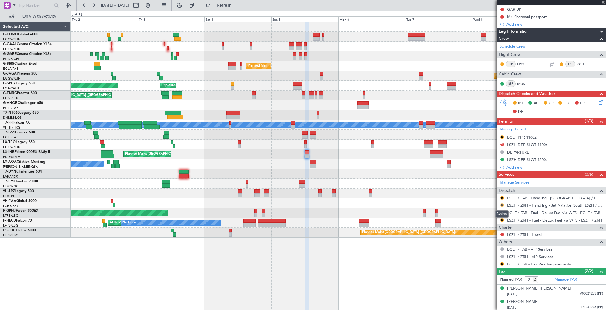
click at [501, 203] on button "R" at bounding box center [502, 205] width 4 height 4
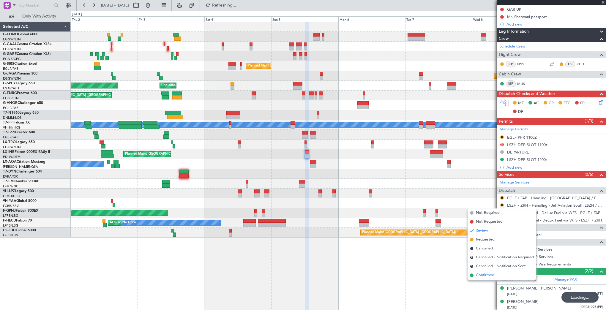
click at [484, 275] on span "Confirmed" at bounding box center [485, 275] width 18 height 6
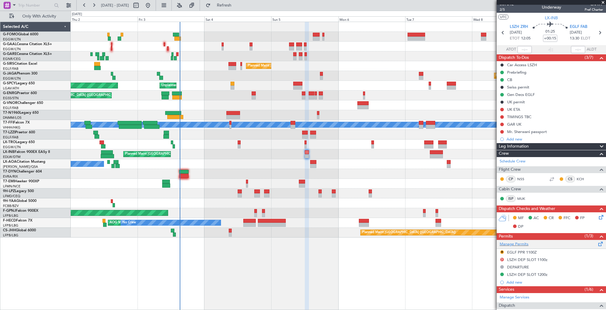
scroll to position [0, 0]
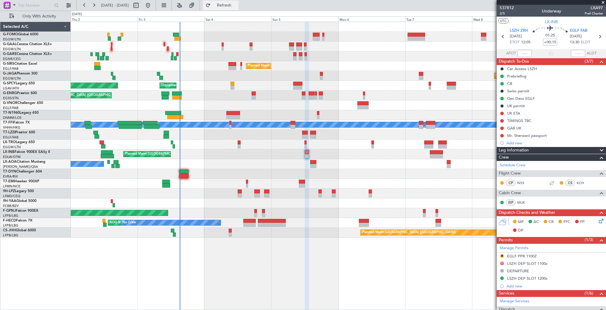
click at [237, 7] on span "Refresh" at bounding box center [224, 5] width 25 height 4
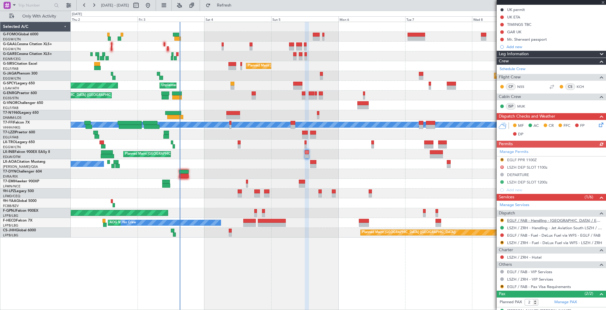
scroll to position [119, 0]
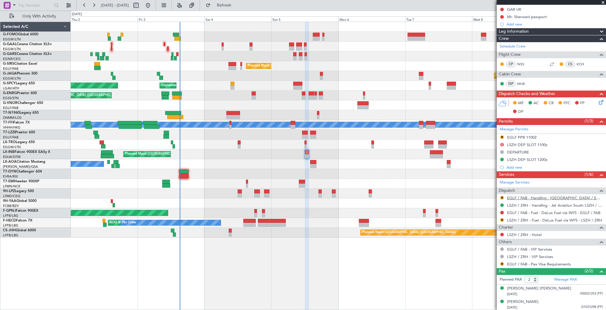
click at [507, 199] on link "EGLF / FAB - Handling - Farnborough Airport / EGLF / FAB" at bounding box center [555, 197] width 96 height 5
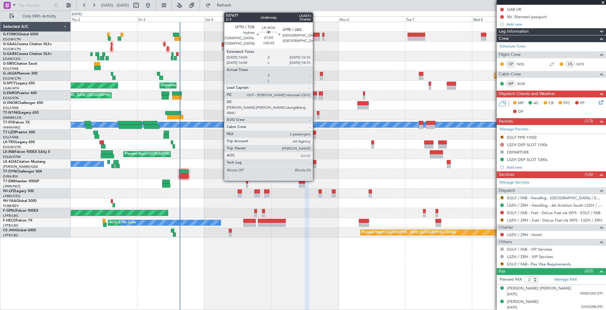
click at [315, 163] on div at bounding box center [313, 162] width 6 height 4
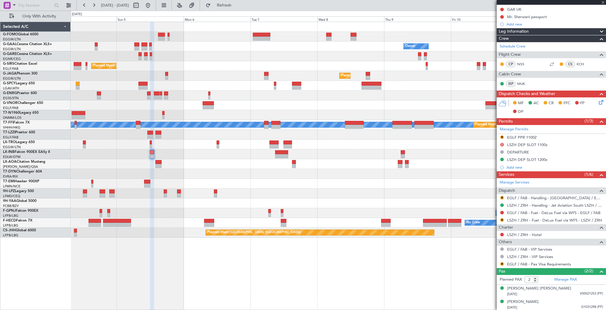
type input "+00:35"
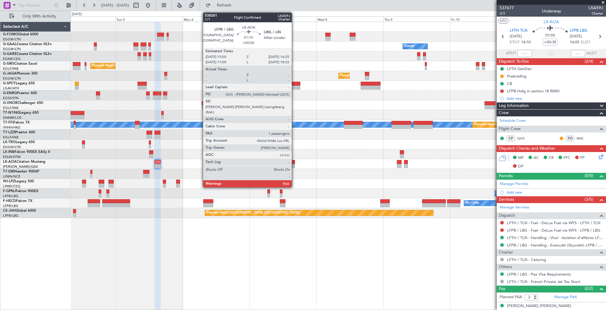
click at [294, 166] on div at bounding box center [293, 166] width 4 height 4
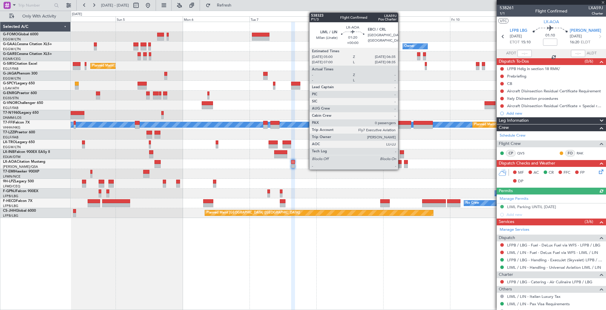
click at [400, 167] on div at bounding box center [399, 166] width 4 height 4
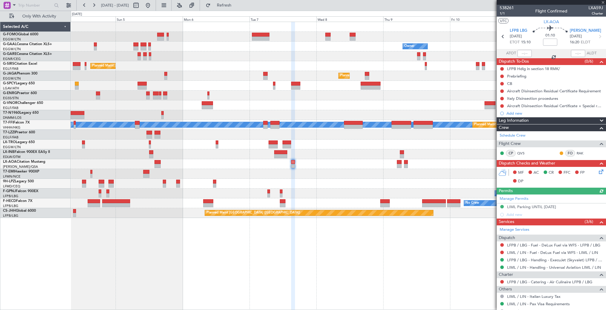
type input "0"
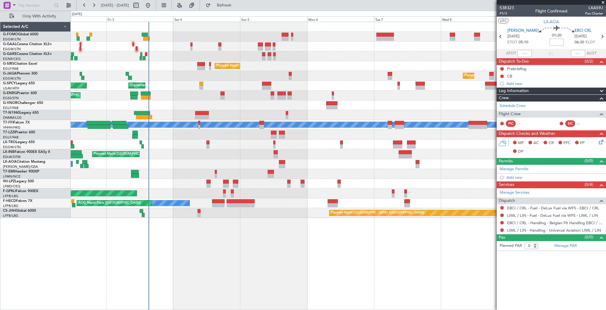
click at [261, 179] on div at bounding box center [338, 184] width 535 height 10
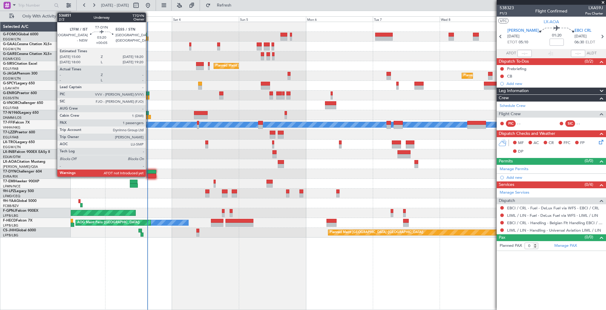
click at [148, 172] on div at bounding box center [151, 172] width 9 height 4
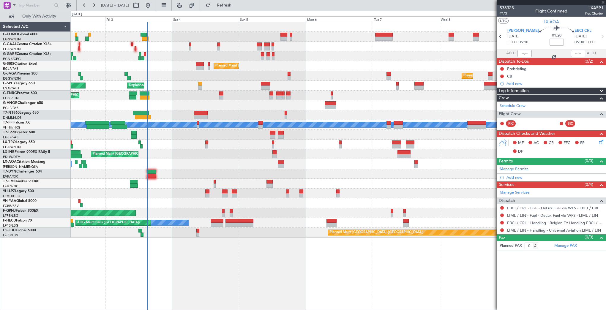
type input "+00:05"
type input "1"
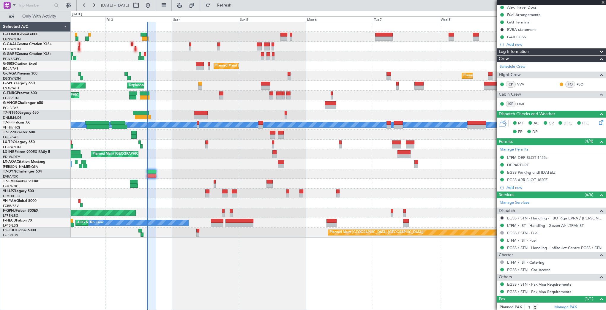
scroll to position [98, 0]
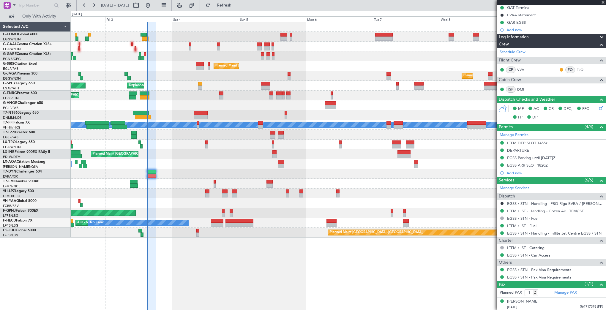
click at [179, 175] on div at bounding box center [338, 174] width 535 height 10
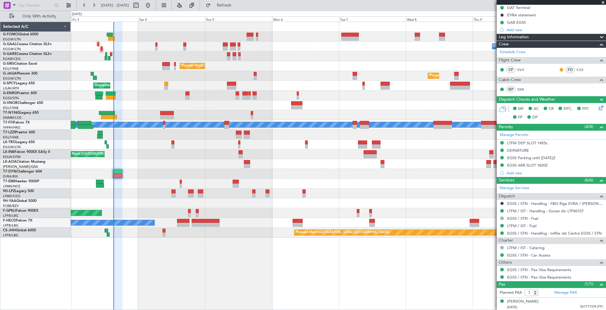
click at [144, 184] on div "Owner AOG Maint Dusseldorf Owner Planned Maint Dusseldorf Planned Maint London …" at bounding box center [338, 130] width 535 height 216
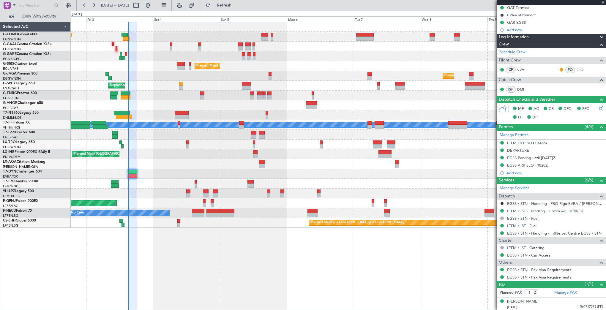
click at [163, 185] on div at bounding box center [338, 184] width 535 height 10
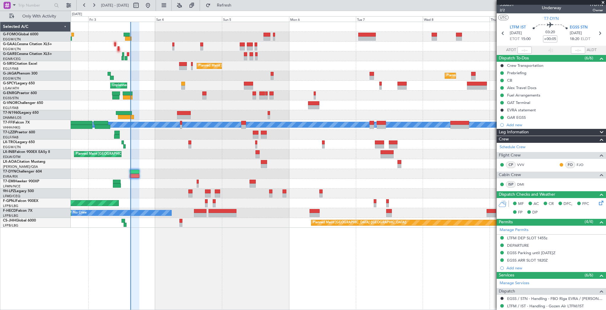
scroll to position [0, 0]
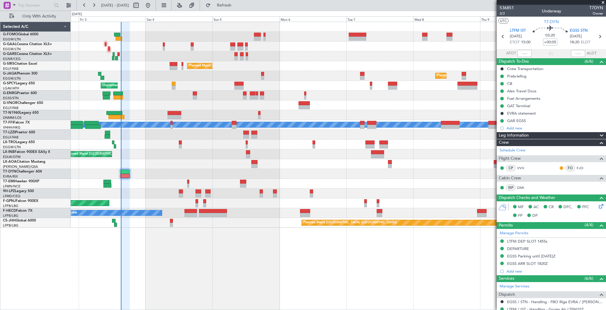
click at [154, 180] on div "Owner AOG Maint Dusseldorf Owner Planned Maint Dusseldorf Planned Maint London …" at bounding box center [338, 125] width 535 height 206
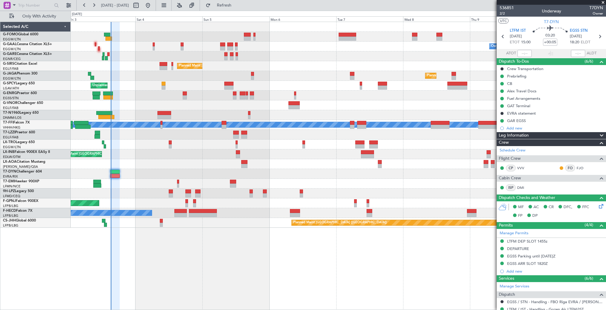
click at [145, 186] on div "No Crew" at bounding box center [338, 184] width 535 height 10
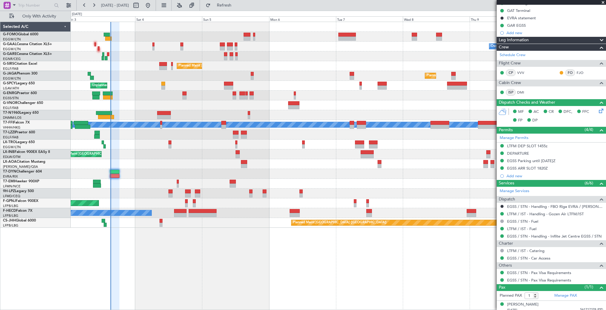
scroll to position [98, 0]
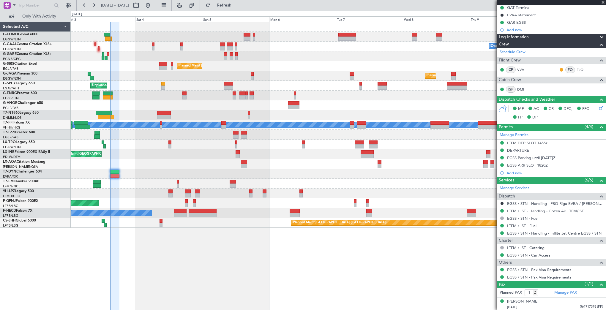
click at [119, 172] on div at bounding box center [338, 174] width 535 height 10
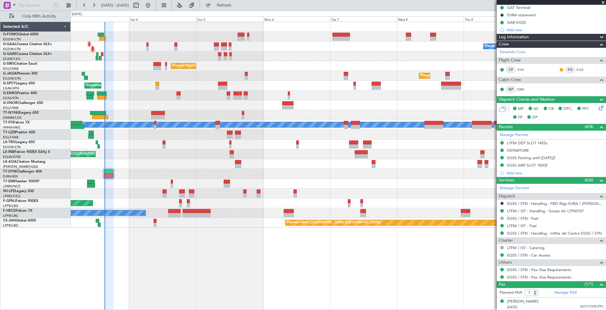
click at [130, 170] on div "Owner AOG Maint Dusseldorf Owner Planned Maint Dusseldorf Planned Maint London …" at bounding box center [338, 125] width 535 height 206
click at [169, 182] on div "No Crew" at bounding box center [338, 184] width 535 height 10
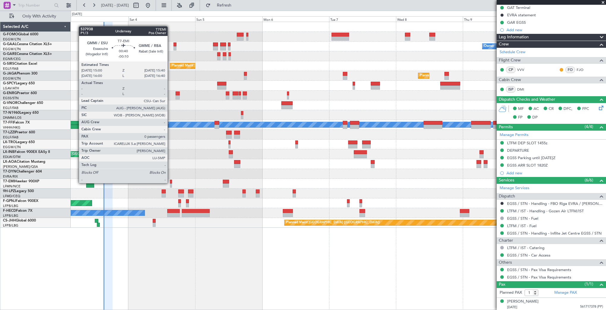
click at [170, 183] on div at bounding box center [171, 182] width 2 height 4
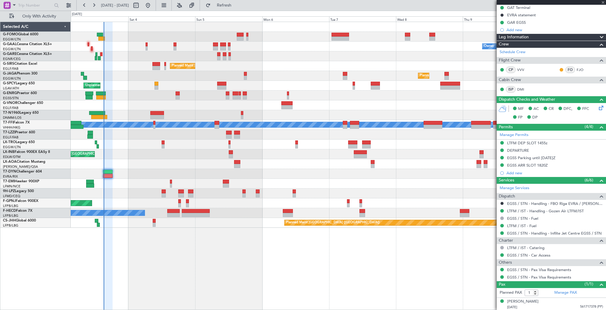
type input "-00:10"
type input "0"
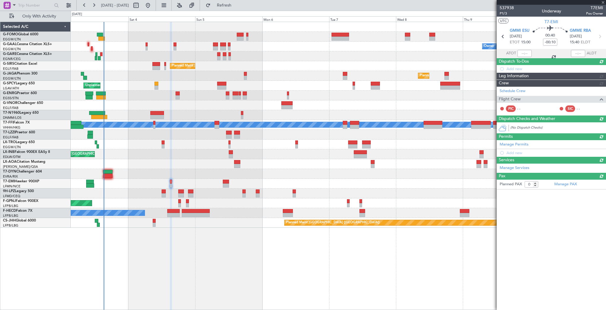
scroll to position [0, 0]
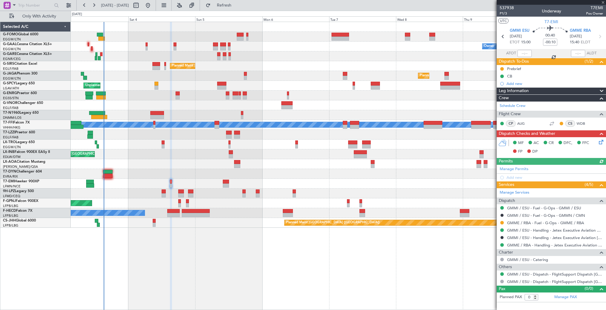
click at [228, 183] on div at bounding box center [226, 185] width 6 height 4
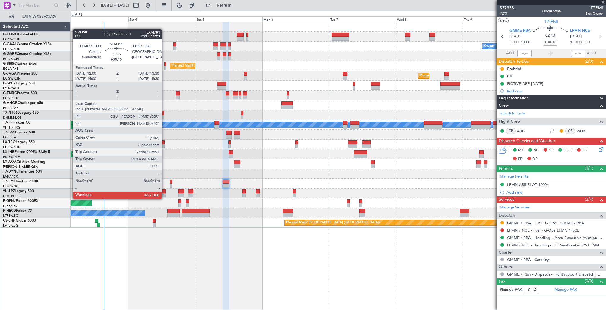
click at [164, 193] on div at bounding box center [163, 191] width 4 height 4
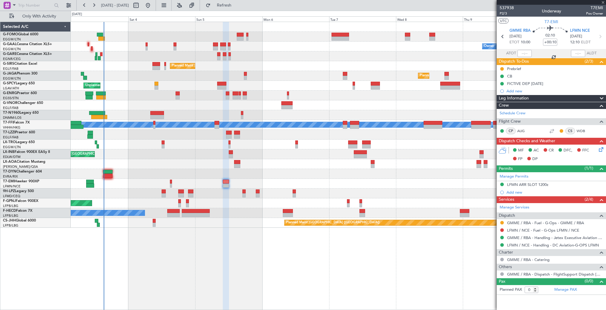
type input "+00:15"
type input "5"
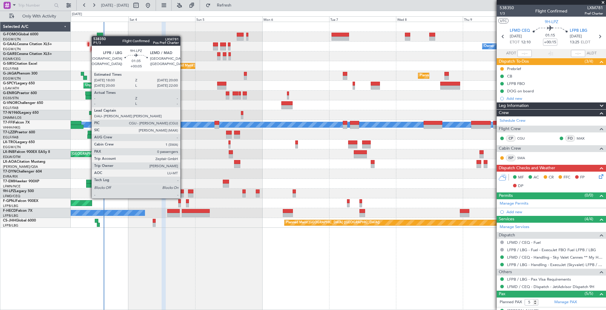
click at [183, 192] on div at bounding box center [181, 191] width 6 height 4
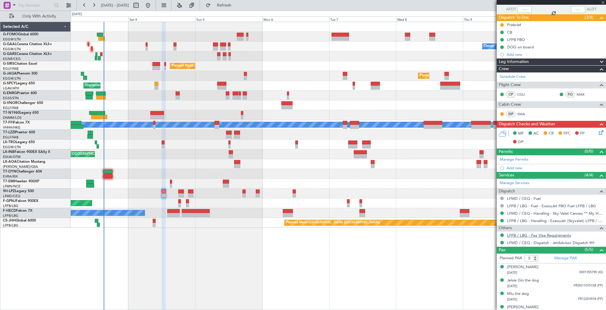
scroll to position [63, 0]
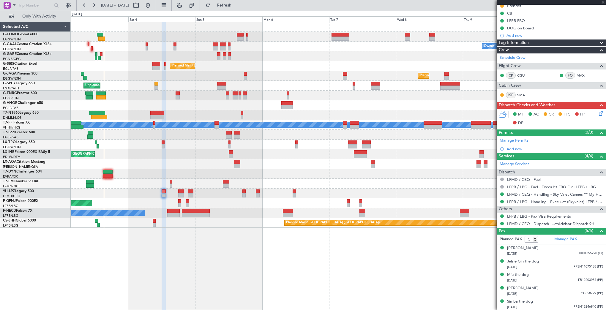
type input "+00:05"
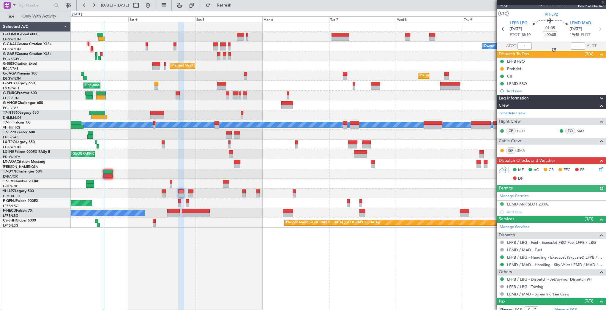
scroll to position [11, 0]
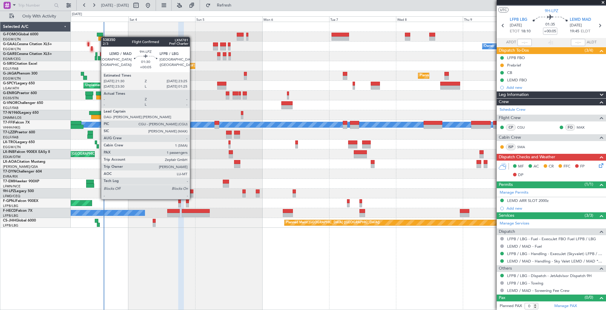
click at [192, 193] on div at bounding box center [190, 195] width 5 height 4
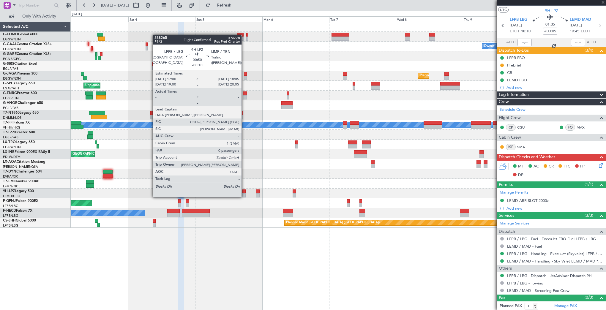
type input "1"
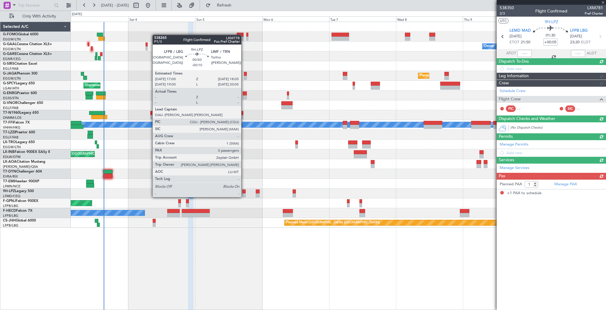
scroll to position [0, 0]
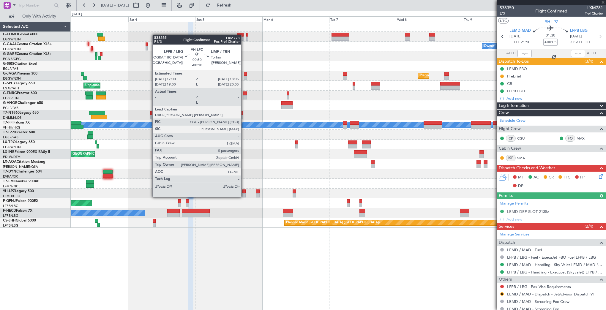
click at [244, 191] on div at bounding box center [243, 191] width 3 height 4
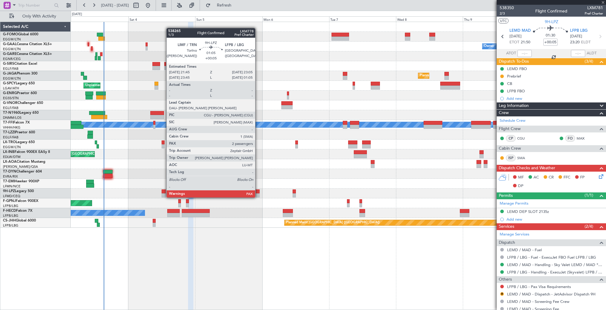
type input "-00:10"
type input "0"
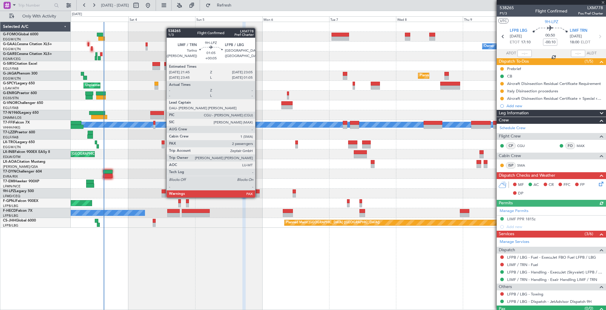
click at [258, 191] on div at bounding box center [258, 191] width 4 height 4
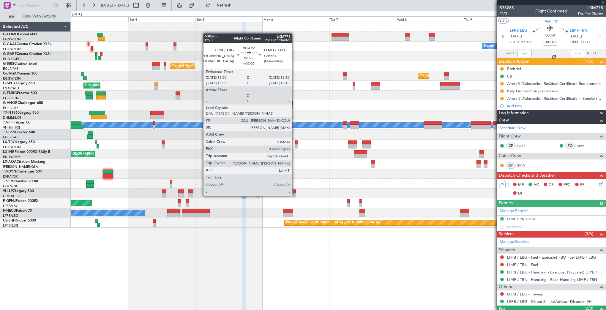
type input "+00:05"
type input "2"
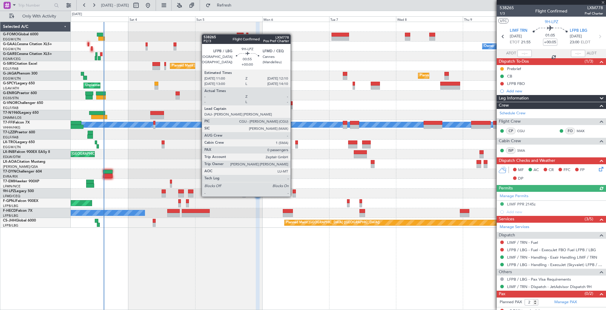
click at [293, 191] on div at bounding box center [293, 191] width 3 height 4
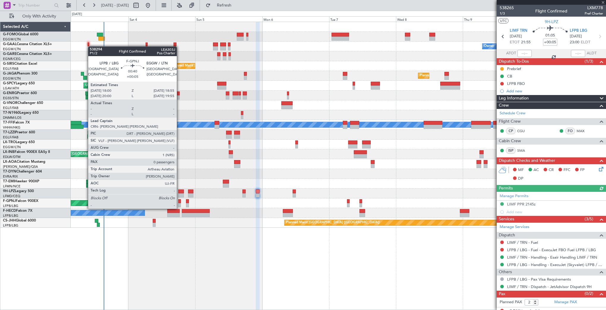
type input "0"
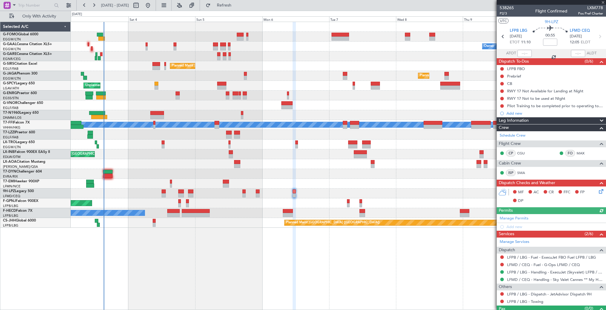
click at [175, 201] on div "Planned Maint [GEOGRAPHIC_DATA] ([GEOGRAPHIC_DATA]) No Crew" at bounding box center [338, 203] width 535 height 10
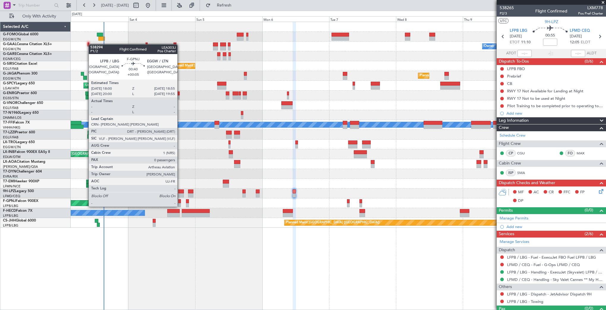
click at [180, 201] on div at bounding box center [179, 201] width 3 height 4
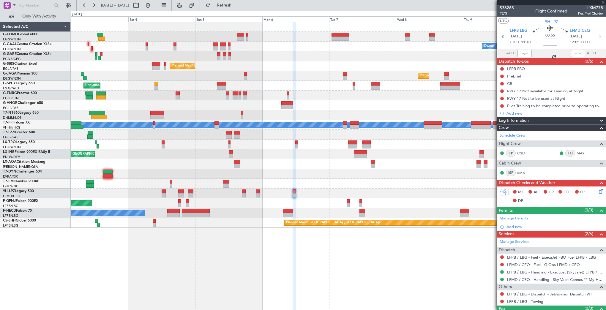
type input "+00:05"
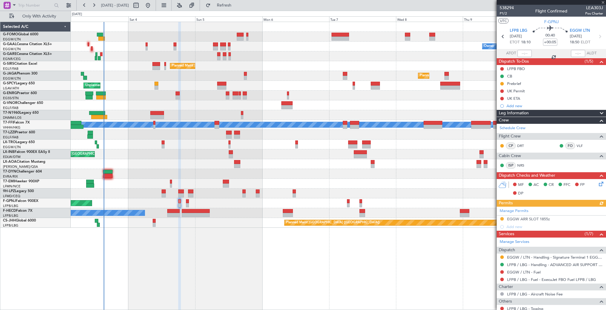
click at [346, 199] on div "Planned Maint [GEOGRAPHIC_DATA] ([GEOGRAPHIC_DATA]) No Crew" at bounding box center [338, 203] width 535 height 10
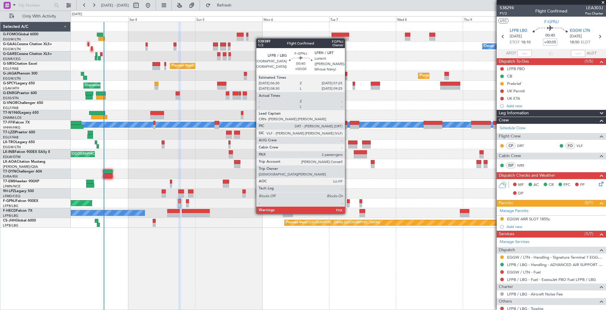
click at [347, 202] on div at bounding box center [348, 201] width 3 height 4
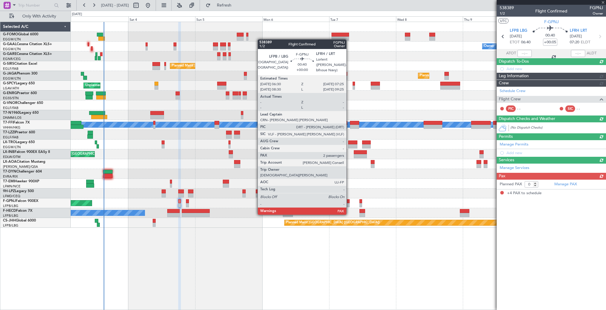
type input "4"
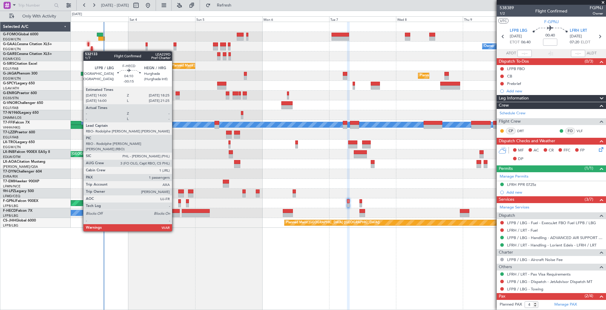
click at [175, 215] on div at bounding box center [173, 215] width 12 height 4
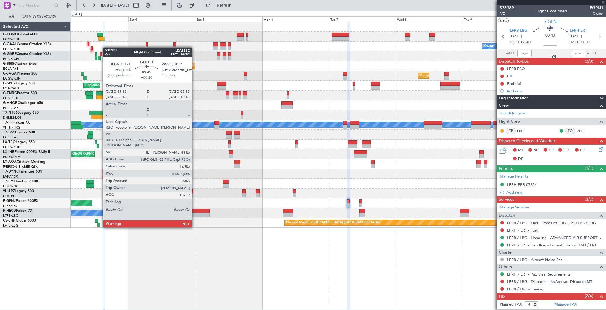
type input "-00:15"
type input "1"
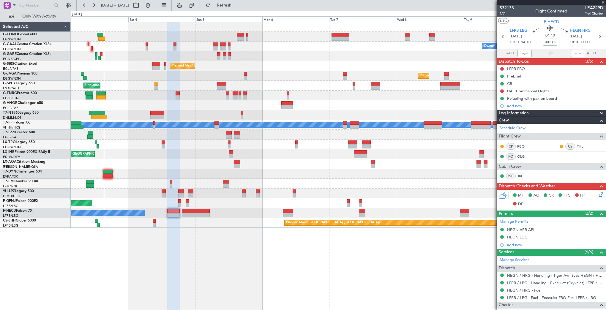
click at [204, 210] on div at bounding box center [196, 211] width 28 height 4
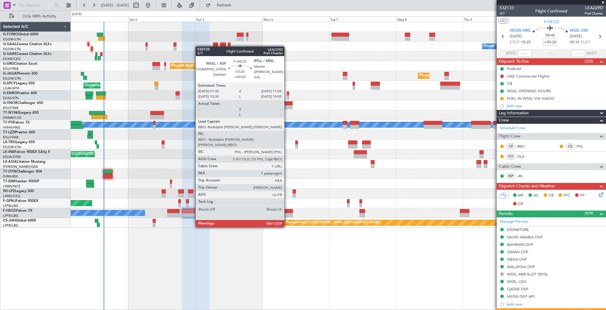
click at [285, 210] on div at bounding box center [288, 211] width 10 height 4
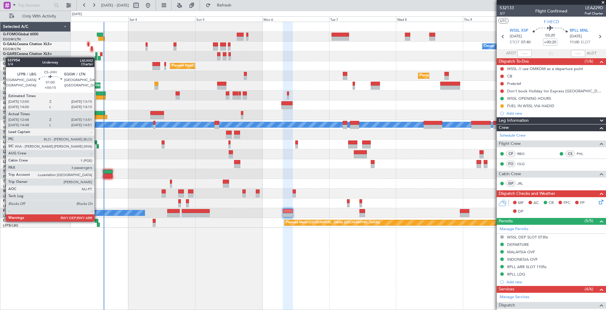
click at [97, 221] on div at bounding box center [97, 221] width 4 height 4
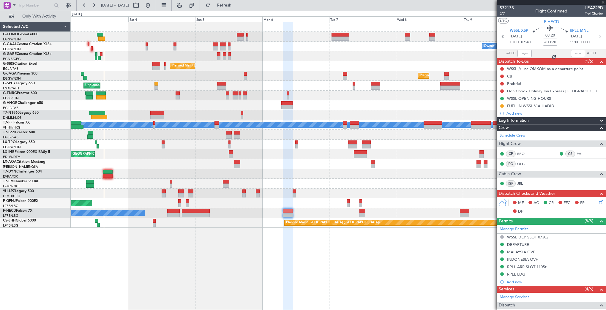
type input "+00:15"
type input "12:58"
type input "13:46"
type input "3"
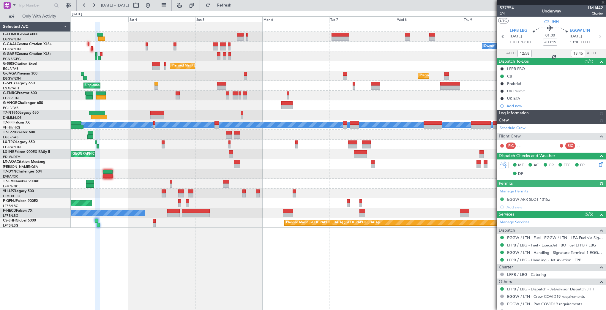
click at [96, 226] on div "Planned Maint [GEOGRAPHIC_DATA] ([GEOGRAPHIC_DATA])" at bounding box center [338, 223] width 535 height 10
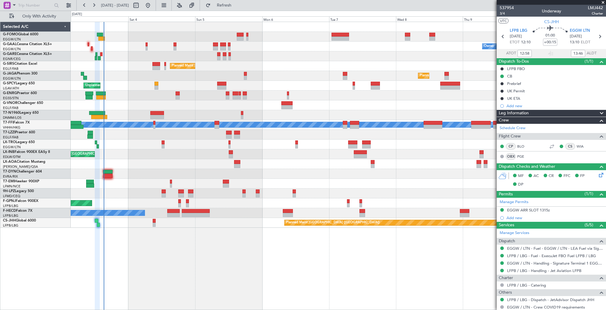
click at [155, 219] on div at bounding box center [154, 221] width 3 height 4
type input "8"
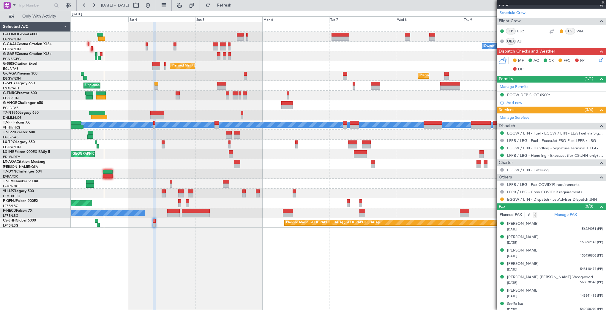
scroll to position [131, 0]
